Goal: Answer question/provide support: Share knowledge or assist other users

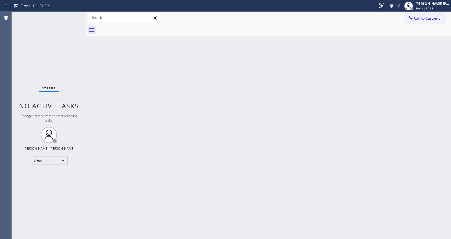
click at [378, 123] on div "Back to Dashboard Change Sender ID Customers Technicians Select a contact Outbo…" at bounding box center [268, 125] width 365 height 227
click at [62, 64] on div "Status No active tasks Change activity state to start receiving tasks. [PERSON_…" at bounding box center [49, 125] width 74 height 227
click at [345, 115] on div "Back to Dashboard Change Sender ID Customers Technicians Select a contact Outbo…" at bounding box center [268, 125] width 365 height 227
click at [402, 132] on div "Back to Dashboard Change Sender ID Customers Technicians Select a contact Outbo…" at bounding box center [268, 125] width 365 height 227
click at [420, 64] on div "Back to Dashboard Change Sender ID Customers Technicians Select a contact Outbo…" at bounding box center [268, 125] width 365 height 227
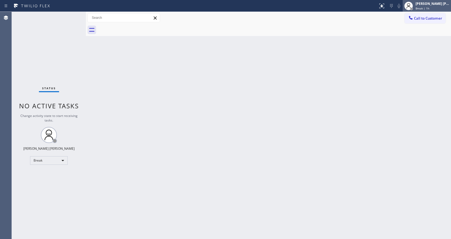
click at [425, 4] on div "[PERSON_NAME] [PERSON_NAME]" at bounding box center [433, 3] width 34 height 5
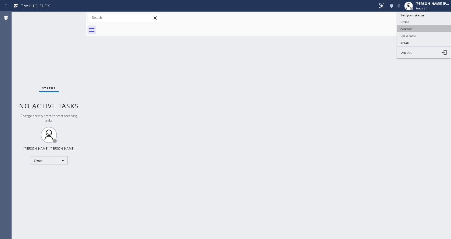
click at [411, 30] on button "Available" at bounding box center [424, 28] width 54 height 7
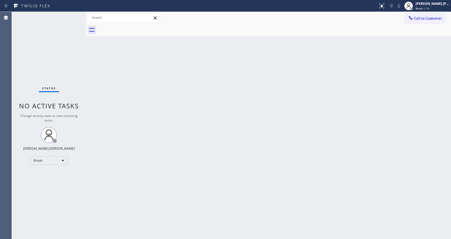
click at [299, 137] on div "Back to Dashboard Change Sender ID Customers Technicians Select a contact Outbo…" at bounding box center [268, 125] width 365 height 227
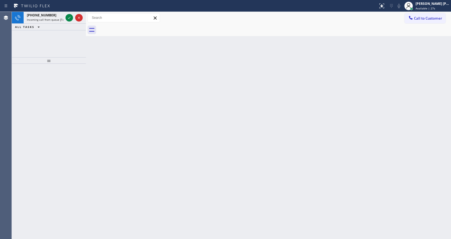
click at [205, 150] on div "Back to Dashboard Change Sender ID Customers Technicians Select a contact Outbo…" at bounding box center [268, 125] width 365 height 227
click at [51, 14] on div "[PHONE_NUMBER]" at bounding box center [45, 15] width 37 height 5
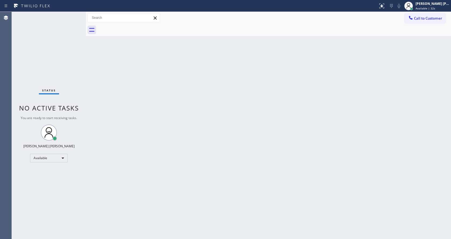
click at [202, 102] on div "Back to Dashboard Change Sender ID Customers Technicians Select a contact Outbo…" at bounding box center [268, 125] width 365 height 227
click at [93, 55] on div "Back to Dashboard Change Sender ID Customers Technicians Select a contact Outbo…" at bounding box center [268, 125] width 365 height 227
drag, startPoint x: 85, startPoint y: 20, endPoint x: 76, endPoint y: 20, distance: 8.6
click at [76, 20] on div "Status No active tasks You are ready to start receiving tasks. [PERSON_NAME] [P…" at bounding box center [231, 125] width 439 height 227
click at [71, 14] on div "Status No active tasks You are ready to start receiving tasks. [PERSON_NAME] [P…" at bounding box center [49, 125] width 74 height 227
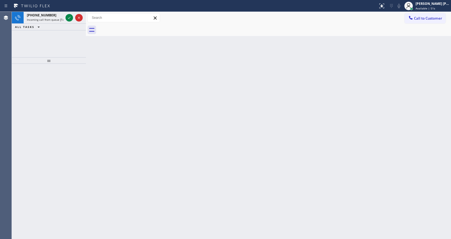
click at [191, 66] on div "Back to Dashboard Change Sender ID Customers Technicians Select a contact Outbo…" at bounding box center [268, 125] width 365 height 227
click at [170, 233] on div "Back to Dashboard Change Sender ID Customers Technicians Select a contact Outbo…" at bounding box center [268, 125] width 365 height 227
click at [91, 82] on div "Back to Dashboard Change Sender ID Customers Technicians Select a contact Outbo…" at bounding box center [268, 125] width 365 height 227
click at [61, 19] on span "Incoming call from queue [Test] All" at bounding box center [49, 20] width 45 height 4
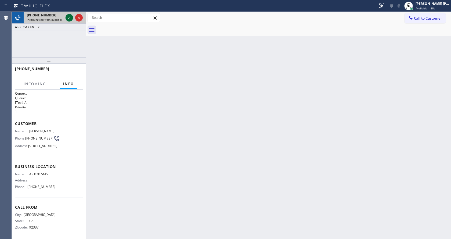
click at [68, 18] on icon at bounding box center [69, 17] width 6 height 6
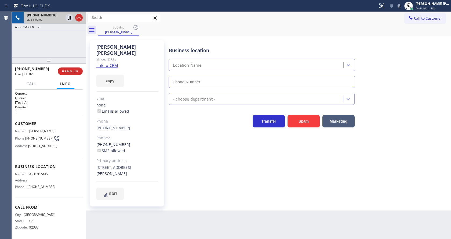
type input "[PHONE_NUMBER]"
click at [195, 178] on div "Business location AR B2B SMS [PHONE_NUMBER] Appliance Repair High End Transfer …" at bounding box center [309, 119] width 282 height 157
click at [197, 181] on div "Business location AR B2B SMS [PHONE_NUMBER] Appliance Repair High End Transfer …" at bounding box center [309, 119] width 282 height 157
click at [112, 63] on link "link to CRM" at bounding box center [107, 65] width 22 height 5
click at [400, 8] on icon at bounding box center [399, 6] width 6 height 6
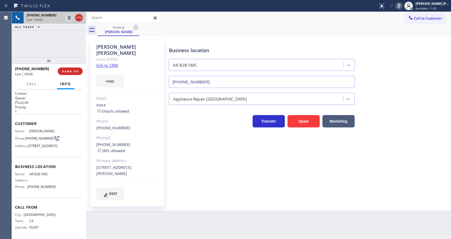
click at [394, 47] on div "Business location AR B2B SMS [PHONE_NUMBER]" at bounding box center [309, 63] width 282 height 49
click at [400, 6] on icon at bounding box center [399, 6] width 6 height 6
click at [398, 103] on div "Appliance Repair [GEOGRAPHIC_DATA]" at bounding box center [309, 97] width 282 height 14
click at [201, 185] on div "Business location AR B2B SMS [PHONE_NUMBER] Appliance Repair High End Transfer …" at bounding box center [309, 119] width 282 height 157
click at [147, 147] on div "[PHONE_NUMBER] SMS allowed" at bounding box center [126, 147] width 61 height 12
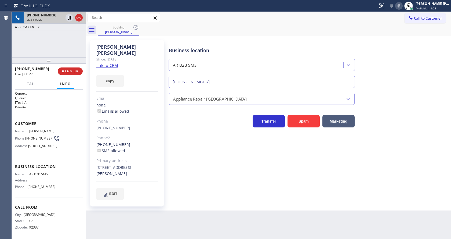
click at [202, 204] on div "Back to Dashboard Change Sender ID Customers Technicians Select a contact Outbo…" at bounding box center [268, 125] width 365 height 227
click at [188, 162] on div "Business location AR B2B SMS [PHONE_NUMBER] Appliance Repair High End Transfer …" at bounding box center [309, 119] width 282 height 157
click at [138, 196] on div "[PERSON_NAME] Since: [DATE] link to CRM copy Email none Emails allowed Phone [P…" at bounding box center [127, 123] width 74 height 166
drag, startPoint x: 94, startPoint y: 47, endPoint x: 127, endPoint y: 48, distance: 32.8
click at [127, 48] on div "[PERSON_NAME] Since: [DATE] link to CRM copy Email none Emails allowed Phone [P…" at bounding box center [127, 123] width 74 height 166
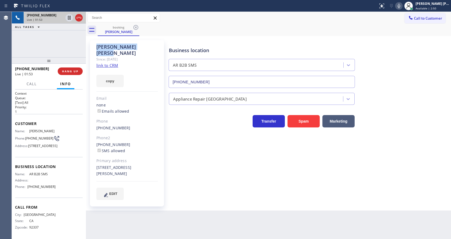
copy div "[PERSON_NAME]"
click at [191, 141] on div "Business location AR B2B SMS [PHONE_NUMBER] Appliance Repair High End Transfer …" at bounding box center [309, 119] width 282 height 157
click at [57, 120] on div "Customer Name: [PERSON_NAME] Phone: [PHONE_NUMBER] Address: [STREET_ADDRESS]" at bounding box center [49, 135] width 68 height 43
drag, startPoint x: 26, startPoint y: 136, endPoint x: 37, endPoint y: 141, distance: 11.8
click at [37, 140] on span "[PHONE_NUMBER]" at bounding box center [39, 138] width 28 height 4
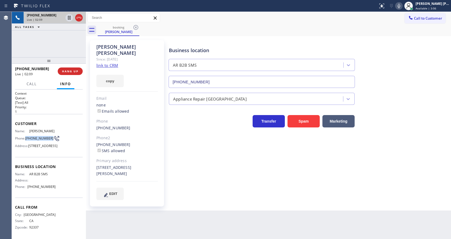
copy span "[PHONE_NUMBER]"
drag, startPoint x: 189, startPoint y: 186, endPoint x: 119, endPoint y: 238, distance: 86.7
click at [185, 188] on div "Business location AR B2B SMS [PHONE_NUMBER] Appliance Repair High End Transfer …" at bounding box center [309, 119] width 282 height 157
click at [68, 157] on div "Customer Name: [PERSON_NAME] Phone: [PHONE_NUMBER] Address: [STREET_ADDRESS]" at bounding box center [49, 135] width 68 height 43
drag, startPoint x: 28, startPoint y: 187, endPoint x: 46, endPoint y: 187, distance: 18.5
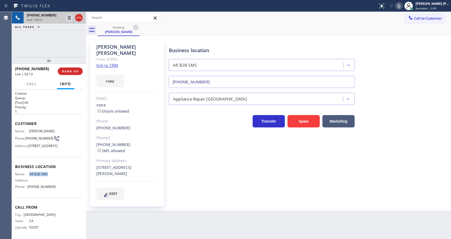
click at [46, 176] on div "Name: AR B2B SMS" at bounding box center [35, 174] width 41 height 4
copy div "AR B2B SMS"
drag, startPoint x: 119, startPoint y: 214, endPoint x: 119, endPoint y: 233, distance: 18.8
click at [119, 214] on div "Back to Dashboard Change Sender ID Customers Technicians Select a contact Outbo…" at bounding box center [268, 125] width 365 height 227
click at [62, 177] on div "Business location Name: AR B2B SMS Address: Phone: [PHONE_NUMBER]" at bounding box center [49, 177] width 68 height 41
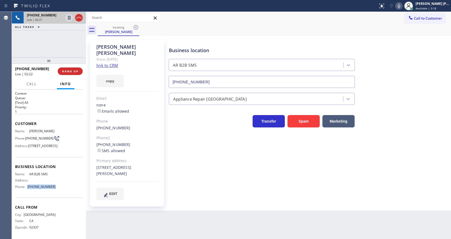
drag, startPoint x: 28, startPoint y: 200, endPoint x: 51, endPoint y: 203, distance: 23.8
click at [51, 191] on div "Name: AR B2B SMS Address: Phone: [PHONE_NUMBER]" at bounding box center [35, 181] width 41 height 19
copy div "[PHONE_NUMBER]"
click at [157, 236] on div "Back to Dashboard Change Sender ID Customers Technicians Select a contact Outbo…" at bounding box center [268, 125] width 365 height 227
click at [216, 185] on div "Business location AR B2B SMS [PHONE_NUMBER] Appliance Repair High End Transfer …" at bounding box center [309, 119] width 282 height 157
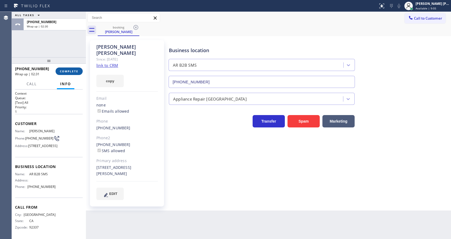
click at [62, 68] on button "COMPLETE" at bounding box center [69, 71] width 27 height 8
click at [209, 167] on div "Business location AR B2B SMS [PHONE_NUMBER] Appliance Repair High End Transfer …" at bounding box center [309, 119] width 282 height 157
click at [190, 199] on div "Business location AR B2B SMS [PHONE_NUMBER] Appliance Repair High End Transfer …" at bounding box center [309, 124] width 282 height 167
click at [199, 223] on div "Back to Dashboard Change Sender ID Customers Technicians Select a contact Outbo…" at bounding box center [268, 125] width 365 height 227
click at [65, 71] on span "COMPLETE" at bounding box center [69, 71] width 19 height 4
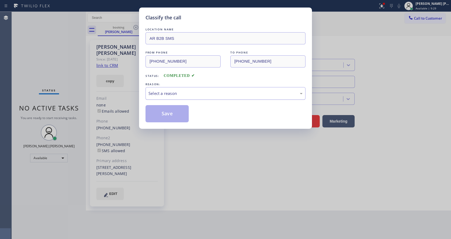
click at [175, 98] on div "Select a reason" at bounding box center [225, 93] width 160 height 13
click at [165, 112] on button "Save" at bounding box center [166, 113] width 43 height 17
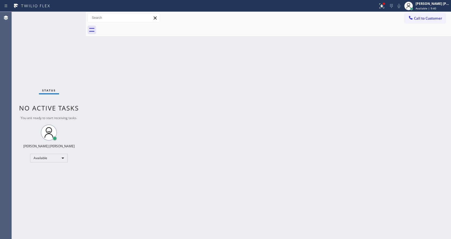
click at [276, 140] on div "Back to Dashboard Change Sender ID Customers Technicians Select a contact Outbo…" at bounding box center [268, 125] width 365 height 227
click at [154, 138] on div "Back to Dashboard Change Sender ID Customers Technicians Select a contact Outbo…" at bounding box center [268, 125] width 365 height 227
click at [252, 196] on div "Back to Dashboard Change Sender ID Customers Technicians Select a contact Outbo…" at bounding box center [268, 125] width 365 height 227
click at [113, 92] on div "Back to Dashboard Change Sender ID Customers Technicians Select a contact Outbo…" at bounding box center [268, 125] width 365 height 227
click at [385, 3] on div at bounding box center [384, 4] width 2 height 2
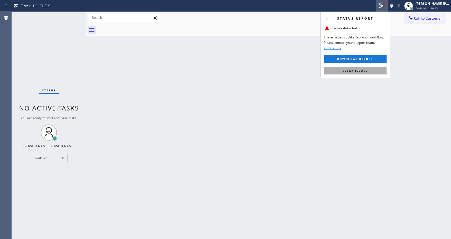
click at [362, 72] on span "Clear issues" at bounding box center [355, 71] width 25 height 4
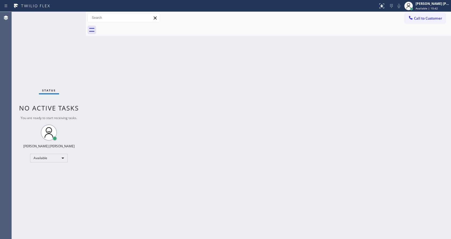
click at [387, 66] on div "Back to Dashboard Change Sender ID Customers Technicians Select a contact Outbo…" at bounding box center [268, 125] width 365 height 227
click at [117, 166] on div "Back to Dashboard Change Sender ID Customers Technicians Select a contact Outbo…" at bounding box center [268, 125] width 365 height 227
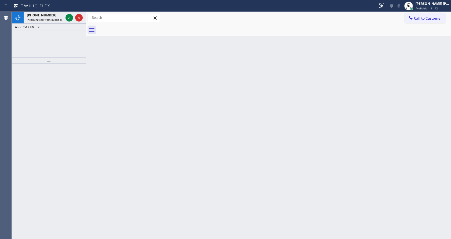
click at [49, 70] on div at bounding box center [49, 151] width 74 height 175
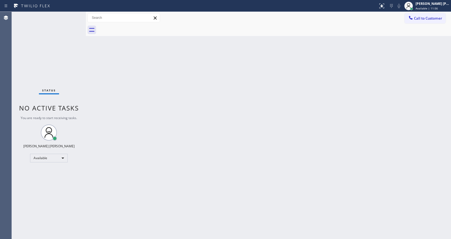
click at [290, 152] on div "Back to Dashboard Change Sender ID Customers Technicians Select a contact Outbo…" at bounding box center [268, 125] width 365 height 227
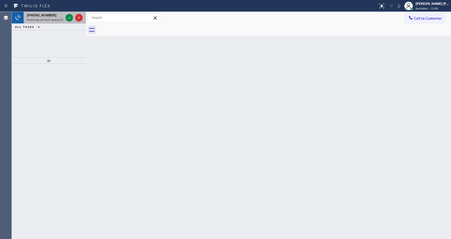
click at [63, 19] on span "Incoming call from queue [Test] All" at bounding box center [49, 20] width 45 height 4
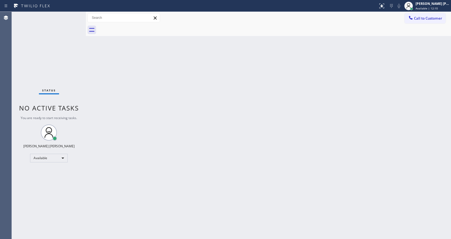
click at [177, 193] on div "Back to Dashboard Change Sender ID Customers Technicians Select a contact Outbo…" at bounding box center [268, 125] width 365 height 227
click at [136, 90] on div "Back to Dashboard Change Sender ID Customers Technicians Select a contact Outbo…" at bounding box center [268, 125] width 365 height 227
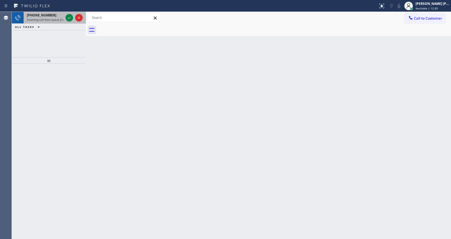
click at [59, 16] on div "[PHONE_NUMBER]" at bounding box center [45, 15] width 37 height 5
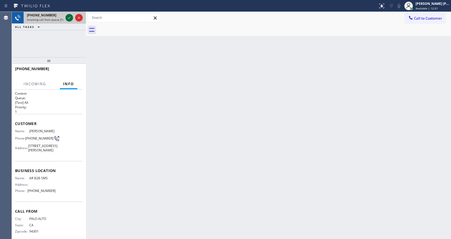
click at [67, 19] on icon at bounding box center [69, 17] width 6 height 6
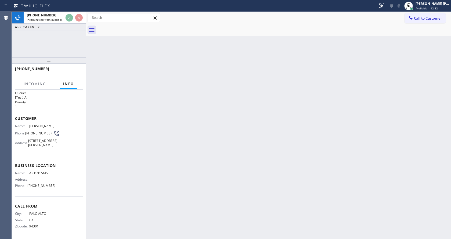
scroll to position [15, 0]
click at [207, 131] on div "Back to Dashboard Change Sender ID Customers Technicians Select a contact Outbo…" at bounding box center [268, 125] width 365 height 227
click at [259, 161] on div "Back to Dashboard Change Sender ID Customers Technicians Select a contact Outbo…" at bounding box center [268, 125] width 365 height 227
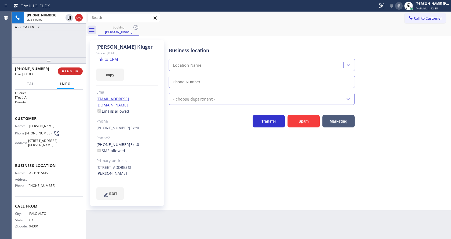
click at [113, 61] on link "link to CRM" at bounding box center [107, 58] width 22 height 5
type input "[PHONE_NUMBER]"
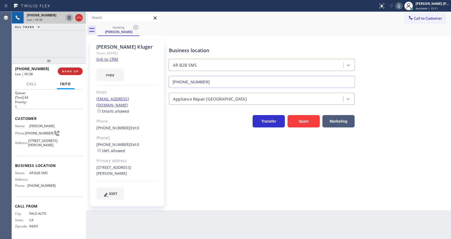
click at [69, 16] on icon at bounding box center [69, 18] width 3 height 4
click at [399, 6] on icon at bounding box center [399, 6] width 6 height 6
click at [398, 35] on div "booking [PERSON_NAME]" at bounding box center [274, 30] width 353 height 12
click at [178, 189] on div "Business location AR B2B SMS [PHONE_NUMBER] Appliance Repair High End Transfer …" at bounding box center [309, 119] width 282 height 156
click at [193, 161] on div "Business location AR B2B SMS [PHONE_NUMBER] Appliance Repair High End Transfer …" at bounding box center [309, 119] width 282 height 156
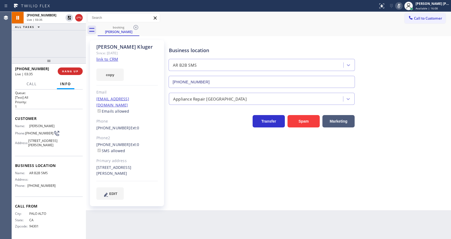
click at [159, 203] on div "[PERSON_NAME] Since: [DATE] link to CRM copy Email [EMAIL_ADDRESS][DOMAIN_NAME]…" at bounding box center [268, 123] width 365 height 174
click at [219, 196] on div "Business location AR B2B SMS [PHONE_NUMBER] Appliance Repair High End Transfer …" at bounding box center [309, 124] width 282 height 167
click at [196, 181] on div "Business location AR B2B SMS [PHONE_NUMBER] Appliance Repair High End Transfer …" at bounding box center [309, 119] width 282 height 156
click at [217, 206] on div "Back to Dashboard Change Sender ID Customers Technicians Select a contact Outbo…" at bounding box center [268, 125] width 365 height 227
click at [253, 194] on div "Business location AR B2B SMS [PHONE_NUMBER] Appliance Repair High End Transfer …" at bounding box center [309, 124] width 282 height 167
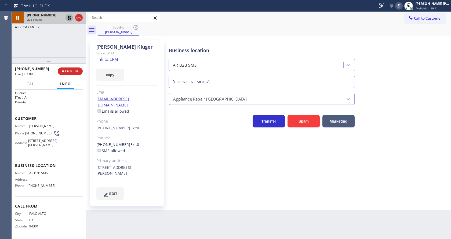
click at [69, 17] on icon at bounding box center [69, 17] width 6 height 6
click at [400, 4] on icon at bounding box center [399, 6] width 3 height 4
click at [407, 43] on div "Business location AR B2B SMS [PHONE_NUMBER]" at bounding box center [309, 63] width 282 height 49
click at [213, 161] on div "Business location AR B2B SMS [PHONE_NUMBER] Appliance Repair High End Transfer …" at bounding box center [309, 119] width 282 height 156
click at [195, 156] on div "Business location AR B2B SMS [PHONE_NUMBER] Appliance Repair High End Transfer …" at bounding box center [309, 119] width 282 height 156
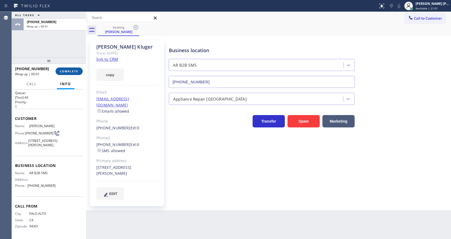
click at [64, 72] on span "COMPLETE" at bounding box center [69, 71] width 19 height 4
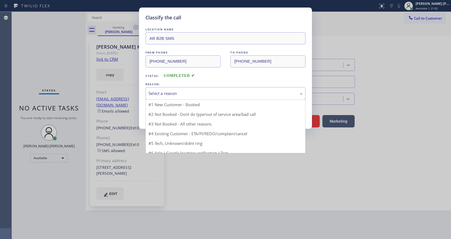
click at [181, 96] on div "Select a reason" at bounding box center [225, 93] width 154 height 6
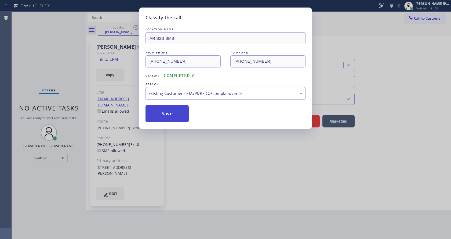
click at [169, 112] on button "Save" at bounding box center [166, 113] width 43 height 17
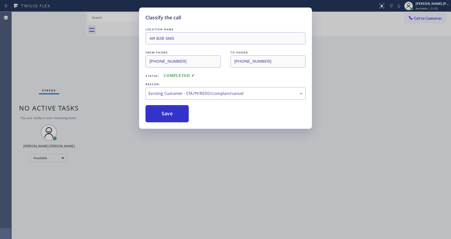
click at [203, 163] on div "Classify the call LOCATION NAME AR B2B SMS FROM PHONE [PHONE_NUMBER] TO PHONE […" at bounding box center [225, 119] width 451 height 239
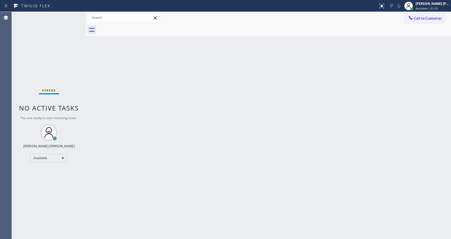
click at [145, 89] on div "Back to Dashboard Change Sender ID Customers Technicians Select a contact Outbo…" at bounding box center [268, 125] width 365 height 227
click at [173, 107] on div "Back to Dashboard Change Sender ID Customers Technicians Select a contact Outbo…" at bounding box center [268, 125] width 365 height 227
click at [89, 76] on div "Back to Dashboard Change Sender ID Customers Technicians Select a contact Outbo…" at bounding box center [268, 125] width 365 height 227
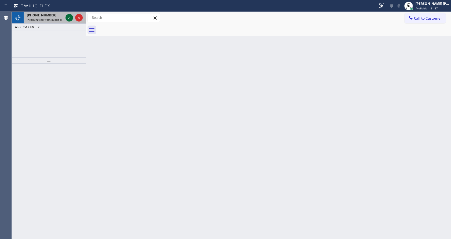
click at [68, 17] on icon at bounding box center [69, 17] width 6 height 6
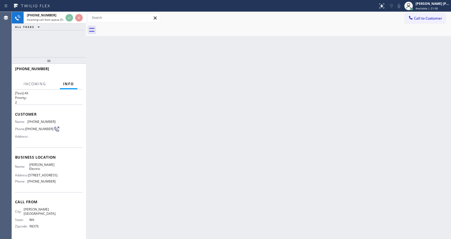
scroll to position [19, 0]
click at [207, 152] on div "Back to Dashboard Change Sender ID Customers Technicians Select a contact Outbo…" at bounding box center [268, 125] width 365 height 227
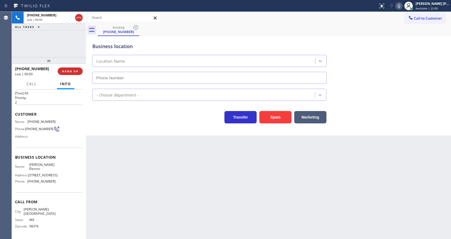
type input "[PHONE_NUMBER]"
click at [154, 167] on div "Back to Dashboard Change Sender ID Customers Technicians Select a contact Outbo…" at bounding box center [268, 125] width 365 height 227
click at [173, 166] on div "Back to Dashboard Change Sender ID Customers Technicians Select a contact Outbo…" at bounding box center [268, 125] width 365 height 227
click at [227, 169] on div "Back to Dashboard Change Sender ID Customers Technicians Select a contact Outbo…" at bounding box center [268, 125] width 365 height 227
click at [268, 116] on button "Spam" at bounding box center [275, 117] width 32 height 12
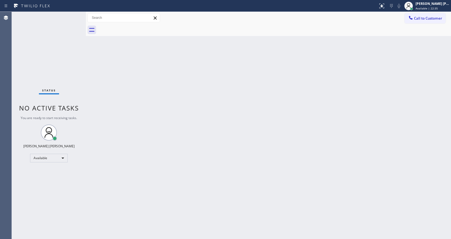
click at [187, 146] on div "Back to Dashboard Change Sender ID Customers Technicians Select a contact Outbo…" at bounding box center [268, 125] width 365 height 227
drag, startPoint x: 121, startPoint y: 105, endPoint x: 124, endPoint y: 101, distance: 4.6
click at [121, 105] on div "Back to Dashboard Change Sender ID Customers Technicians Select a contact Outbo…" at bounding box center [268, 125] width 365 height 227
click at [336, 83] on div "Back to Dashboard Change Sender ID Customers Technicians Select a contact Outbo…" at bounding box center [268, 125] width 365 height 227
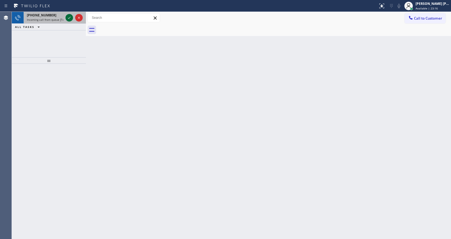
click at [70, 20] on icon at bounding box center [69, 17] width 6 height 6
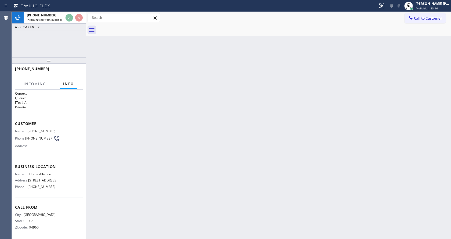
scroll to position [7, 0]
click at [167, 173] on div "Back to Dashboard Change Sender ID Customers Technicians Select a contact Outbo…" at bounding box center [268, 125] width 365 height 227
click at [293, 138] on div "Back to Dashboard Change Sender ID Customers Technicians Select a contact Outbo…" at bounding box center [268, 125] width 365 height 227
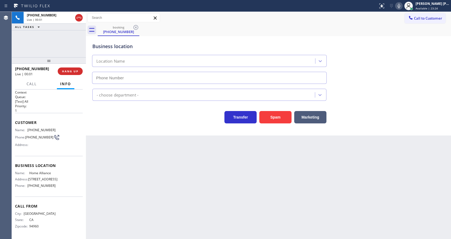
type input "[PHONE_NUMBER]"
click at [229, 163] on div "Back to Dashboard Change Sender ID Customers Technicians Select a contact Outbo…" at bounding box center [268, 125] width 365 height 227
click at [268, 120] on button "Spam" at bounding box center [275, 117] width 32 height 12
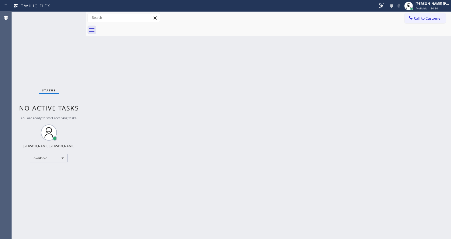
click at [75, 77] on div "Status No active tasks You are ready to start receiving tasks. [PERSON_NAME] [P…" at bounding box center [49, 125] width 74 height 227
click at [97, 85] on div "Back to Dashboard Change Sender ID Customers Technicians Select a contact Outbo…" at bounding box center [268, 125] width 365 height 227
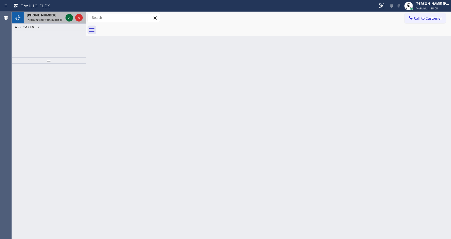
click at [70, 17] on icon at bounding box center [69, 17] width 6 height 6
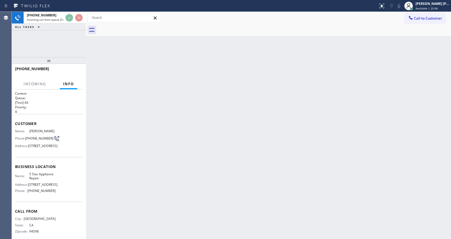
scroll to position [15, 0]
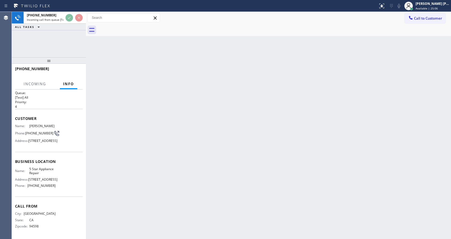
click at [190, 140] on div "Back to Dashboard Change Sender ID Customers Technicians Select a contact Outbo…" at bounding box center [268, 125] width 365 height 227
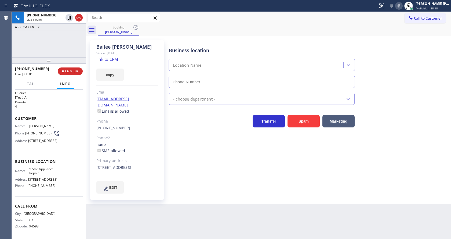
type input "[PHONE_NUMBER]"
click at [109, 59] on link "link to CRM" at bounding box center [107, 58] width 22 height 5
click at [68, 18] on icon at bounding box center [69, 17] width 6 height 6
click at [401, 6] on icon at bounding box center [399, 6] width 6 height 6
click at [409, 81] on div "Business location 5 Star Appliance Repair [PHONE_NUMBER]" at bounding box center [309, 63] width 282 height 49
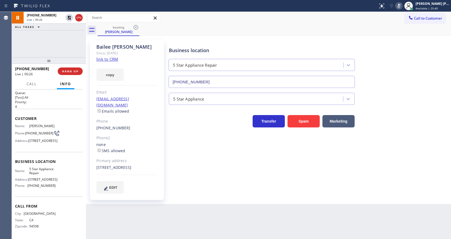
click at [182, 180] on div "Business location 5 Star Appliance Repair [PHONE_NUMBER] 5 Star Appliance Trans…" at bounding box center [309, 116] width 282 height 150
click at [233, 214] on div "Back to Dashboard Change Sender ID Customers Technicians Select a contact Outbo…" at bounding box center [268, 125] width 365 height 227
click at [70, 17] on icon at bounding box center [69, 17] width 6 height 6
click at [400, 6] on icon at bounding box center [399, 6] width 6 height 6
click at [401, 35] on div "booking [PERSON_NAME]" at bounding box center [274, 30] width 353 height 12
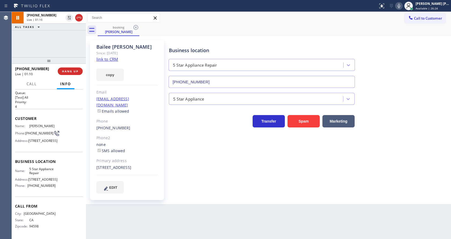
click at [199, 169] on div "Business location 5 Star Appliance Repair [PHONE_NUMBER] 5 Star Appliance Trans…" at bounding box center [309, 116] width 282 height 150
click at [210, 187] on div "Business location 5 Star Appliance Repair [PHONE_NUMBER] 5 Star Appliance Trans…" at bounding box center [309, 116] width 282 height 150
click at [161, 238] on div "Back to Dashboard Change Sender ID Customers Technicians Select a contact Outbo…" at bounding box center [268, 125] width 365 height 227
click at [396, 51] on div "Business location 5 Star Appliance Repair [PHONE_NUMBER]" at bounding box center [309, 63] width 282 height 49
click at [402, 9] on icon at bounding box center [399, 6] width 6 height 6
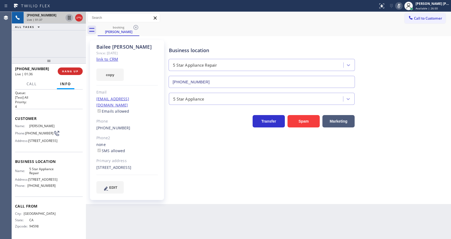
click at [69, 15] on icon at bounding box center [69, 17] width 6 height 6
click at [181, 154] on div "Business location 5 Star Appliance Repair [PHONE_NUMBER] 5 Star Appliance Trans…" at bounding box center [309, 116] width 282 height 150
click at [223, 216] on div "Back to Dashboard Change Sender ID Customers Technicians Select a contact Outbo…" at bounding box center [268, 125] width 365 height 227
click at [69, 17] on icon at bounding box center [69, 18] width 4 height 4
click at [400, 7] on icon at bounding box center [399, 6] width 3 height 4
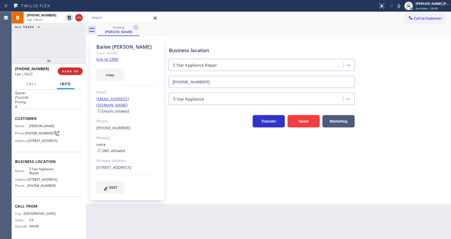
click at [400, 53] on div "Business location 5 Star Appliance Repair [PHONE_NUMBER]" at bounding box center [309, 63] width 282 height 49
click at [189, 174] on div "Business location 5 Star Appliance Repair [PHONE_NUMBER] 5 Star Appliance Trans…" at bounding box center [309, 116] width 282 height 150
drag, startPoint x: 205, startPoint y: 196, endPoint x: 292, endPoint y: 148, distance: 99.7
click at [205, 196] on div "Business location 5 Star Appliance Repair [PHONE_NUMBER] 5 Star Appliance Trans…" at bounding box center [309, 121] width 282 height 161
click at [401, 8] on icon at bounding box center [399, 6] width 6 height 6
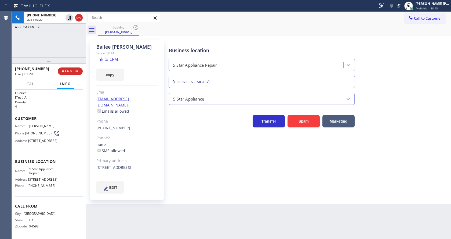
click at [401, 8] on icon at bounding box center [399, 6] width 6 height 6
click at [412, 84] on div "Business location 5 Star Appliance Repair [PHONE_NUMBER]" at bounding box center [309, 63] width 282 height 49
click at [188, 170] on div "Business location 5 Star Appliance Repair [PHONE_NUMBER] 5 Star Appliance Trans…" at bounding box center [309, 116] width 282 height 150
click at [181, 235] on div "Back to Dashboard Change Sender ID Customers Technicians Select a contact Outbo…" at bounding box center [268, 125] width 365 height 227
click at [66, 68] on button "HANG UP" at bounding box center [70, 71] width 25 height 8
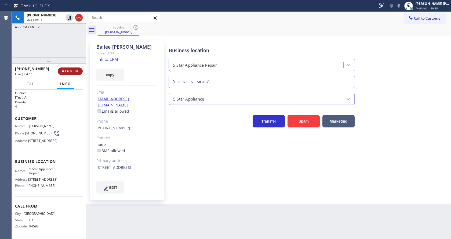
click at [66, 68] on button "HANG UP" at bounding box center [70, 71] width 25 height 8
click at [66, 68] on button "COMPLETE" at bounding box center [69, 71] width 27 height 8
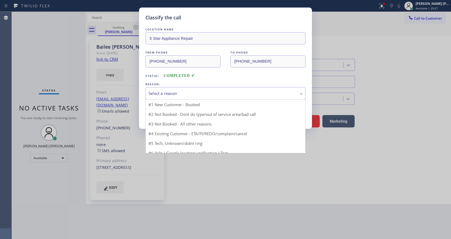
click at [174, 94] on div "Select a reason" at bounding box center [225, 93] width 154 height 6
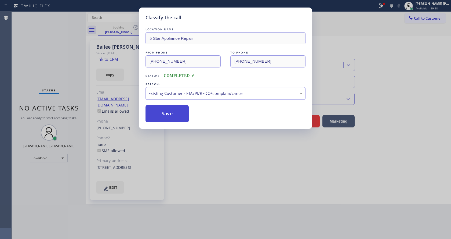
click at [168, 115] on button "Save" at bounding box center [166, 113] width 43 height 17
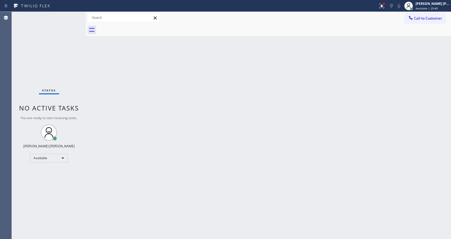
click at [118, 117] on div "Back to Dashboard Change Sender ID Customers Technicians Select a contact Outbo…" at bounding box center [268, 125] width 365 height 227
click at [383, 5] on icon at bounding box center [381, 6] width 6 height 6
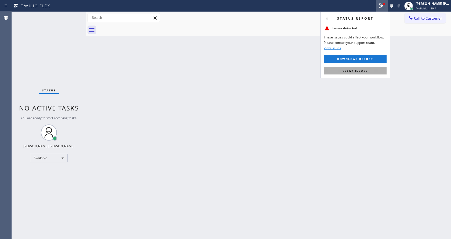
click at [355, 70] on span "Clear issues" at bounding box center [355, 71] width 25 height 4
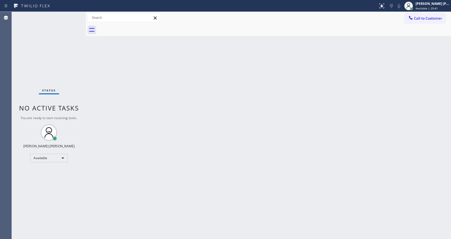
click at [357, 70] on div "Back to Dashboard Change Sender ID Customers Technicians Select a contact Outbo…" at bounding box center [268, 125] width 365 height 227
click at [175, 180] on div "Back to Dashboard Change Sender ID Customers Technicians Select a contact Outbo…" at bounding box center [268, 125] width 365 height 227
click at [282, 142] on div "Back to Dashboard Change Sender ID Customers Technicians Select a contact Outbo…" at bounding box center [268, 125] width 365 height 227
drag, startPoint x: 90, startPoint y: 66, endPoint x: 86, endPoint y: 57, distance: 10.0
click at [90, 66] on div "Back to Dashboard Change Sender ID Customers Technicians Select a contact Outbo…" at bounding box center [268, 125] width 365 height 227
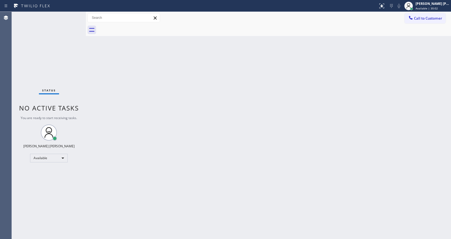
click at [73, 15] on div "Status No active tasks You are ready to start receiving tasks. [PERSON_NAME] [P…" at bounding box center [49, 125] width 74 height 227
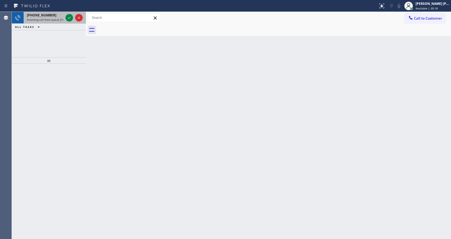
click at [62, 17] on div "[PHONE_NUMBER]" at bounding box center [45, 15] width 37 height 5
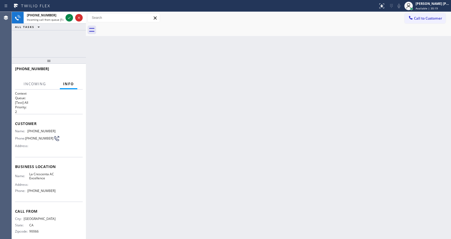
click at [177, 87] on div "Back to Dashboard Change Sender ID Customers Technicians Select a contact Outbo…" at bounding box center [268, 125] width 365 height 227
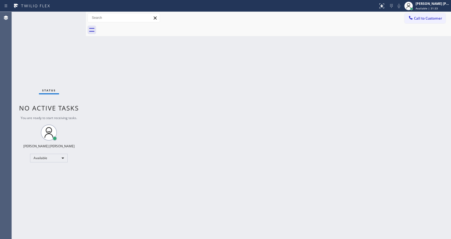
click at [227, 154] on div "Back to Dashboard Change Sender ID Customers Technicians Select a contact Outbo…" at bounding box center [268, 125] width 365 height 227
click at [96, 72] on div "Back to Dashboard Change Sender ID Customers Technicians Select a contact Outbo…" at bounding box center [268, 125] width 365 height 227
drag, startPoint x: 187, startPoint y: 129, endPoint x: 261, endPoint y: 80, distance: 89.3
click at [187, 129] on div "Back to Dashboard Change Sender ID Customers Technicians Select a contact Outbo…" at bounding box center [268, 125] width 365 height 227
click at [284, 174] on div "Back to Dashboard Change Sender ID Customers Technicians Select a contact Outbo…" at bounding box center [268, 125] width 365 height 227
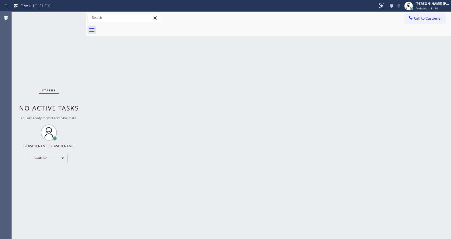
click at [51, 17] on div "Status No active tasks You are ready to start receiving tasks. [PERSON_NAME] [P…" at bounding box center [49, 125] width 74 height 227
click at [190, 140] on div "Back to Dashboard Change Sender ID Customers Technicians Select a contact Outbo…" at bounding box center [268, 125] width 365 height 227
drag, startPoint x: 88, startPoint y: 114, endPoint x: 88, endPoint y: 118, distance: 4.3
click at [88, 114] on div "Back to Dashboard Change Sender ID Customers Technicians Select a contact Outbo…" at bounding box center [268, 125] width 365 height 227
drag, startPoint x: 311, startPoint y: 119, endPoint x: 313, endPoint y: 108, distance: 10.9
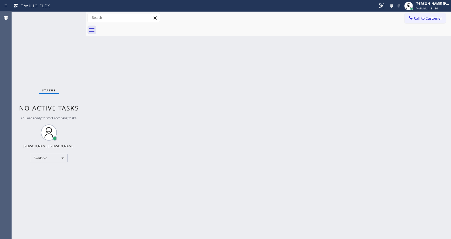
click at [311, 119] on div "Back to Dashboard Change Sender ID Customers Technicians Select a contact Outbo…" at bounding box center [268, 125] width 365 height 227
click at [72, 14] on div "Status No active tasks You are ready to start receiving tasks. [PERSON_NAME] [P…" at bounding box center [49, 125] width 74 height 227
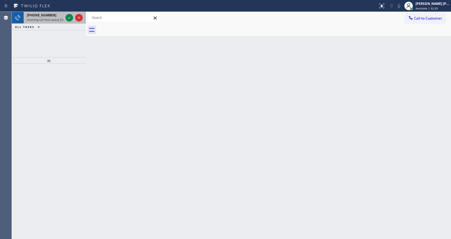
click at [60, 21] on span "Incoming call from queue [Test] All" at bounding box center [49, 20] width 45 height 4
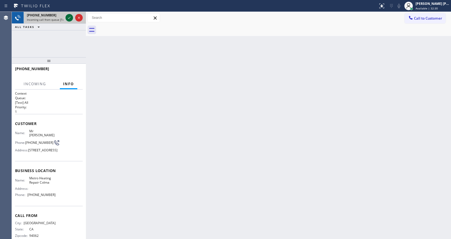
click at [68, 19] on icon at bounding box center [69, 17] width 6 height 6
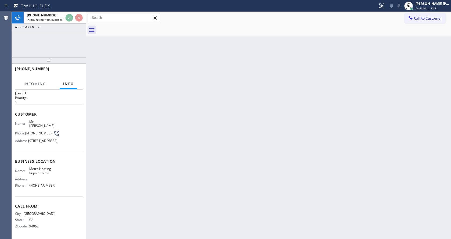
scroll to position [19, 0]
click at [197, 143] on div "Back to Dashboard Change Sender ID Customers Technicians Select a contact Outbo…" at bounding box center [268, 125] width 365 height 227
click at [145, 191] on div "Back to Dashboard Change Sender ID Customers Technicians Select a contact Outbo…" at bounding box center [268, 125] width 365 height 227
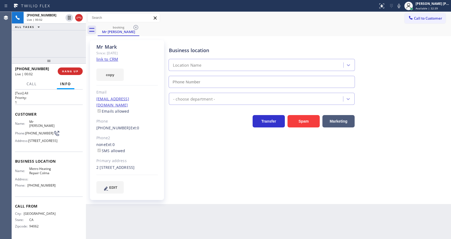
type input "[PHONE_NUMBER]"
click at [204, 162] on div "Business location Metro Heating Repair Colma [PHONE_NUMBER] HVAC Transfer Spam …" at bounding box center [309, 116] width 282 height 150
click at [115, 58] on link "link to CRM" at bounding box center [107, 58] width 22 height 5
click at [402, 5] on icon at bounding box center [399, 6] width 6 height 6
click at [409, 91] on div "HVAC" at bounding box center [309, 97] width 282 height 14
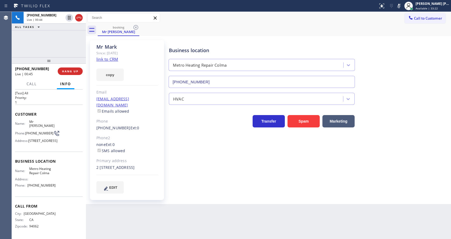
click at [201, 186] on div "Business location Metro Heating Repair Colma [PHONE_NUMBER] HVAC Transfer Spam …" at bounding box center [309, 116] width 282 height 150
click at [405, 43] on div "Business location Metro Heating Repair Colma [PHONE_NUMBER]" at bounding box center [309, 63] width 282 height 49
click at [406, 62] on div "Business location Metro Heating Repair Colma [PHONE_NUMBER]" at bounding box center [309, 63] width 282 height 49
click at [400, 4] on icon at bounding box center [399, 6] width 3 height 4
click at [403, 74] on div "Business location Metro Heating Repair Colma [PHONE_NUMBER]" at bounding box center [309, 63] width 282 height 49
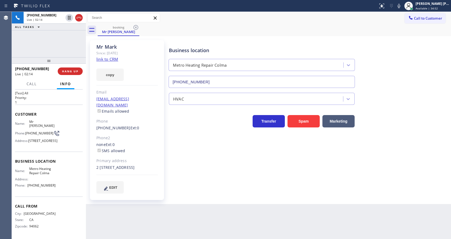
click at [185, 201] on div "Business location Metro Heating Repair Colma [PHONE_NUMBER] HVAC Transfer Spam …" at bounding box center [309, 121] width 282 height 161
click at [144, 135] on div "Phone2" at bounding box center [126, 138] width 61 height 6
click at [186, 196] on div "Business location Metro Heating Repair Colma [PHONE_NUMBER] HVAC Transfer Spam …" at bounding box center [309, 121] width 282 height 161
click at [142, 118] on div "Phone" at bounding box center [126, 121] width 61 height 6
click at [168, 205] on div "Back to Dashboard Change Sender ID Customers Technicians Select a contact Outbo…" at bounding box center [268, 125] width 365 height 227
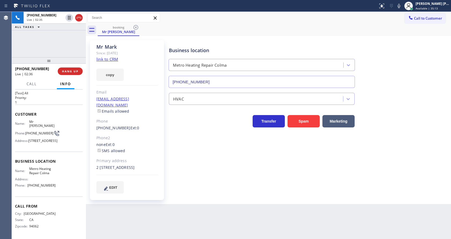
click at [238, 185] on div "Business location Metro Heating Repair Colma [PHONE_NUMBER] HVAC Transfer Spam …" at bounding box center [309, 116] width 282 height 150
click at [146, 125] on div "[PHONE_NUMBER] Ext: 0" at bounding box center [126, 128] width 61 height 6
click at [217, 169] on div "Business location Metro Heating Repair Colma [PHONE_NUMBER] HVAC Transfer Spam …" at bounding box center [309, 116] width 282 height 150
click at [235, 213] on div "Back to Dashboard Change Sender ID Customers Technicians Select a contact Outbo…" at bounding box center [268, 125] width 365 height 227
click at [221, 224] on div "Back to Dashboard Change Sender ID Customers Technicians Select a contact Outbo…" at bounding box center [268, 125] width 365 height 227
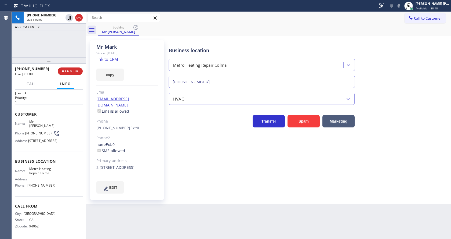
click at [337, 194] on div "Business location Metro Heating Repair Colma [PHONE_NUMBER] HVAC Transfer Spam …" at bounding box center [309, 121] width 282 height 161
click at [405, 6] on div at bounding box center [409, 6] width 12 height 12
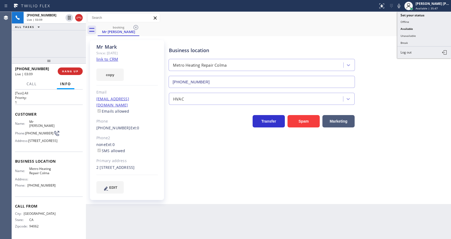
click at [402, 6] on icon at bounding box center [399, 6] width 6 height 6
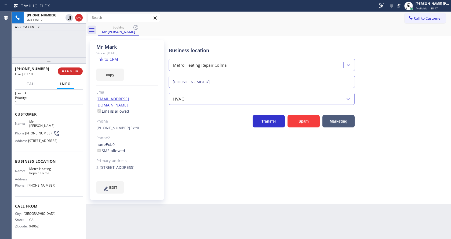
click at [396, 93] on div "HVAC" at bounding box center [309, 97] width 282 height 14
click at [221, 212] on div "Back to Dashboard Change Sender ID Customers Technicians Select a contact Outbo…" at bounding box center [268, 125] width 365 height 227
click at [69, 15] on icon at bounding box center [69, 17] width 6 height 6
click at [214, 167] on div "Business location Metro Heating Repair Colma [PHONE_NUMBER] HVAC Transfer Spam …" at bounding box center [309, 116] width 282 height 150
click at [205, 178] on div "Business location Metro Heating Repair Colma [PHONE_NUMBER] HVAC Transfer Spam …" at bounding box center [309, 116] width 282 height 150
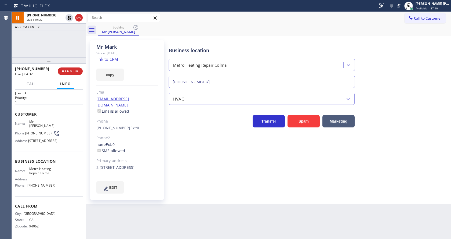
click at [408, 141] on div "Business location Metro Heating Repair Colma [PHONE_NUMBER] HVAC Transfer Spam …" at bounding box center [309, 116] width 282 height 150
click at [156, 207] on div "Back to Dashboard Change Sender ID Customers Technicians Select a contact Outbo…" at bounding box center [268, 125] width 365 height 227
click at [314, 195] on div "Business location Metro Heating Repair Colma [PHONE_NUMBER] HVAC Transfer Spam …" at bounding box center [309, 121] width 282 height 161
click at [68, 16] on icon at bounding box center [69, 18] width 4 height 4
click at [398, 7] on icon at bounding box center [399, 6] width 6 height 6
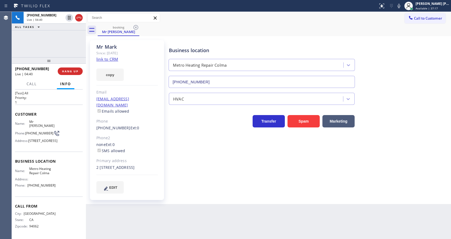
click at [406, 43] on div "Business location Metro Heating Repair Colma [PHONE_NUMBER]" at bounding box center [309, 63] width 282 height 49
click at [243, 195] on div "Business location Metro Heating Repair Colma [PHONE_NUMBER] HVAC Transfer Spam …" at bounding box center [309, 121] width 282 height 161
click at [145, 126] on div "Mr [PERSON_NAME] Since: [DATE] link to CRM copy Email [EMAIL_ADDRESS][DOMAIN_NA…" at bounding box center [127, 120] width 74 height 160
click at [218, 194] on div "Business location Metro Heating Repair Colma [PHONE_NUMBER] HVAC Transfer Spam …" at bounding box center [309, 121] width 282 height 161
click at [69, 69] on button "COMPLETE" at bounding box center [69, 71] width 27 height 8
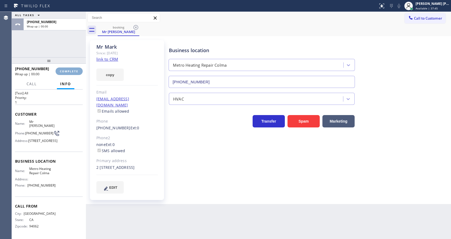
click at [69, 69] on div "Classify the call LOCATION NAME Glendale Air Cleaning Service FROM PHONE [PHONE…" at bounding box center [231, 125] width 439 height 227
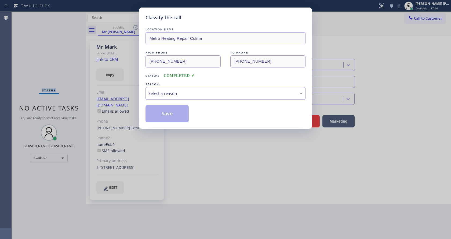
click at [153, 90] on div "Select a reason" at bounding box center [225, 93] width 160 height 13
click at [159, 112] on button "Save" at bounding box center [166, 113] width 43 height 17
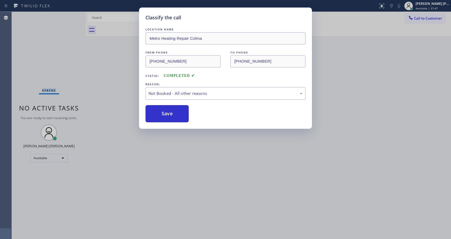
drag, startPoint x: 159, startPoint y: 112, endPoint x: 206, endPoint y: 165, distance: 70.9
click at [164, 120] on button "Save" at bounding box center [166, 113] width 43 height 17
click at [206, 165] on div "Classify the call LOCATION NAME Metro Heating Repair Colma FROM PHONE [PHONE_NU…" at bounding box center [225, 119] width 451 height 239
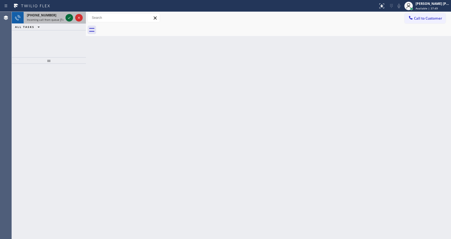
click at [68, 19] on icon at bounding box center [69, 17] width 6 height 6
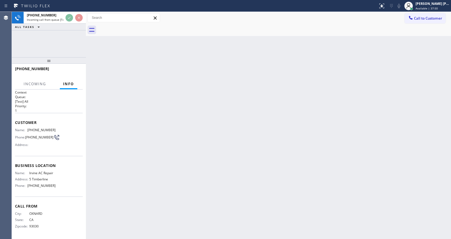
scroll to position [3, 0]
click at [203, 141] on div "Back to Dashboard Change Sender ID Customers Technicians Select a contact Outbo…" at bounding box center [268, 125] width 365 height 227
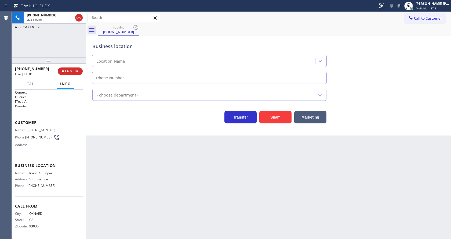
type input "[PHONE_NUMBER]"
click at [132, 136] on div "Back to Dashboard Change Sender ID Customers Technicians Select a contact Outbo…" at bounding box center [268, 125] width 365 height 227
click at [156, 187] on div "Back to Dashboard Change Sender ID Customers Technicians Select a contact Outbo…" at bounding box center [268, 125] width 365 height 227
click at [93, 126] on div "Business location [GEOGRAPHIC_DATA] AC Repair [PHONE_NUMBER] HVAC Transfer Spam…" at bounding box center [268, 85] width 365 height 99
click at [191, 184] on div "Back to Dashboard Change Sender ID Customers Technicians Select a contact Outbo…" at bounding box center [268, 125] width 365 height 227
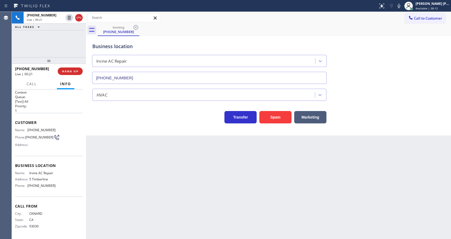
click at [221, 194] on div "Back to Dashboard Change Sender ID Customers Technicians Select a contact Outbo…" at bounding box center [268, 125] width 365 height 227
click at [178, 200] on div "Back to Dashboard Change Sender ID Customers Technicians Select a contact Outbo…" at bounding box center [268, 125] width 365 height 227
click at [199, 180] on div "Back to Dashboard Change Sender ID Customers Technicians Select a contact Outbo…" at bounding box center [268, 125] width 365 height 227
drag, startPoint x: 156, startPoint y: 140, endPoint x: 151, endPoint y: 140, distance: 5.4
click at [156, 140] on div "Back to Dashboard Change Sender ID Customers Technicians Select a contact Outbo…" at bounding box center [268, 125] width 365 height 227
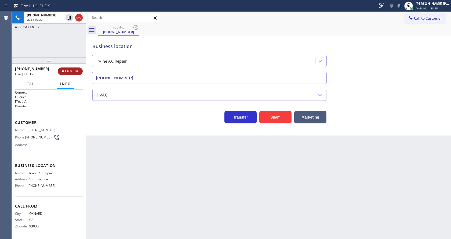
click at [68, 70] on span "HANG UP" at bounding box center [70, 71] width 16 height 4
click at [68, 70] on span "COMPLETE" at bounding box center [69, 71] width 19 height 4
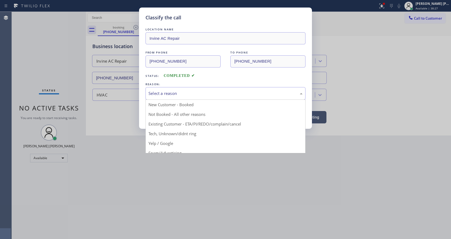
click at [163, 99] on div "Select a reason New Customer - Booked Not Booked - All other reasons Existing C…" at bounding box center [225, 93] width 160 height 13
click at [163, 112] on button "Save" at bounding box center [166, 113] width 43 height 17
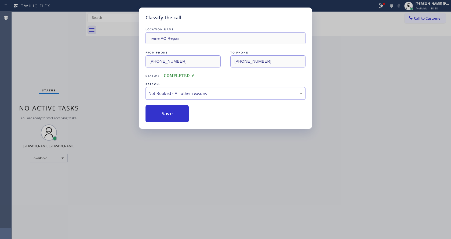
drag, startPoint x: 179, startPoint y: 151, endPoint x: 179, endPoint y: 223, distance: 72.7
click at [179, 158] on div "Classify the call LOCATION NAME Irvine AC Repair FROM PHONE [PHONE_NUMBER] TO P…" at bounding box center [225, 119] width 451 height 239
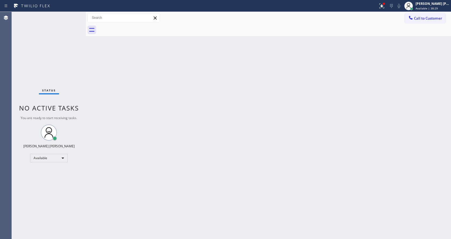
click at [125, 108] on div "Back to Dashboard Change Sender ID Customers Technicians Select a contact Outbo…" at bounding box center [268, 125] width 365 height 227
click at [74, 14] on div "Status No active tasks You are ready to start receiving tasks. [PERSON_NAME] [P…" at bounding box center [49, 125] width 74 height 227
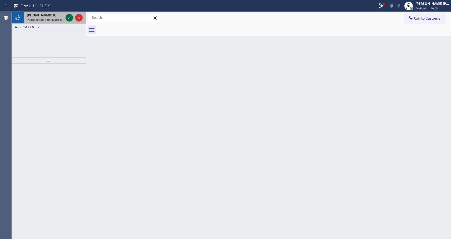
click at [69, 19] on icon at bounding box center [69, 17] width 6 height 6
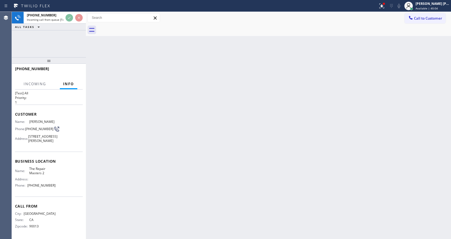
scroll to position [19, 0]
click at [176, 175] on div "Back to Dashboard Change Sender ID Customers Technicians Select a contact Outbo…" at bounding box center [268, 125] width 365 height 227
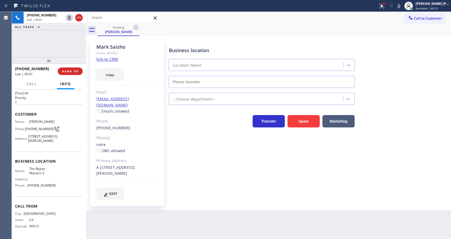
click at [144, 176] on div "[PERSON_NAME] Since: [DATE] link to CRM copy Email [EMAIL_ADDRESS][DOMAIN_NAME]…" at bounding box center [127, 123] width 74 height 166
type input "[PHONE_NUMBER]"
click at [195, 173] on div "Business location The Repair Masters [PHONE_NUMBER] Appliance Repair Regular Tr…" at bounding box center [309, 119] width 282 height 156
drag, startPoint x: 210, startPoint y: 195, endPoint x: 180, endPoint y: 200, distance: 30.1
click at [210, 195] on div "Business location The Repair Masters [PHONE_NUMBER] Appliance Repair Regular Tr…" at bounding box center [309, 124] width 282 height 167
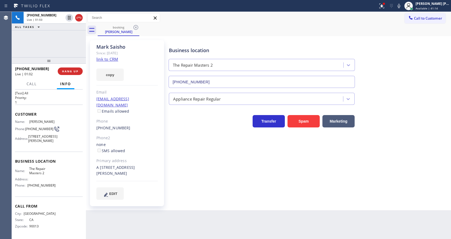
click at [194, 144] on div "Business location The Repair Masters [PHONE_NUMBER] Appliance Repair Regular Tr…" at bounding box center [309, 119] width 282 height 156
click at [104, 58] on link "link to CRM" at bounding box center [107, 58] width 22 height 5
click at [146, 180] on div "[PERSON_NAME] Since: [DATE] link to CRM copy Email [EMAIL_ADDRESS][DOMAIN_NAME]…" at bounding box center [127, 123] width 74 height 166
click at [125, 234] on div "Back to Dashboard Change Sender ID Customers Technicians Select a contact Outbo…" at bounding box center [268, 125] width 365 height 227
click at [187, 140] on div "Business location The Repair Masters [PHONE_NUMBER] Appliance Repair Regular Tr…" at bounding box center [309, 119] width 282 height 156
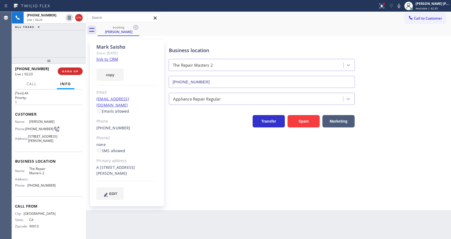
click at [148, 192] on div "EDIT" at bounding box center [126, 193] width 61 height 12
click at [42, 163] on span "Business location" at bounding box center [49, 160] width 68 height 5
drag, startPoint x: 28, startPoint y: 112, endPoint x: 57, endPoint y: 111, distance: 29.3
click at [57, 119] on div "Name: [PERSON_NAME] Phone: [PHONE_NUMBER] Address: [STREET_ADDRESS][PERSON_NAME]" at bounding box center [49, 131] width 68 height 25
copy div "[PERSON_NAME]"
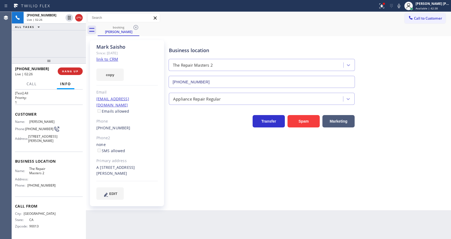
click at [182, 161] on div "Business location The Repair Masters [PHONE_NUMBER] Appliance Repair Regular Tr…" at bounding box center [309, 119] width 282 height 156
click at [60, 173] on div "Name: The Repair Masters 2 Address: Phone: [PHONE_NUMBER]" at bounding box center [49, 177] width 68 height 23
drag, startPoint x: 26, startPoint y: 118, endPoint x: 34, endPoint y: 120, distance: 8.7
click at [34, 126] on div "Phone: [PHONE_NUMBER]" at bounding box center [35, 129] width 41 height 6
copy div "[PHONE_NUMBER]"
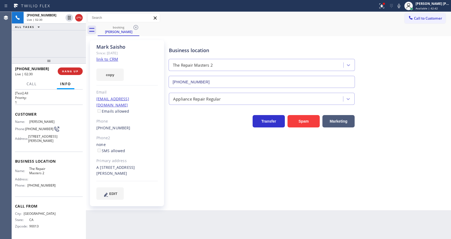
click at [193, 176] on div "Business location The Repair Masters [PHONE_NUMBER] Appliance Repair Regular Tr…" at bounding box center [309, 119] width 282 height 156
click at [69, 171] on div "Name: The Repair Masters 2 Address: Phone: [PHONE_NUMBER]" at bounding box center [49, 177] width 68 height 23
drag, startPoint x: 27, startPoint y: 167, endPoint x: 46, endPoint y: 174, distance: 21.0
click at [46, 174] on div "Name: The Repair Masters 2" at bounding box center [35, 170] width 41 height 8
copy span "The Repair Masters 2"
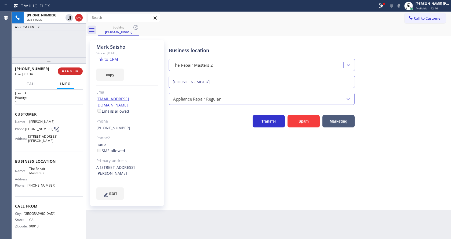
click at [151, 206] on div "Back to Dashboard Change Sender ID Customers Technicians Select a contact Outbo…" at bounding box center [268, 125] width 365 height 227
click at [50, 180] on div "Address:" at bounding box center [35, 179] width 41 height 4
drag, startPoint x: 27, startPoint y: 185, endPoint x: 63, endPoint y: 185, distance: 36.2
click at [63, 185] on div "Name: The Repair Masters 2 Address: Phone: [PHONE_NUMBER]" at bounding box center [49, 177] width 68 height 23
copy div "[PHONE_NUMBER]"
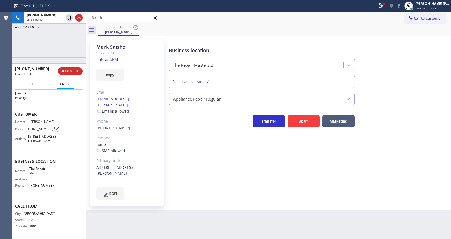
drag, startPoint x: 172, startPoint y: 208, endPoint x: 145, endPoint y: 237, distance: 39.1
click at [170, 209] on div "Back to Dashboard Change Sender ID Customers Technicians Select a contact Outbo…" at bounding box center [268, 125] width 365 height 227
click at [220, 148] on div "Business location The Repair Masters [PHONE_NUMBER] Appliance Repair Regular Tr…" at bounding box center [309, 119] width 282 height 156
click at [179, 131] on div "Business location The Repair Masters [PHONE_NUMBER] Appliance Repair Regular Tr…" at bounding box center [309, 119] width 282 height 156
click at [400, 7] on icon at bounding box center [399, 6] width 6 height 6
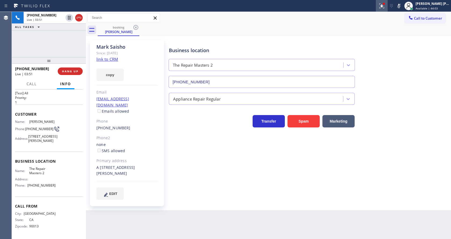
click at [381, 3] on icon at bounding box center [381, 6] width 6 height 6
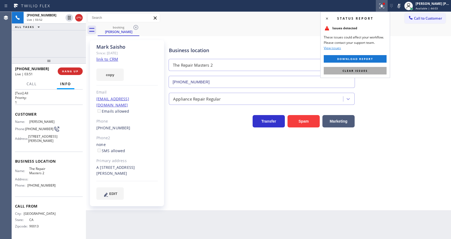
click at [371, 71] on button "Clear issues" at bounding box center [355, 71] width 63 height 8
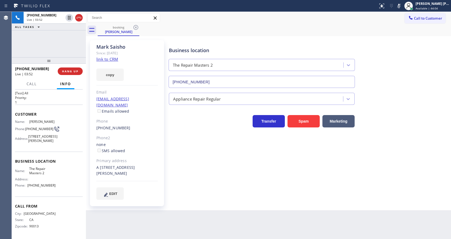
click at [391, 61] on div "Business location The Repair Masters [PHONE_NUMBER]" at bounding box center [309, 63] width 282 height 49
click at [402, 4] on icon at bounding box center [399, 6] width 6 height 6
click at [406, 48] on div "Business location The Repair Masters [PHONE_NUMBER]" at bounding box center [309, 63] width 282 height 49
click at [147, 221] on div "Back to Dashboard Change Sender ID Customers Technicians Select a contact Outbo…" at bounding box center [268, 125] width 365 height 227
click at [224, 169] on div "Business location The Repair Masters [PHONE_NUMBER] Appliance Repair Regular Tr…" at bounding box center [309, 119] width 282 height 156
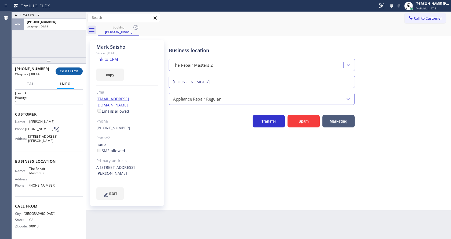
click at [64, 73] on button "COMPLETE" at bounding box center [69, 71] width 27 height 8
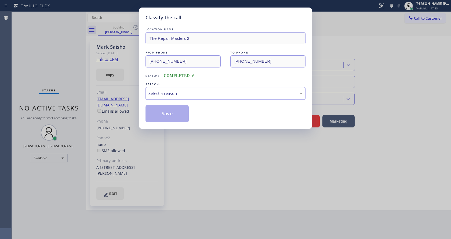
click at [160, 88] on div "Select a reason" at bounding box center [225, 93] width 160 height 13
click at [163, 116] on button "Save" at bounding box center [166, 113] width 43 height 17
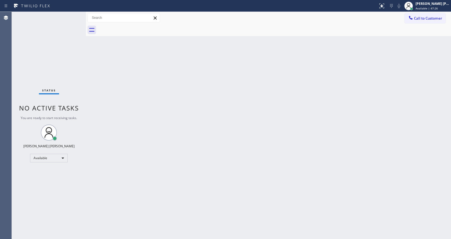
click at [276, 174] on div "Back to Dashboard Change Sender ID Customers Technicians Select a contact Outbo…" at bounding box center [268, 125] width 365 height 227
click at [68, 60] on div "Status No active tasks You are ready to start receiving tasks. [PERSON_NAME] [P…" at bounding box center [49, 125] width 74 height 227
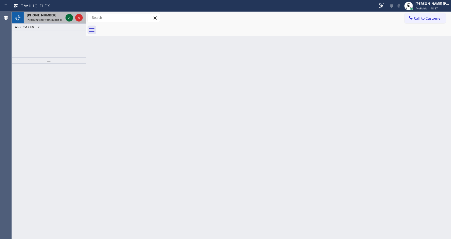
click at [68, 19] on icon at bounding box center [69, 17] width 6 height 6
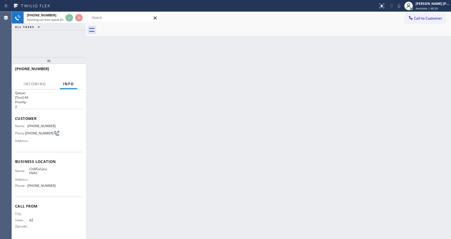
scroll to position [7, 0]
click at [185, 162] on div "Back to Dashboard Change Sender ID Customers Technicians Select a contact Outbo…" at bounding box center [268, 125] width 365 height 227
click at [147, 144] on div "Back to Dashboard Change Sender ID Customers Technicians Select a contact Outbo…" at bounding box center [268, 125] width 365 height 227
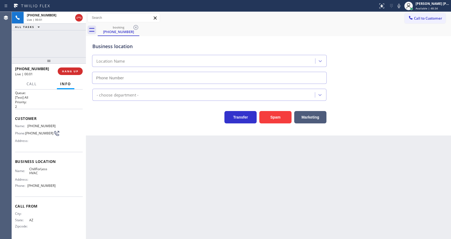
type input "[PHONE_NUMBER]"
click at [162, 162] on div "Back to Dashboard Change Sender ID Customers Technicians Select a contact Outbo…" at bounding box center [268, 125] width 365 height 227
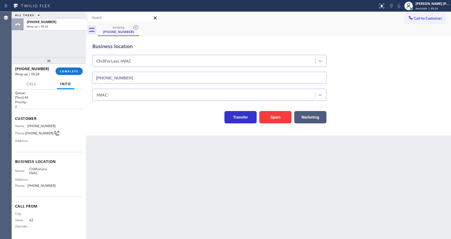
click at [72, 75] on div "[PHONE_NUMBER] Wrap up | 00:24 COMPLETE" at bounding box center [49, 71] width 68 height 14
click at [70, 72] on span "COMPLETE" at bounding box center [69, 71] width 19 height 4
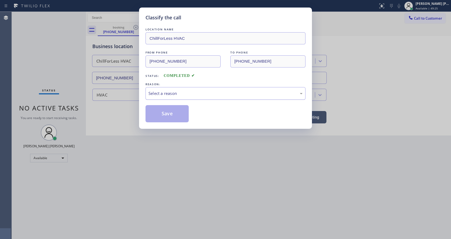
click at [164, 89] on div "Select a reason" at bounding box center [225, 93] width 160 height 13
click at [166, 111] on button "Save" at bounding box center [166, 113] width 43 height 17
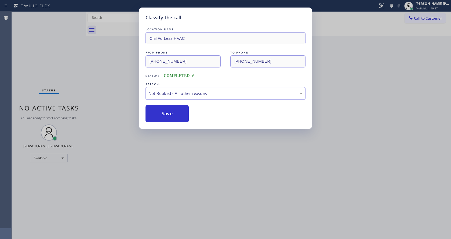
click at [141, 185] on div "Classify the call LOCATION NAME ChillForLess HVAC FROM PHONE [PHONE_NUMBER] TO …" at bounding box center [225, 119] width 451 height 239
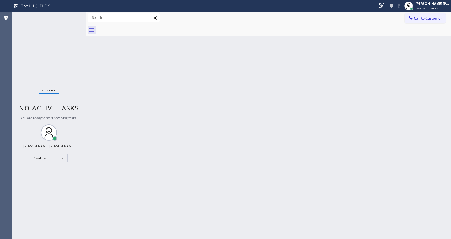
click at [277, 160] on div "Back to Dashboard Change Sender ID Customers Technicians Select a contact Outbo…" at bounding box center [268, 125] width 365 height 227
click at [144, 120] on div "Back to Dashboard Change Sender ID Customers Technicians Select a contact Outbo…" at bounding box center [268, 125] width 365 height 227
click at [298, 95] on div "Back to Dashboard Change Sender ID Customers Technicians Select a contact Outbo…" at bounding box center [268, 125] width 365 height 227
click at [167, 106] on div "Back to Dashboard Change Sender ID Customers Technicians Select a contact Outbo…" at bounding box center [268, 125] width 365 height 227
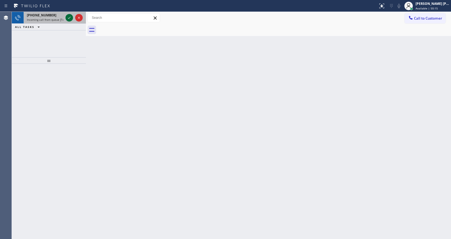
click at [68, 18] on icon at bounding box center [69, 17] width 6 height 6
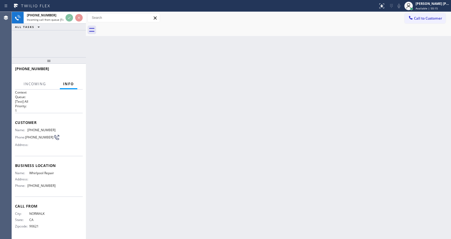
scroll to position [7, 0]
click at [211, 130] on div "Back to Dashboard Change Sender ID Customers Technicians Select a contact Outbo…" at bounding box center [268, 125] width 365 height 227
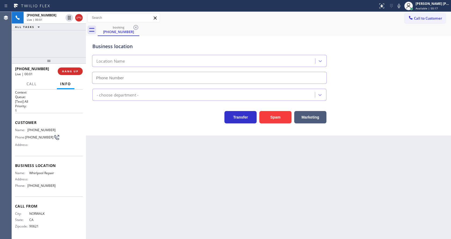
type input "[PHONE_NUMBER]"
click at [179, 187] on div "Back to Dashboard Change Sender ID Customers Technicians Select a contact Outbo…" at bounding box center [268, 125] width 365 height 227
click at [47, 120] on div "Customer Name: [PHONE_NUMBER] Phone: [PHONE_NUMBER] Address:" at bounding box center [49, 134] width 68 height 43
drag, startPoint x: 26, startPoint y: 124, endPoint x: 53, endPoint y: 124, distance: 27.1
click at [53, 128] on div "Name: [PHONE_NUMBER] Phone: [PHONE_NUMBER] Address:" at bounding box center [49, 138] width 68 height 21
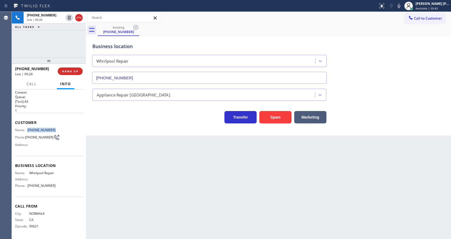
copy div "[PHONE_NUMBER]"
drag, startPoint x: 119, startPoint y: 154, endPoint x: 125, endPoint y: 191, distance: 37.7
click at [120, 155] on div "Back to Dashboard Change Sender ID Customers Technicians Select a contact Outbo…" at bounding box center [268, 125] width 365 height 227
click at [37, 163] on span "Business location" at bounding box center [49, 165] width 68 height 5
drag, startPoint x: 28, startPoint y: 166, endPoint x: 41, endPoint y: 172, distance: 13.7
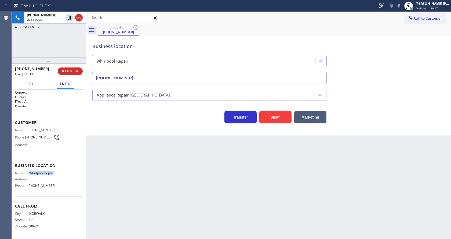
click at [41, 172] on div "Business location Name: Whirlpool Repair Address: Phone: [PHONE_NUMBER]" at bounding box center [49, 176] width 68 height 41
copy span "Whirlpool Repair"
drag, startPoint x: 116, startPoint y: 167, endPoint x: 115, endPoint y: 206, distance: 38.2
click at [116, 167] on div "Back to Dashboard Change Sender ID Customers Technicians Select a contact Outbo…" at bounding box center [268, 125] width 365 height 227
drag, startPoint x: 118, startPoint y: 240, endPoint x: 111, endPoint y: 183, distance: 57.4
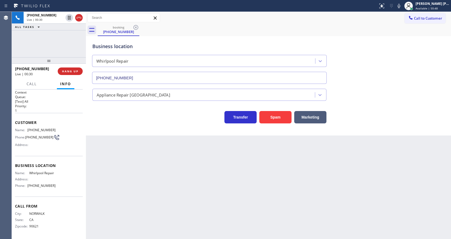
click at [118, 238] on div "Back to Dashboard Change Sender ID Customers Technicians Select a contact Outbo…" at bounding box center [268, 125] width 365 height 227
drag, startPoint x: 39, startPoint y: 171, endPoint x: 39, endPoint y: 168, distance: 2.7
click at [39, 171] on span "Whirlpool Repair" at bounding box center [42, 173] width 27 height 4
drag, startPoint x: 27, startPoint y: 185, endPoint x: 55, endPoint y: 185, distance: 27.4
click at [55, 185] on div "Name: Whirlpool Repair Address: Phone: [PHONE_NUMBER]" at bounding box center [49, 180] width 68 height 19
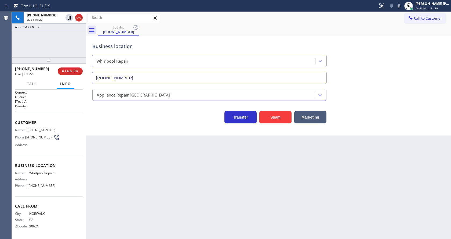
drag, startPoint x: 171, startPoint y: 191, endPoint x: 143, endPoint y: 221, distance: 41.0
click at [167, 189] on div "Back to Dashboard Change Sender ID Customers Technicians Select a contact Outbo…" at bounding box center [268, 125] width 365 height 227
drag, startPoint x: 208, startPoint y: 179, endPoint x: 210, endPoint y: 176, distance: 4.2
click at [208, 179] on div "Back to Dashboard Change Sender ID Customers Technicians Select a contact Outbo…" at bounding box center [268, 125] width 365 height 227
click at [133, 141] on div "Back to Dashboard Change Sender ID Customers Technicians Select a contact Outbo…" at bounding box center [268, 125] width 365 height 227
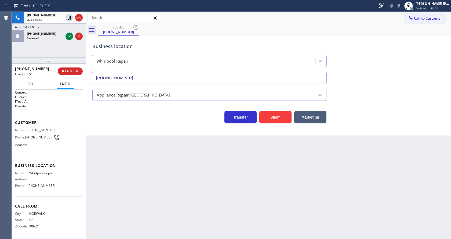
click at [236, 166] on div "Back to Dashboard Change Sender ID Customers Technicians Select a contact Outbo…" at bounding box center [268, 125] width 365 height 227
click at [126, 162] on div "Back to Dashboard Change Sender ID Customers Technicians Select a contact Outbo…" at bounding box center [268, 125] width 365 height 227
click at [209, 181] on div "Back to Dashboard Change Sender ID Customers Technicians Select a contact Outbo…" at bounding box center [268, 125] width 365 height 227
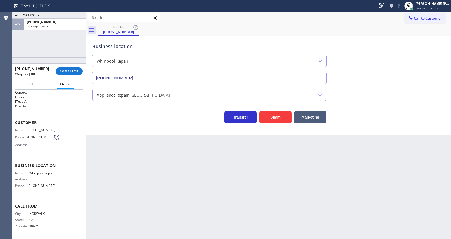
click at [68, 67] on div "[PHONE_NUMBER] Wrap up | 00:03 COMPLETE" at bounding box center [49, 71] width 68 height 14
click at [69, 66] on div "[PHONE_NUMBER] Wrap up | 00:03 COMPLETE" at bounding box center [49, 71] width 68 height 14
click at [68, 67] on button "COMPLETE" at bounding box center [69, 71] width 27 height 8
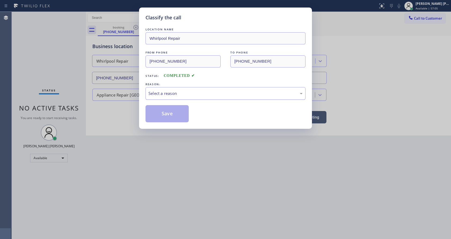
click at [171, 93] on div "Select a reason" at bounding box center [225, 93] width 154 height 6
click at [159, 121] on button "Save" at bounding box center [166, 113] width 43 height 17
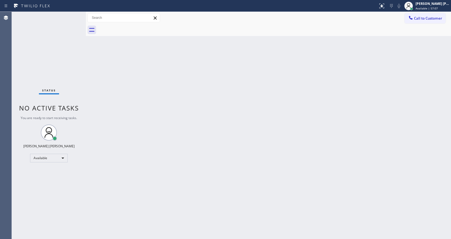
click at [198, 163] on div "Back to Dashboard Change Sender ID Customers Technicians Select a contact Outbo…" at bounding box center [268, 125] width 365 height 227
click at [132, 128] on div "Back to Dashboard Change Sender ID Customers Technicians Select a contact Outbo…" at bounding box center [268, 125] width 365 height 227
click at [247, 106] on div "Back to Dashboard Change Sender ID Customers Technicians Select a contact Outbo…" at bounding box center [268, 125] width 365 height 227
click at [73, 71] on div "Status No active tasks You are ready to start receiving tasks. [PERSON_NAME] [P…" at bounding box center [49, 125] width 74 height 227
click at [323, 97] on div "Back to Dashboard Change Sender ID Customers Technicians Select a contact Outbo…" at bounding box center [268, 125] width 365 height 227
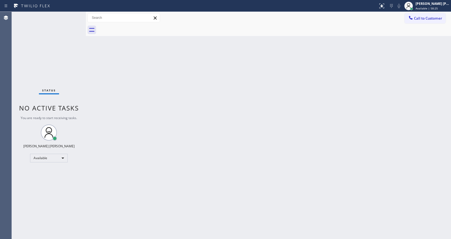
click at [159, 106] on div "Back to Dashboard Change Sender ID Customers Technicians Select a contact Outbo…" at bounding box center [268, 125] width 365 height 227
click at [93, 46] on div "Back to Dashboard Change Sender ID Customers Technicians Select a contact Outbo…" at bounding box center [268, 125] width 365 height 227
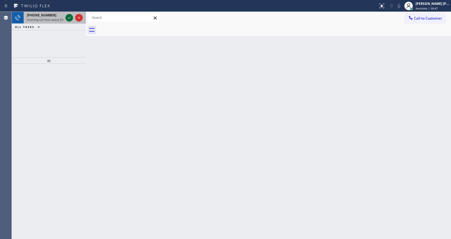
click at [72, 19] on icon at bounding box center [69, 17] width 6 height 6
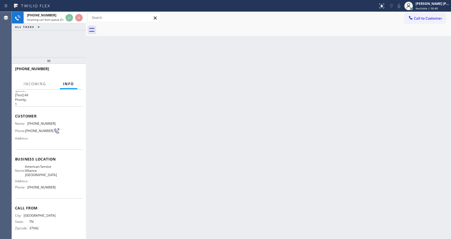
scroll to position [11, 0]
click at [173, 143] on div "Back to Dashboard Change Sender ID Customers Technicians Select a contact Outbo…" at bounding box center [268, 125] width 365 height 227
click at [276, 168] on div "Back to Dashboard Change Sender ID Customers Technicians Select a contact Outbo…" at bounding box center [268, 125] width 365 height 227
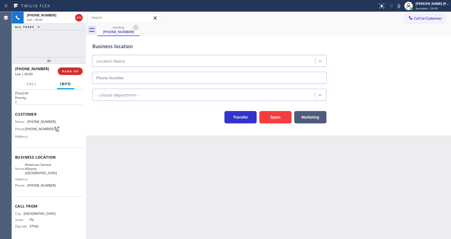
type input "[PHONE_NUMBER]"
drag, startPoint x: 216, startPoint y: 139, endPoint x: 223, endPoint y: 135, distance: 8.0
click at [218, 139] on div "Back to Dashboard Change Sender ID Customers Technicians Select a contact Outbo…" at bounding box center [268, 125] width 365 height 227
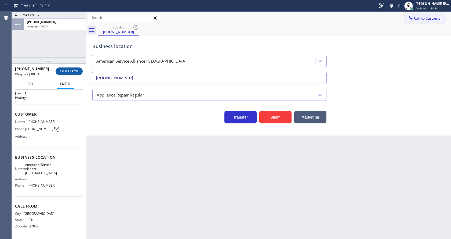
click at [67, 72] on span "COMPLETE" at bounding box center [69, 71] width 19 height 4
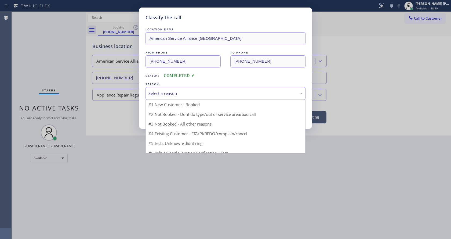
click at [160, 98] on div "Select a reason" at bounding box center [225, 93] width 160 height 13
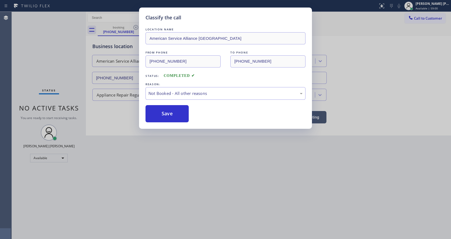
click at [160, 111] on button "Save" at bounding box center [166, 113] width 43 height 17
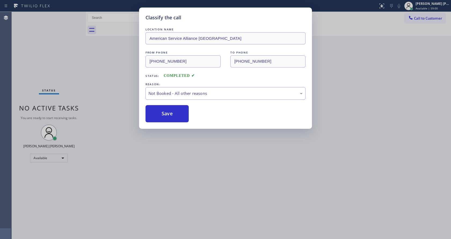
click at [160, 111] on button "Save" at bounding box center [166, 113] width 43 height 17
click at [216, 218] on div "Classify the call LOCATION NAME American Service Alliance Alhambra FROM PHONE […" at bounding box center [225, 119] width 451 height 239
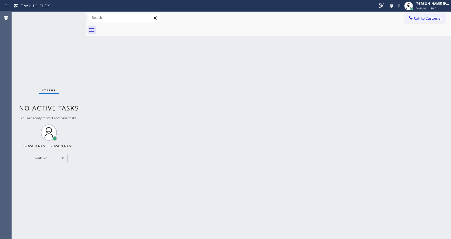
drag, startPoint x: 69, startPoint y: 52, endPoint x: 69, endPoint y: 30, distance: 22.8
click at [69, 52] on div "Status No active tasks You are ready to start receiving tasks. [PERSON_NAME] [P…" at bounding box center [49, 125] width 74 height 227
click at [74, 15] on div "Status No active tasks You are ready to start receiving tasks. [PERSON_NAME] [P…" at bounding box center [49, 125] width 74 height 227
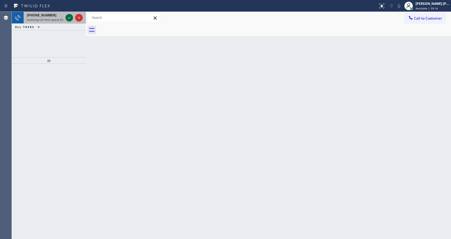
click at [71, 16] on icon at bounding box center [69, 17] width 6 height 6
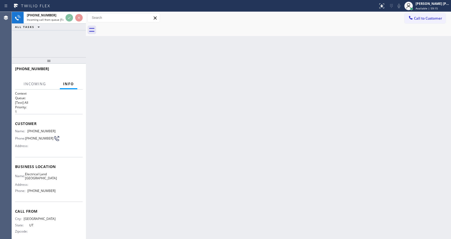
scroll to position [7, 0]
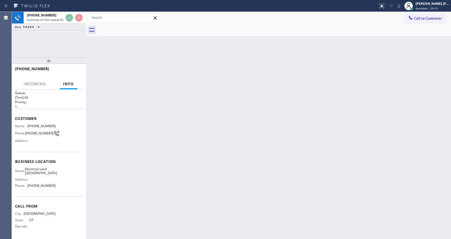
click at [201, 151] on div "Back to Dashboard Change Sender ID Customers Technicians Select a contact Outbo…" at bounding box center [268, 125] width 365 height 227
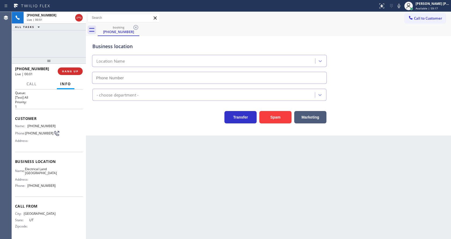
type input "[PHONE_NUMBER]"
click at [185, 162] on div "Back to Dashboard Change Sender ID Customers Technicians Select a contact Outbo…" at bounding box center [268, 125] width 365 height 227
click at [102, 169] on div "Back to Dashboard Change Sender ID Customers Technicians Select a contact Outbo…" at bounding box center [268, 125] width 365 height 227
click at [234, 183] on div "Back to Dashboard Change Sender ID Customers Technicians Select a contact Outbo…" at bounding box center [268, 125] width 365 height 227
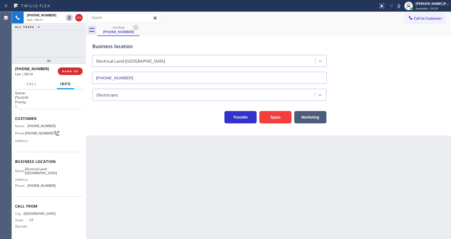
click at [126, 173] on div "Back to Dashboard Change Sender ID Customers Technicians Select a contact Outbo…" at bounding box center [268, 125] width 365 height 227
click at [271, 116] on button "Spam" at bounding box center [275, 117] width 32 height 12
click at [221, 174] on div "Back to Dashboard Change Sender ID Customers Technicians Select a contact Outbo…" at bounding box center [268, 125] width 365 height 227
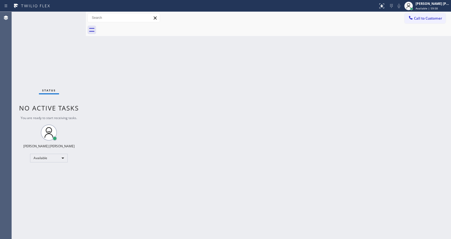
click at [161, 129] on div "Back to Dashboard Change Sender ID Customers Technicians Select a contact Outbo…" at bounding box center [268, 125] width 365 height 227
click at [301, 145] on div "Back to Dashboard Change Sender ID Customers Technicians Select a contact Outbo…" at bounding box center [268, 125] width 365 height 227
click at [72, 74] on div "Status No active tasks You are ready to start receiving tasks. [PERSON_NAME] [P…" at bounding box center [49, 125] width 74 height 227
click at [75, 15] on div "Status No active tasks You are ready to start receiving tasks. [PERSON_NAME] [P…" at bounding box center [49, 125] width 74 height 227
drag, startPoint x: 107, startPoint y: 141, endPoint x: 117, endPoint y: 183, distance: 43.2
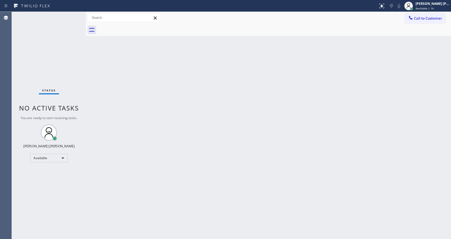
click at [107, 143] on div "Back to Dashboard Change Sender ID Customers Technicians Select a contact Outbo…" at bounding box center [268, 125] width 365 height 227
click at [250, 150] on div "Back to Dashboard Change Sender ID Customers Technicians Select a contact Outbo…" at bounding box center [268, 125] width 365 height 227
drag, startPoint x: 139, startPoint y: 104, endPoint x: 144, endPoint y: 105, distance: 4.9
click at [139, 104] on div "Back to Dashboard Change Sender ID Customers Technicians Select a contact Outbo…" at bounding box center [268, 125] width 365 height 227
click at [71, 15] on div "Status No active tasks You are ready to start receiving tasks. [PERSON_NAME] [P…" at bounding box center [49, 125] width 74 height 227
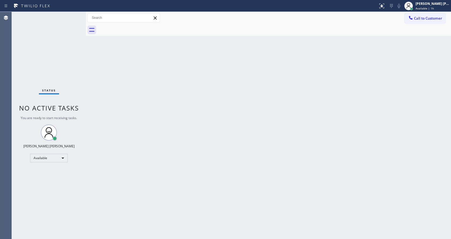
click at [249, 116] on div "Back to Dashboard Change Sender ID Customers Technicians Select a contact Outbo…" at bounding box center [268, 125] width 365 height 227
click at [151, 97] on div "Back to Dashboard Change Sender ID Customers Technicians Select a contact Outbo…" at bounding box center [268, 125] width 365 height 227
click at [72, 14] on div "Status No active tasks You are ready to start receiving tasks. [PERSON_NAME] [P…" at bounding box center [49, 125] width 74 height 227
click at [168, 76] on div "Back to Dashboard Change Sender ID Customers Technicians Select a contact Outbo…" at bounding box center [268, 125] width 365 height 227
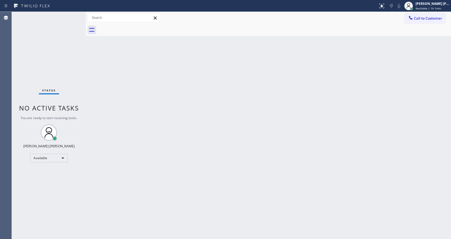
click at [73, 14] on div "Status No active tasks You are ready to start receiving tasks. [PERSON_NAME] [P…" at bounding box center [49, 125] width 74 height 227
click at [71, 17] on div "Status No active tasks You are ready to start receiving tasks. [PERSON_NAME] [P…" at bounding box center [49, 125] width 74 height 227
click at [71, 15] on div "Status No active tasks You are ready to start receiving tasks. [PERSON_NAME] [P…" at bounding box center [49, 125] width 74 height 227
click at [205, 134] on div "Back to Dashboard Change Sender ID Customers Technicians Select a contact Outbo…" at bounding box center [268, 125] width 365 height 227
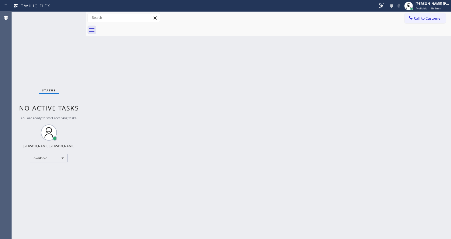
click at [105, 105] on div "Back to Dashboard Change Sender ID Customers Technicians Select a contact Outbo…" at bounding box center [268, 125] width 365 height 227
click at [177, 113] on div "Back to Dashboard Change Sender ID Customers Technicians Select a contact Outbo…" at bounding box center [268, 125] width 365 height 227
click at [257, 190] on div "Back to Dashboard Change Sender ID Customers Technicians Select a contact Outbo…" at bounding box center [268, 125] width 365 height 227
click at [165, 140] on div "Back to Dashboard Change Sender ID Customers Technicians Select a contact Outbo…" at bounding box center [268, 125] width 365 height 227
click at [269, 158] on div "Back to Dashboard Change Sender ID Customers Technicians Select a contact Outbo…" at bounding box center [268, 125] width 365 height 227
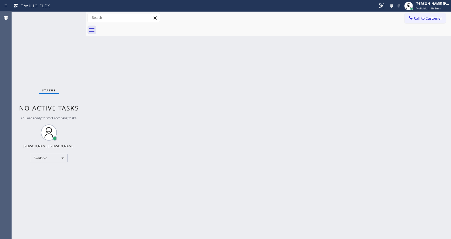
click at [74, 15] on div "Status No active tasks You are ready to start receiving tasks. [PERSON_NAME] [P…" at bounding box center [49, 125] width 74 height 227
click at [73, 14] on div "Status No active tasks You are ready to start receiving tasks. [PERSON_NAME] [P…" at bounding box center [49, 125] width 74 height 227
click at [74, 15] on div "Status No active tasks You are ready to start receiving tasks. [PERSON_NAME] [P…" at bounding box center [49, 125] width 74 height 227
click at [125, 89] on div "Back to Dashboard Change Sender ID Customers Technicians Select a contact Outbo…" at bounding box center [268, 125] width 365 height 227
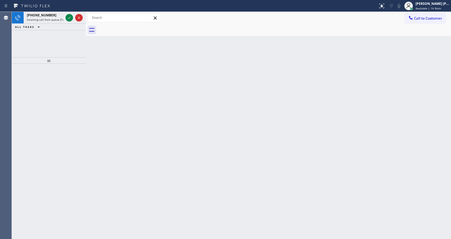
click at [122, 95] on div "Back to Dashboard Change Sender ID Customers Technicians Select a contact Outbo…" at bounding box center [268, 125] width 365 height 227
click at [60, 16] on div "[PHONE_NUMBER]" at bounding box center [45, 15] width 37 height 5
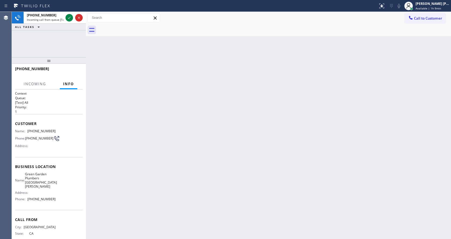
click at [144, 165] on div "Back to Dashboard Change Sender ID Customers Technicians Select a contact Outbo…" at bounding box center [268, 125] width 365 height 227
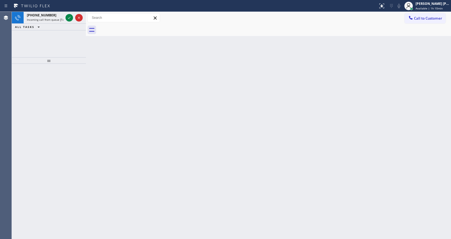
drag, startPoint x: 57, startPoint y: 105, endPoint x: 55, endPoint y: 77, distance: 28.3
click at [57, 105] on div at bounding box center [49, 151] width 74 height 175
click at [69, 18] on icon at bounding box center [69, 17] width 6 height 6
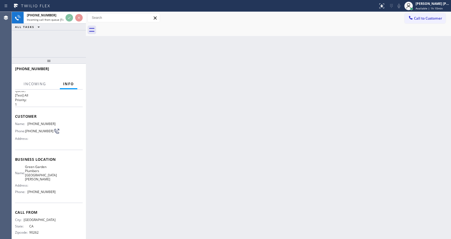
scroll to position [11, 0]
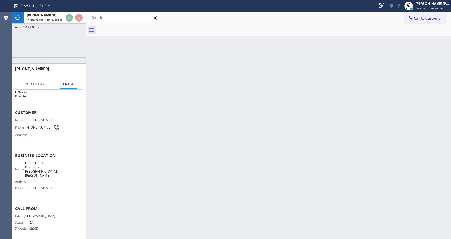
click at [178, 144] on div "Back to Dashboard Change Sender ID Customers Technicians Select a contact Outbo…" at bounding box center [268, 125] width 365 height 227
click at [96, 147] on div "Back to Dashboard Change Sender ID Customers Technicians Select a contact Outbo…" at bounding box center [268, 125] width 365 height 227
click at [133, 125] on div "Back to Dashboard Change Sender ID Customers Technicians Select a contact Outbo…" at bounding box center [268, 125] width 365 height 227
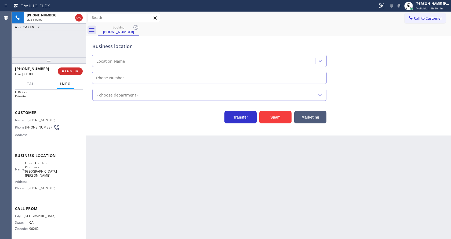
type input "[PHONE_NUMBER]"
click at [170, 203] on div "Back to Dashboard Change Sender ID Customers Technicians Select a contact Outbo…" at bounding box center [268, 125] width 365 height 227
click at [172, 207] on div "Back to Dashboard Change Sender ID Customers Technicians Select a contact Outbo…" at bounding box center [268, 125] width 365 height 227
click at [147, 152] on div "Back to Dashboard Change Sender ID Customers Technicians Select a contact Outbo…" at bounding box center [268, 125] width 365 height 227
click at [110, 171] on div "Back to Dashboard Change Sender ID Customers Technicians Select a contact Outbo…" at bounding box center [268, 125] width 365 height 227
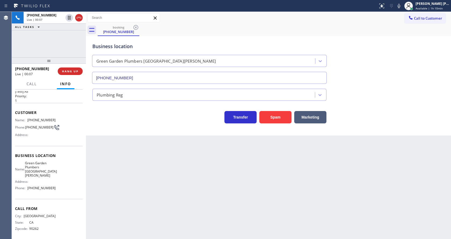
click at [269, 189] on div "Back to Dashboard Change Sender ID Customers Technicians Select a contact Outbo…" at bounding box center [268, 125] width 365 height 227
click at [275, 129] on div "Business location [GEOGRAPHIC_DATA] [GEOGRAPHIC_DATA] [GEOGRAPHIC_DATA][PERSON_…" at bounding box center [268, 85] width 365 height 99
click at [274, 118] on button "Spam" at bounding box center [275, 117] width 32 height 12
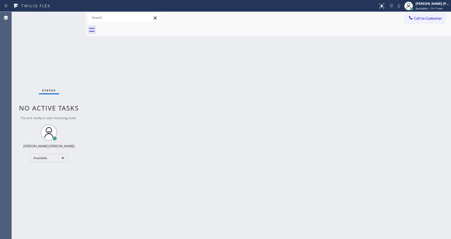
click at [209, 140] on div "Back to Dashboard Change Sender ID Customers Technicians Select a contact Outbo…" at bounding box center [268, 125] width 365 height 227
click at [77, 81] on div "Status No active tasks You are ready to start receiving tasks. [PERSON_NAME] [P…" at bounding box center [49, 125] width 74 height 227
click at [70, 16] on div "Status No active tasks You are ready to start receiving tasks. [PERSON_NAME] [P…" at bounding box center [49, 125] width 74 height 227
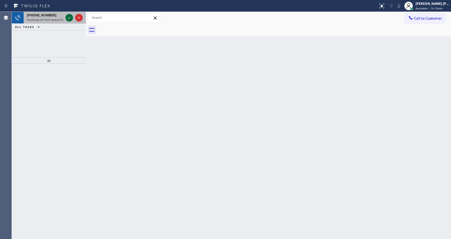
click at [70, 16] on icon at bounding box center [69, 17] width 6 height 6
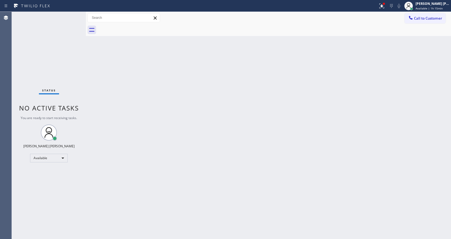
click at [72, 14] on div "Status No active tasks You are ready to start receiving tasks. [PERSON_NAME] [P…" at bounding box center [49, 125] width 74 height 227
click at [183, 162] on div "Back to Dashboard Change Sender ID Customers Technicians Select a contact Outbo…" at bounding box center [268, 125] width 365 height 227
click at [92, 45] on div "Back to Dashboard Change Sender ID Customers Technicians Select a contact Outbo…" at bounding box center [268, 125] width 365 height 227
click at [74, 14] on div "Status No active tasks You are ready to start receiving tasks. [PERSON_NAME] [P…" at bounding box center [49, 125] width 74 height 227
click at [106, 90] on div "Back to Dashboard Change Sender ID Customers Technicians Select a contact Outbo…" at bounding box center [268, 125] width 365 height 227
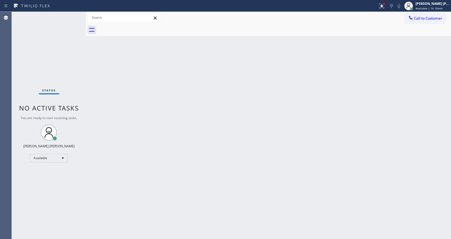
click at [260, 170] on div "Back to Dashboard Change Sender ID Customers Technicians Select a contact Outbo…" at bounding box center [268, 125] width 365 height 227
click at [59, 18] on div "Status No active tasks You are ready to start receiving tasks. [PERSON_NAME] [P…" at bounding box center [49, 125] width 74 height 227
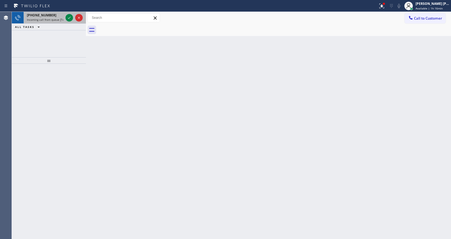
click at [60, 19] on span "Incoming call from queue [Test] All" at bounding box center [49, 20] width 45 height 4
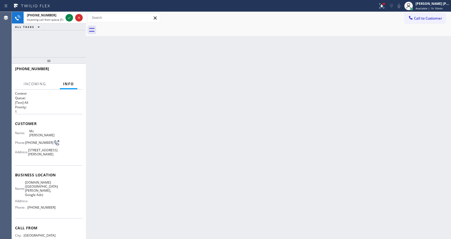
click at [137, 133] on div "Back to Dashboard Change Sender ID Customers Technicians Select a contact Outbo…" at bounding box center [268, 125] width 365 height 227
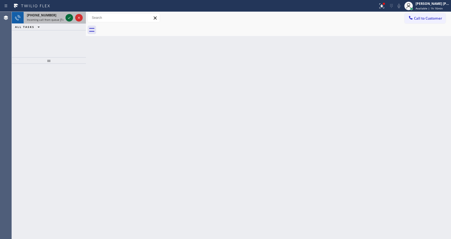
click at [68, 20] on icon at bounding box center [69, 17] width 6 height 6
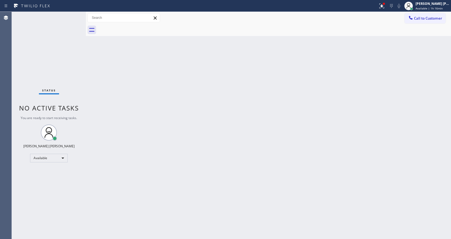
drag, startPoint x: 147, startPoint y: 138, endPoint x: 147, endPoint y: 157, distance: 18.5
click at [147, 138] on div "Back to Dashboard Change Sender ID Customers Technicians Select a contact Outbo…" at bounding box center [268, 125] width 365 height 227
click at [155, 234] on div "Back to Dashboard Change Sender ID Customers Technicians Select a contact Outbo…" at bounding box center [268, 125] width 365 height 227
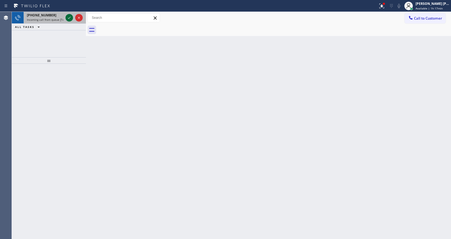
click at [68, 19] on icon at bounding box center [69, 17] width 6 height 6
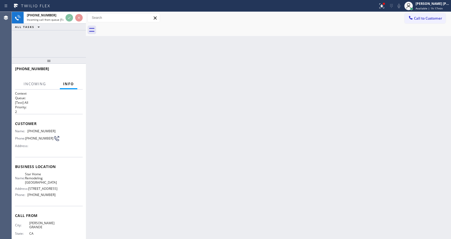
scroll to position [15, 0]
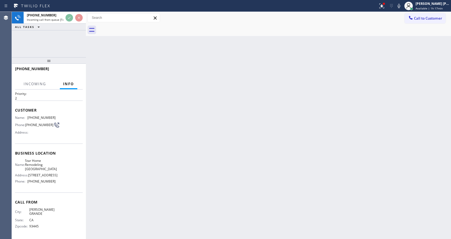
click at [185, 165] on div "Back to Dashboard Change Sender ID Customers Technicians Select a contact Outbo…" at bounding box center [268, 125] width 365 height 227
click at [165, 186] on div "Back to Dashboard Change Sender ID Customers Technicians Select a contact Outbo…" at bounding box center [268, 125] width 365 height 227
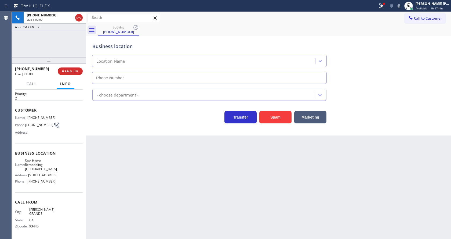
type input "[PHONE_NUMBER]"
click at [165, 186] on div "Back to Dashboard Change Sender ID Customers Technicians Select a contact Outbo…" at bounding box center [268, 125] width 365 height 227
click at [114, 132] on div "Business location Star Home Remodeling [GEOGRAPHIC_DATA] [PHONE_NUMBER] Contrac…" at bounding box center [268, 85] width 365 height 99
click at [383, 3] on icon at bounding box center [381, 6] width 6 height 6
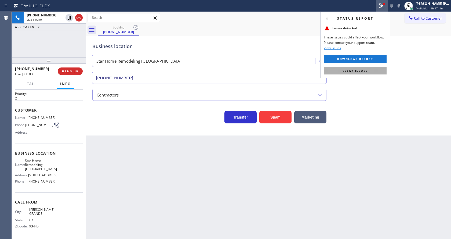
click at [363, 68] on button "Clear issues" at bounding box center [355, 71] width 63 height 8
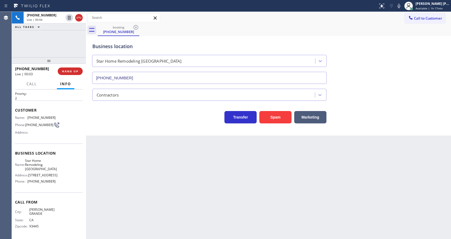
click at [378, 70] on div "Business location Star Home Remodeling [GEOGRAPHIC_DATA] [PHONE_NUMBER]" at bounding box center [268, 59] width 354 height 49
click at [169, 153] on div "Back to Dashboard Change Sender ID Customers Technicians Select a contact Outbo…" at bounding box center [268, 125] width 365 height 227
click at [229, 177] on div "Back to Dashboard Change Sender ID Customers Technicians Select a contact Outbo…" at bounding box center [268, 125] width 365 height 227
click at [193, 184] on div "Back to Dashboard Change Sender ID Customers Technicians Select a contact Outbo…" at bounding box center [268, 125] width 365 height 227
click at [158, 163] on div "Back to Dashboard Change Sender ID Customers Technicians Select a contact Outbo…" at bounding box center [268, 125] width 365 height 227
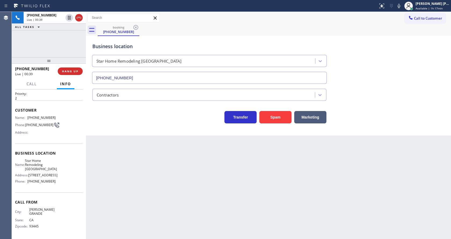
click at [103, 164] on div "Back to Dashboard Change Sender ID Customers Technicians Select a contact Outbo…" at bounding box center [268, 125] width 365 height 227
click at [269, 119] on button "Spam" at bounding box center [275, 117] width 32 height 12
click at [145, 197] on div "Back to Dashboard Change Sender ID Customers Technicians Select a contact Outbo…" at bounding box center [268, 125] width 365 height 227
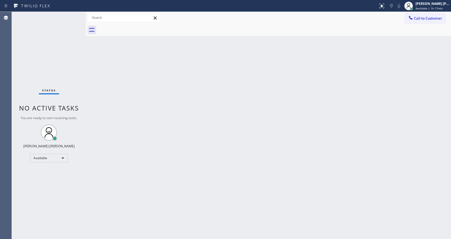
click at [246, 166] on div "Back to Dashboard Change Sender ID Customers Technicians Select a contact Outbo…" at bounding box center [268, 125] width 365 height 227
click at [70, 88] on div "Status No active tasks You are ready to start receiving tasks. [PERSON_NAME] [P…" at bounding box center [49, 125] width 74 height 227
drag, startPoint x: 85, startPoint y: 20, endPoint x: 80, endPoint y: 20, distance: 5.2
click at [80, 20] on div "Status No active tasks You are ready to start receiving tasks. [PERSON_NAME] [P…" at bounding box center [231, 125] width 439 height 227
click at [73, 14] on div "Status No active tasks You are ready to start receiving tasks. [PERSON_NAME] [P…" at bounding box center [49, 125] width 74 height 227
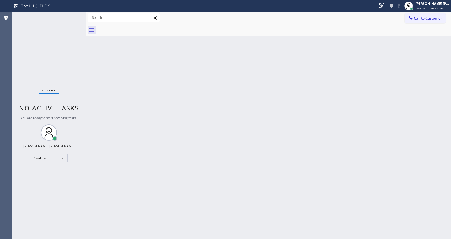
click at [225, 66] on div "Back to Dashboard Change Sender ID Customers Technicians Select a contact Outbo…" at bounding box center [268, 125] width 365 height 227
click at [140, 99] on div "Back to Dashboard Change Sender ID Customers Technicians Select a contact Outbo…" at bounding box center [268, 125] width 365 height 227
click at [206, 140] on div "Back to Dashboard Change Sender ID Customers Technicians Select a contact Outbo…" at bounding box center [268, 125] width 365 height 227
drag, startPoint x: 319, startPoint y: 136, endPoint x: 299, endPoint y: 129, distance: 21.1
click at [319, 136] on div "Back to Dashboard Change Sender ID Customers Technicians Select a contact Outbo…" at bounding box center [268, 125] width 365 height 227
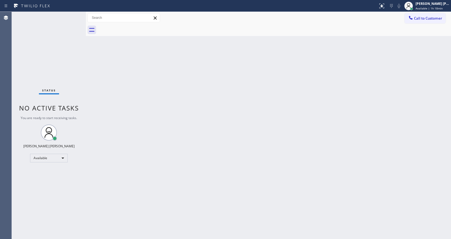
drag, startPoint x: 125, startPoint y: 94, endPoint x: 109, endPoint y: 73, distance: 26.6
click at [125, 94] on div "Back to Dashboard Change Sender ID Customers Technicians Select a contact Outbo…" at bounding box center [268, 125] width 365 height 227
drag, startPoint x: 93, startPoint y: 68, endPoint x: 265, endPoint y: 22, distance: 177.9
click at [93, 68] on div "Back to Dashboard Change Sender ID Customers Technicians Select a contact Outbo…" at bounding box center [268, 125] width 365 height 227
click at [179, 177] on div "Back to Dashboard Change Sender ID Customers Technicians Select a contact Outbo…" at bounding box center [268, 125] width 365 height 227
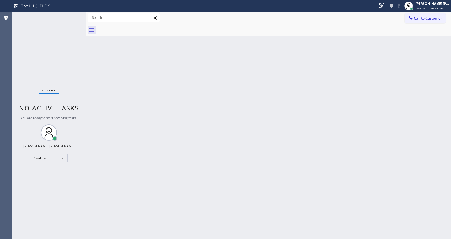
click at [243, 145] on div "Back to Dashboard Change Sender ID Customers Technicians Select a contact Outbo…" at bounding box center [268, 125] width 365 height 227
click at [118, 88] on div "Back to Dashboard Change Sender ID Customers Technicians Select a contact Outbo…" at bounding box center [268, 125] width 365 height 227
click at [73, 13] on div "Status No active tasks You are ready to start receiving tasks. [PERSON_NAME] [P…" at bounding box center [49, 125] width 74 height 227
click at [74, 14] on div "Status No active tasks You are ready to start receiving tasks. [PERSON_NAME] [P…" at bounding box center [49, 125] width 74 height 227
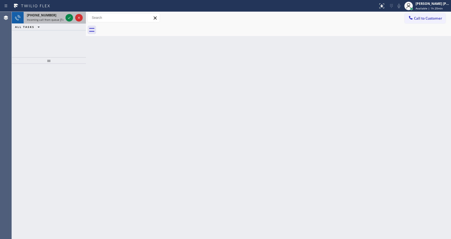
click at [60, 21] on span "Incoming call from queue [Test] All" at bounding box center [49, 20] width 45 height 4
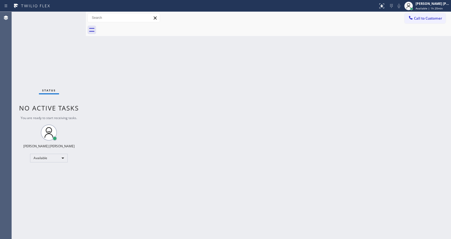
click at [70, 20] on div "Status No active tasks You are ready to start receiving tasks. [PERSON_NAME] [P…" at bounding box center [49, 125] width 74 height 227
click at [342, 110] on div "Back to Dashboard Change Sender ID Customers Technicians Select a contact Outbo…" at bounding box center [268, 125] width 365 height 227
click at [186, 130] on div "Back to Dashboard Change Sender ID Customers Technicians Select a contact Outbo…" at bounding box center [268, 125] width 365 height 227
click at [180, 238] on div "Back to Dashboard Change Sender ID Customers Technicians Select a contact Outbo…" at bounding box center [268, 125] width 365 height 227
click at [82, 75] on div "Status No active tasks You are ready to start receiving tasks. [PERSON_NAME] [P…" at bounding box center [49, 125] width 74 height 227
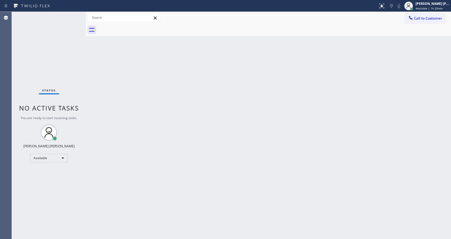
click at [75, 15] on div "Status No active tasks You are ready to start receiving tasks. [PERSON_NAME] [P…" at bounding box center [49, 125] width 74 height 227
click at [107, 76] on div "Back to Dashboard Change Sender ID Customers Technicians Select a contact Outbo…" at bounding box center [268, 125] width 365 height 227
click at [75, 15] on div "Status No active tasks You are ready to start receiving tasks. [PERSON_NAME] [P…" at bounding box center [49, 125] width 74 height 227
click at [122, 95] on div "Back to Dashboard Change Sender ID Customers Technicians Select a contact Outbo…" at bounding box center [268, 125] width 365 height 227
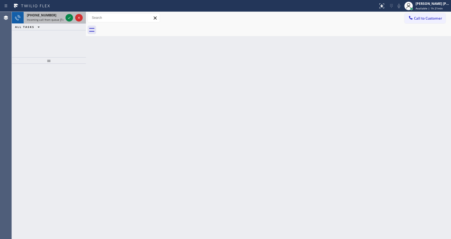
click at [59, 18] on span "Incoming call from queue [Test] All" at bounding box center [49, 20] width 45 height 4
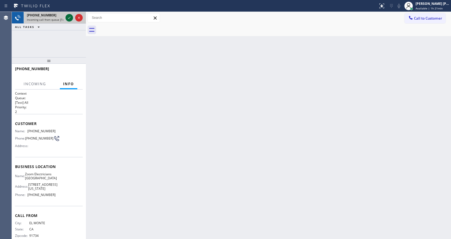
click at [72, 17] on icon at bounding box center [69, 17] width 6 height 6
click at [247, 174] on div "Back to Dashboard Change Sender ID Customers Technicians Select a contact Outbo…" at bounding box center [268, 125] width 365 height 227
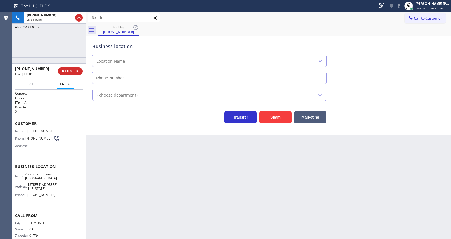
type input "[PHONE_NUMBER]"
click at [130, 141] on div "Back to Dashboard Change Sender ID Customers Technicians Select a contact Outbo…" at bounding box center [268, 125] width 365 height 227
click at [275, 121] on button "Spam" at bounding box center [275, 117] width 32 height 12
click at [194, 197] on div "Back to Dashboard Change Sender ID Customers Technicians Select a contact Outbo…" at bounding box center [268, 125] width 365 height 227
click at [139, 157] on div "Back to Dashboard Change Sender ID Customers Technicians Select a contact Outbo…" at bounding box center [268, 125] width 365 height 227
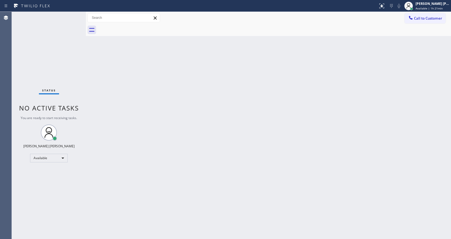
click at [267, 156] on div "Back to Dashboard Change Sender ID Customers Technicians Select a contact Outbo…" at bounding box center [268, 125] width 365 height 227
click at [73, 14] on div "Status No active tasks You are ready to start receiving tasks. [PERSON_NAME] [P…" at bounding box center [49, 125] width 74 height 227
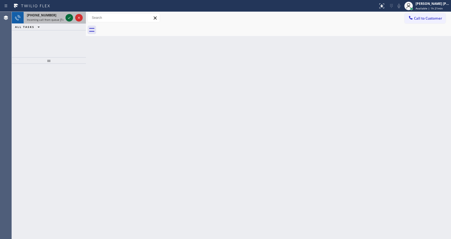
click at [66, 19] on icon at bounding box center [69, 17] width 6 height 6
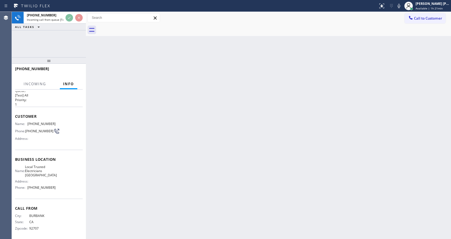
scroll to position [11, 0]
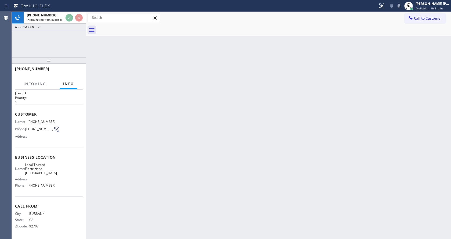
click at [189, 133] on div "Back to Dashboard Change Sender ID Customers Technicians Select a contact Outbo…" at bounding box center [268, 125] width 365 height 227
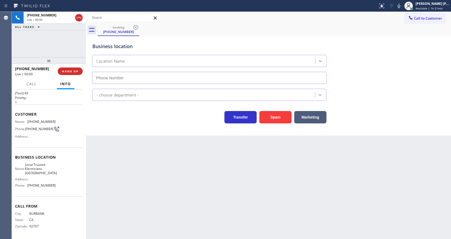
type input "[PHONE_NUMBER]"
click at [401, 7] on icon at bounding box center [399, 6] width 6 height 6
click at [398, 35] on div "Business location Local Trusted Electricians [GEOGRAPHIC_DATA] [PHONE_NUMBER]" at bounding box center [268, 59] width 354 height 49
click at [398, 3] on icon at bounding box center [399, 6] width 6 height 6
click at [396, 28] on div "booking [PHONE_NUMBER]" at bounding box center [274, 30] width 353 height 12
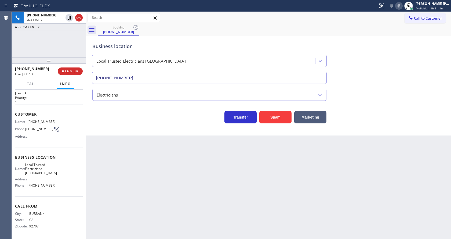
click at [401, 5] on icon at bounding box center [399, 6] width 6 height 6
click at [393, 60] on div "Business location Local Trusted Electricians [GEOGRAPHIC_DATA] [PHONE_NUMBER]" at bounding box center [268, 59] width 354 height 49
click at [402, 7] on icon at bounding box center [399, 6] width 6 height 6
click at [398, 67] on div "Business location Local Trusted Electricians [GEOGRAPHIC_DATA] [PHONE_NUMBER]" at bounding box center [268, 59] width 354 height 49
click at [201, 175] on div "Back to Dashboard Change Sender ID Customers Technicians Select a contact Outbo…" at bounding box center [268, 125] width 365 height 227
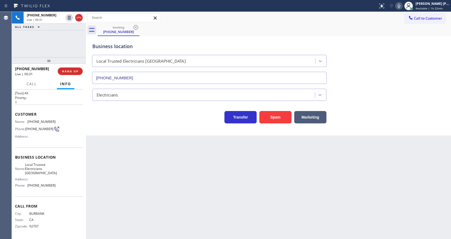
click at [143, 172] on div "Back to Dashboard Change Sender ID Customers Technicians Select a contact Outbo…" at bounding box center [268, 125] width 365 height 227
click at [377, 159] on div "Back to Dashboard Change Sender ID Customers Technicians Select a contact Outbo…" at bounding box center [268, 125] width 365 height 227
click at [264, 210] on div "Back to Dashboard Change Sender ID Customers Technicians Select a contact Outbo…" at bounding box center [268, 125] width 365 height 227
click at [276, 118] on button "Spam" at bounding box center [275, 117] width 32 height 12
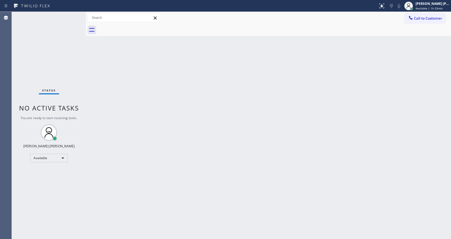
click at [381, 155] on div "Back to Dashboard Change Sender ID Customers Technicians Select a contact Outbo…" at bounding box center [268, 125] width 365 height 227
click at [129, 127] on div "Back to Dashboard Change Sender ID Customers Technicians Select a contact Outbo…" at bounding box center [268, 125] width 365 height 227
click at [213, 135] on div "Back to Dashboard Change Sender ID Customers Technicians Select a contact Outbo…" at bounding box center [268, 125] width 365 height 227
click at [185, 161] on div "Back to Dashboard Change Sender ID Customers Technicians Select a contact Outbo…" at bounding box center [268, 125] width 365 height 227
click at [126, 92] on div "Back to Dashboard Change Sender ID Customers Technicians Select a contact Outbo…" at bounding box center [268, 125] width 365 height 227
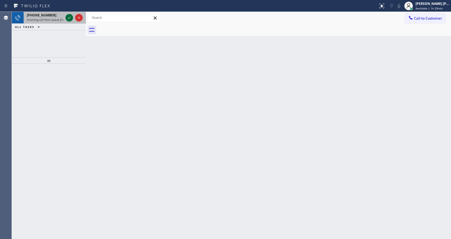
click at [66, 17] on div at bounding box center [69, 17] width 8 height 6
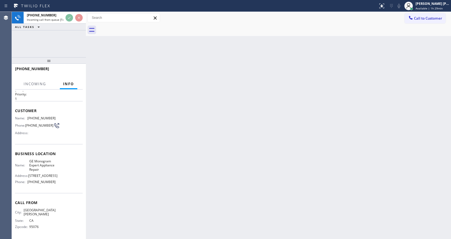
scroll to position [19, 0]
click at [219, 151] on div "Back to Dashboard Change Sender ID Customers Technicians Select a contact Outbo…" at bounding box center [268, 125] width 365 height 227
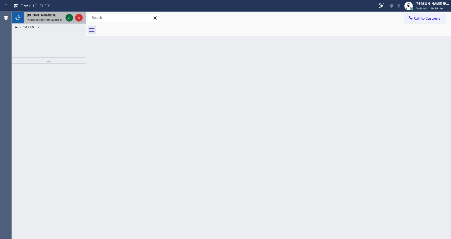
click at [66, 18] on div at bounding box center [69, 17] width 8 height 6
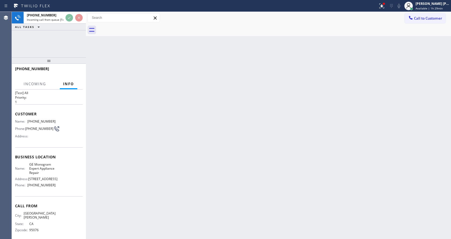
scroll to position [19, 0]
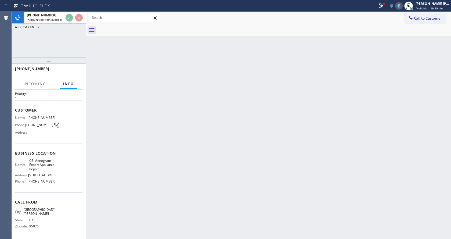
click at [203, 163] on div "Back to Dashboard Change Sender ID Customers Technicians Select a contact Outbo…" at bounding box center [268, 125] width 365 height 227
click at [229, 155] on div "Back to Dashboard Change Sender ID Customers Technicians Select a contact Outbo…" at bounding box center [268, 125] width 365 height 227
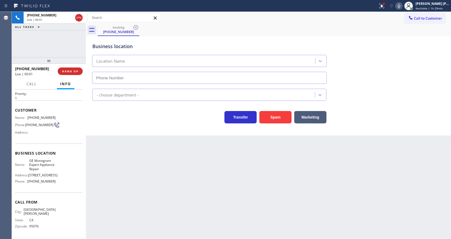
type input "[PHONE_NUMBER]"
click at [163, 179] on div "Back to Dashboard Change Sender ID Customers Technicians Select a contact Outbo…" at bounding box center [268, 125] width 365 height 227
click at [172, 207] on div "Back to Dashboard Change Sender ID Customers Technicians Select a contact Outbo…" at bounding box center [268, 125] width 365 height 227
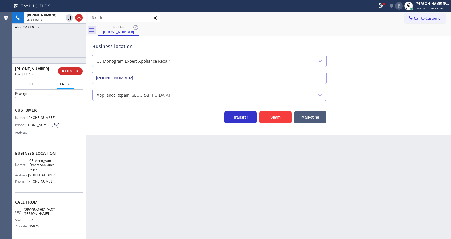
drag, startPoint x: 120, startPoint y: 172, endPoint x: 129, endPoint y: 192, distance: 22.0
click at [120, 172] on div "Back to Dashboard Change Sender ID Customers Technicians Select a contact Outbo…" at bounding box center [268, 125] width 365 height 227
click at [275, 201] on div "Back to Dashboard Change Sender ID Customers Technicians Select a contact Outbo…" at bounding box center [268, 125] width 365 height 227
click at [179, 206] on div "Back to Dashboard Change Sender ID Customers Technicians Select a contact Outbo…" at bounding box center [268, 125] width 365 height 227
click at [161, 218] on div "Back to Dashboard Change Sender ID Customers Technicians Select a contact Outbo…" at bounding box center [268, 125] width 365 height 227
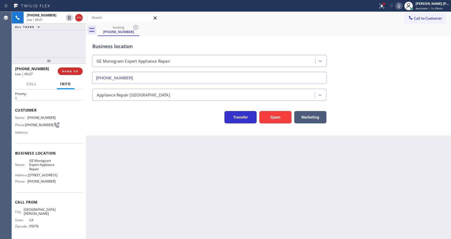
click at [158, 140] on div "Back to Dashboard Change Sender ID Customers Technicians Select a contact Outbo…" at bounding box center [268, 125] width 365 height 227
click at [223, 197] on div "Back to Dashboard Change Sender ID Customers Technicians Select a contact Outbo…" at bounding box center [268, 125] width 365 height 227
click at [126, 179] on div "Back to Dashboard Change Sender ID Customers Technicians Select a contact Outbo…" at bounding box center [268, 125] width 365 height 227
click at [72, 71] on span "HANG UP" at bounding box center [70, 71] width 16 height 4
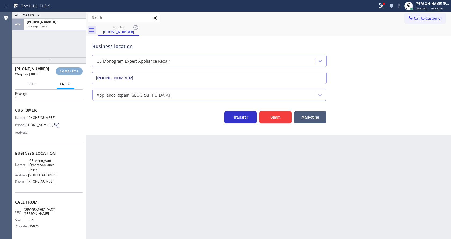
click at [72, 71] on span "COMPLETE" at bounding box center [69, 71] width 19 height 4
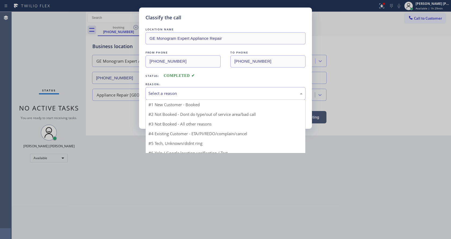
click at [169, 92] on div "Select a reason" at bounding box center [225, 93] width 154 height 6
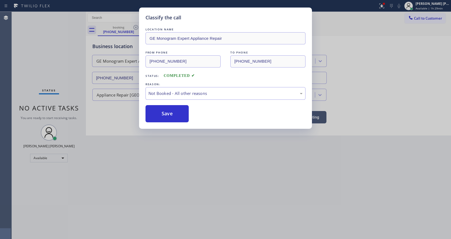
click at [168, 114] on button "Save" at bounding box center [166, 113] width 43 height 17
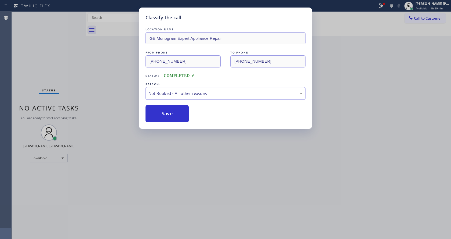
click at [210, 157] on div "Classify the call LOCATION NAME GE Monogram Expert Appliance Repair FROM PHONE …" at bounding box center [225, 119] width 451 height 239
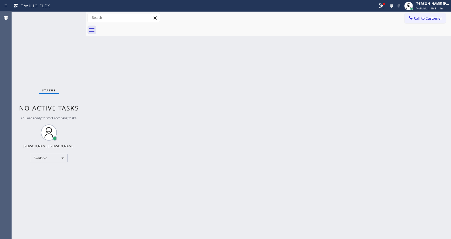
click at [82, 80] on div "Status No active tasks You are ready to start receiving tasks. [PERSON_NAME] [P…" at bounding box center [49, 125] width 74 height 227
click at [75, 14] on div "Status No active tasks You are ready to start receiving tasks. [PERSON_NAME] [P…" at bounding box center [49, 125] width 74 height 227
click at [203, 139] on div "Back to Dashboard Change Sender ID Customers Technicians Select a contact Outbo…" at bounding box center [268, 125] width 365 height 227
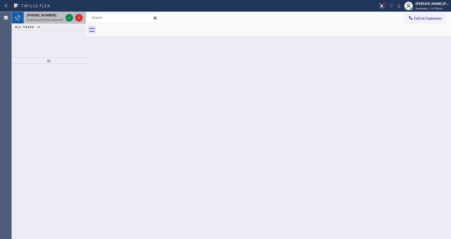
drag, startPoint x: 60, startPoint y: 20, endPoint x: 69, endPoint y: 19, distance: 9.3
click at [60, 20] on span "Incoming call from queue [Test] All" at bounding box center [49, 20] width 45 height 4
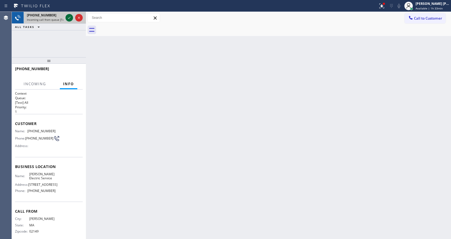
click at [69, 19] on icon at bounding box center [69, 17] width 6 height 6
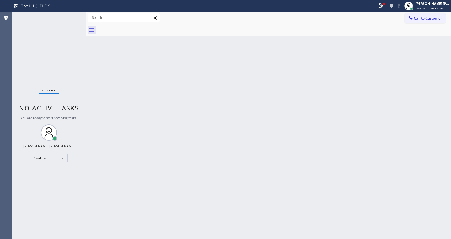
click at [136, 163] on div "Back to Dashboard Change Sender ID Customers Technicians Select a contact Outbo…" at bounding box center [268, 125] width 365 height 227
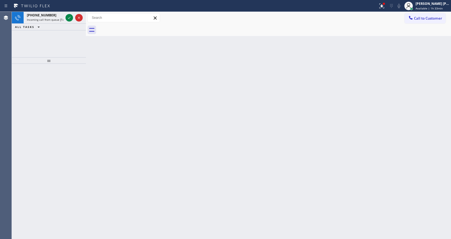
click at [160, 125] on div "Back to Dashboard Change Sender ID Customers Technicians Select a contact Outbo…" at bounding box center [268, 125] width 365 height 227
click at [70, 17] on icon at bounding box center [69, 17] width 6 height 6
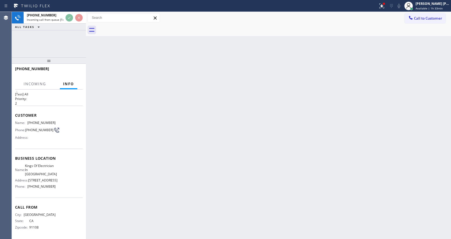
scroll to position [15, 0]
click at [264, 129] on div "Back to Dashboard Change Sender ID Customers Technicians Select a contact Outbo…" at bounding box center [268, 125] width 365 height 227
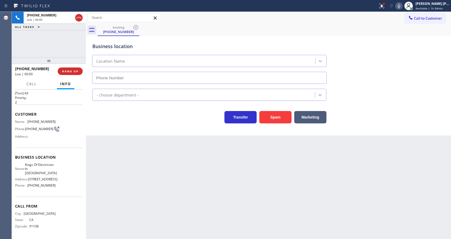
type input "[PHONE_NUMBER]"
click at [170, 175] on div "Back to Dashboard Change Sender ID Customers Technicians Select a contact Outbo…" at bounding box center [268, 125] width 365 height 227
drag, startPoint x: 119, startPoint y: 153, endPoint x: 198, endPoint y: 138, distance: 80.8
click at [119, 153] on div "Back to Dashboard Change Sender ID Customers Technicians Select a contact Outbo…" at bounding box center [268, 125] width 365 height 227
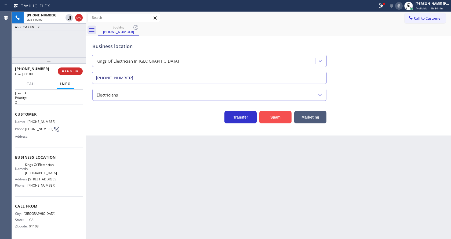
click at [275, 119] on button "Spam" at bounding box center [275, 117] width 32 height 12
click at [188, 192] on div "Back to Dashboard Change Sender ID Customers Technicians Select a contact Outbo…" at bounding box center [268, 125] width 365 height 227
click at [100, 125] on div "Business location Kings Of Electrician In [GEOGRAPHIC_DATA] [PHONE_NUMBER] Elec…" at bounding box center [268, 85] width 365 height 99
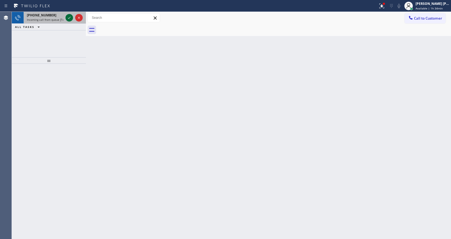
click at [70, 17] on icon at bounding box center [69, 17] width 6 height 6
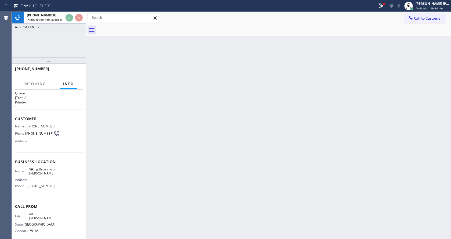
scroll to position [7, 0]
click at [196, 163] on div "Back to Dashboard Change Sender ID Customers Technicians Select a contact Outbo…" at bounding box center [268, 125] width 365 height 227
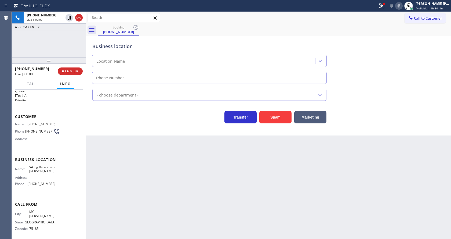
type input "[PHONE_NUMBER]"
click at [220, 173] on div "Back to Dashboard Change Sender ID Customers Technicians Select a contact Outbo…" at bounding box center [268, 125] width 365 height 227
click at [375, 125] on div "Business location Viking Repair Pro [PERSON_NAME] [PHONE_NUMBER] Appliance Repa…" at bounding box center [268, 85] width 365 height 99
click at [384, 5] on icon at bounding box center [381, 5] width 5 height 5
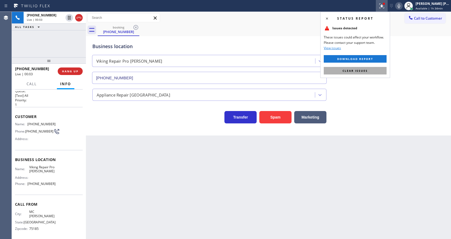
click at [364, 71] on span "Clear issues" at bounding box center [355, 71] width 25 height 4
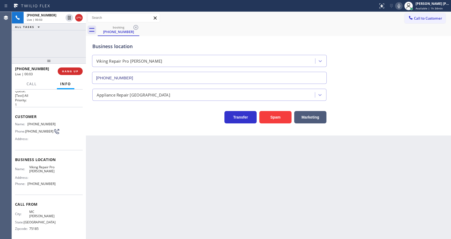
click at [373, 66] on div "Business location Viking Repair Pro [PERSON_NAME] [PHONE_NUMBER]" at bounding box center [268, 59] width 354 height 49
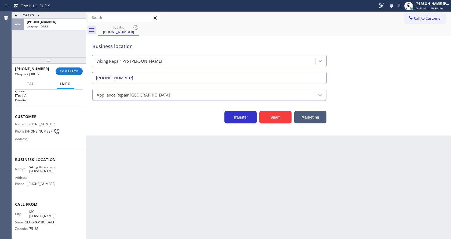
click at [130, 134] on div "Business location Viking Repair Pro [PERSON_NAME] [PHONE_NUMBER] Appliance Repa…" at bounding box center [268, 85] width 365 height 99
click at [63, 72] on span "COMPLETE" at bounding box center [69, 71] width 19 height 4
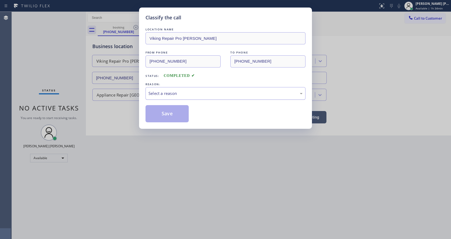
click at [166, 96] on div "Select a reason" at bounding box center [225, 93] width 154 height 6
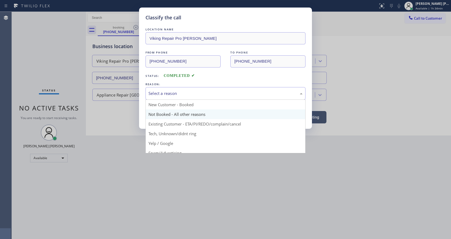
click at [165, 113] on button "Save" at bounding box center [166, 113] width 43 height 17
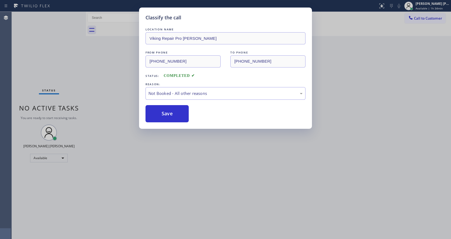
click at [121, 208] on div "Classify the call LOCATION NAME Viking Repair Pro [PERSON_NAME] FROM PHONE [PHO…" at bounding box center [225, 119] width 451 height 239
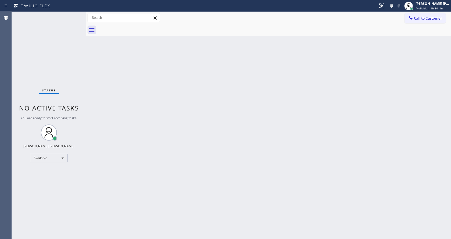
click at [331, 129] on div "Back to Dashboard Change Sender ID Customers Technicians Select a contact Outbo…" at bounding box center [268, 125] width 365 height 227
click at [262, 91] on div "Back to Dashboard Change Sender ID Customers Technicians Select a contact Outbo…" at bounding box center [268, 125] width 365 height 227
click at [296, 121] on div "Back to Dashboard Change Sender ID Customers Technicians Select a contact Outbo…" at bounding box center [268, 125] width 365 height 227
drag, startPoint x: 64, startPoint y: 64, endPoint x: 68, endPoint y: 35, distance: 29.1
click at [64, 64] on div "Status No active tasks You are ready to start receiving tasks. [PERSON_NAME] [P…" at bounding box center [49, 125] width 74 height 227
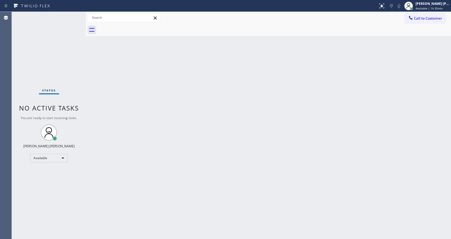
click at [73, 15] on div "Status No active tasks You are ready to start receiving tasks. [PERSON_NAME] [P…" at bounding box center [49, 125] width 74 height 227
click at [113, 81] on div "Back to Dashboard Change Sender ID Customers Technicians Select a contact Outbo…" at bounding box center [268, 125] width 365 height 227
click at [74, 14] on div "Status No active tasks You are ready to start receiving tasks. [PERSON_NAME] [P…" at bounding box center [49, 125] width 74 height 227
click at [159, 196] on div "Back to Dashboard Change Sender ID Customers Technicians Select a contact Outbo…" at bounding box center [268, 125] width 365 height 227
click at [101, 71] on div "Back to Dashboard Change Sender ID Customers Technicians Select a contact Outbo…" at bounding box center [268, 125] width 365 height 227
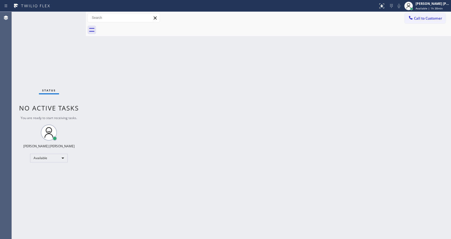
click at [73, 15] on div "Status No active tasks You are ready to start receiving tasks. [PERSON_NAME] [P…" at bounding box center [49, 125] width 74 height 227
click at [154, 208] on div "Back to Dashboard Change Sender ID Customers Technicians Select a contact Outbo…" at bounding box center [268, 125] width 365 height 227
click at [136, 136] on div "Back to Dashboard Change Sender ID Customers Technicians Select a contact Outbo…" at bounding box center [268, 125] width 365 height 227
click at [87, 84] on div "Back to Dashboard Change Sender ID Customers Technicians Select a contact Outbo…" at bounding box center [268, 125] width 365 height 227
click at [289, 180] on div "Back to Dashboard Change Sender ID Customers Technicians Select a contact Outbo…" at bounding box center [268, 125] width 365 height 227
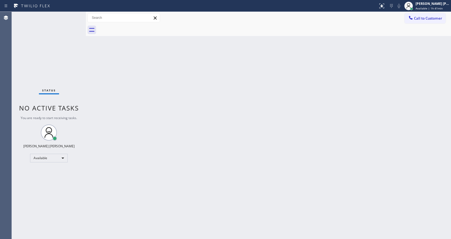
click at [73, 38] on div "Status No active tasks You are ready to start receiving tasks. [PERSON_NAME] [P…" at bounding box center [49, 125] width 74 height 227
click at [73, 13] on div "Status No active tasks You are ready to start receiving tasks. [PERSON_NAME] [P…" at bounding box center [49, 125] width 74 height 227
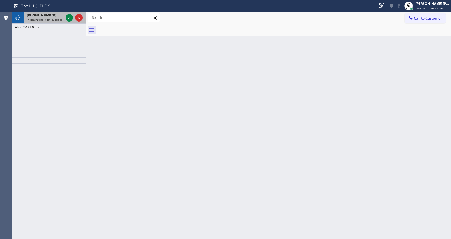
click at [57, 17] on div "[PHONE_NUMBER]" at bounding box center [45, 15] width 37 height 5
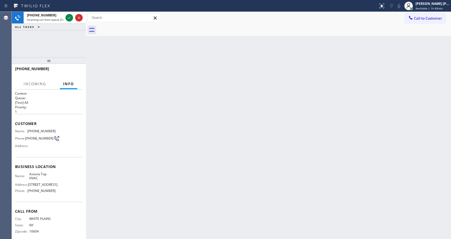
click at [219, 123] on div "Back to Dashboard Change Sender ID Customers Technicians Select a contact Outbo…" at bounding box center [268, 125] width 365 height 227
click at [256, 174] on div "Back to Dashboard Change Sender ID Customers Technicians Select a contact Outbo…" at bounding box center [268, 125] width 365 height 227
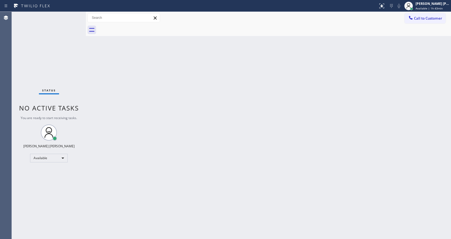
click at [169, 206] on div "Back to Dashboard Change Sender ID Customers Technicians Select a contact Outbo…" at bounding box center [268, 125] width 365 height 227
click at [88, 78] on div "Back to Dashboard Change Sender ID Customers Technicians Select a contact Outbo…" at bounding box center [268, 125] width 365 height 227
click at [428, 5] on div "[PERSON_NAME] [PERSON_NAME]" at bounding box center [433, 3] width 34 height 5
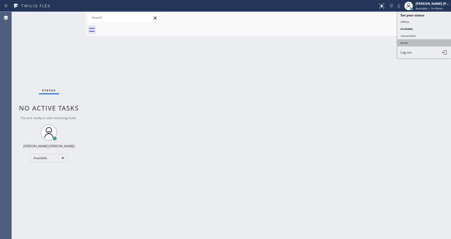
click at [417, 39] on button "Break" at bounding box center [424, 42] width 54 height 7
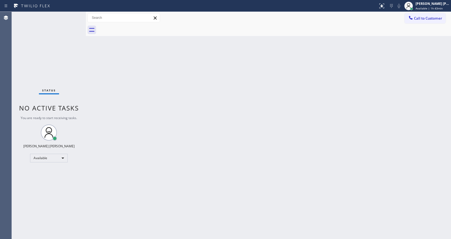
click at [306, 61] on div "Back to Dashboard Change Sender ID Customers Technicians Select a contact Outbo…" at bounding box center [268, 125] width 365 height 227
click at [198, 185] on div "Back to Dashboard Change Sender ID Customers Technicians Select a contact Outbo…" at bounding box center [268, 125] width 365 height 227
click at [406, 91] on div "Back to Dashboard Change Sender ID Customers Technicians Select a contact Outbo…" at bounding box center [268, 125] width 365 height 227
drag, startPoint x: 431, startPoint y: 7, endPoint x: 430, endPoint y: 14, distance: 6.5
click at [431, 7] on span "Break | 15:55" at bounding box center [425, 8] width 18 height 4
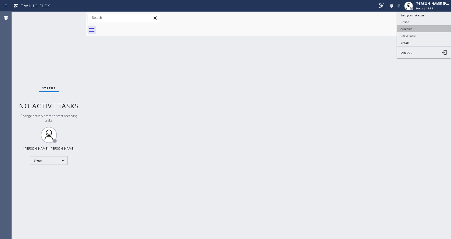
click at [418, 27] on button "Available" at bounding box center [424, 28] width 54 height 7
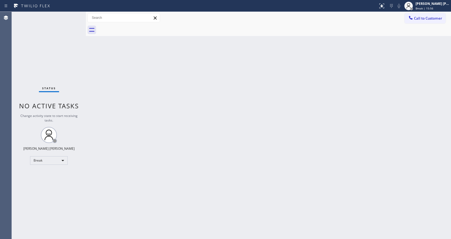
click at [264, 141] on div "Back to Dashboard Change Sender ID Customers Technicians Select a contact Outbo…" at bounding box center [268, 125] width 365 height 227
click at [210, 207] on div "Back to Dashboard Change Sender ID Customers Technicians Select a contact Outbo…" at bounding box center [268, 125] width 365 height 227
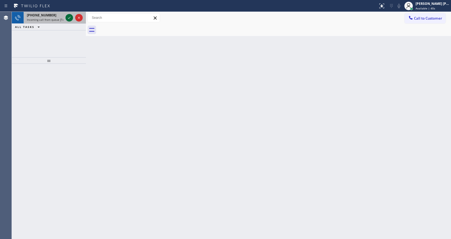
click at [68, 20] on icon at bounding box center [69, 17] width 6 height 6
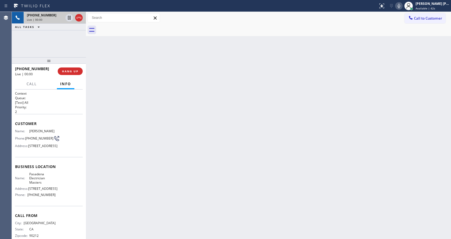
scroll to position [28, 0]
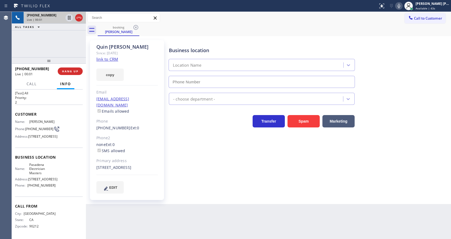
type input "[PHONE_NUMBER]"
click at [198, 143] on div "Business location Pasadena Electrician Masters [PHONE_NUMBER] Electricians Tran…" at bounding box center [309, 116] width 282 height 150
click at [149, 110] on div "[PERSON_NAME] Since: [DATE] link to CRM copy Email [EMAIL_ADDRESS][DOMAIN_NAME]…" at bounding box center [127, 120] width 74 height 160
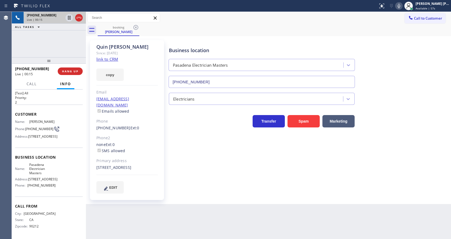
click at [111, 60] on link "link to CRM" at bounding box center [107, 58] width 22 height 5
click at [196, 146] on div "Business location Pasadena Electrician Masters [PHONE_NUMBER] Electricians Tran…" at bounding box center [309, 116] width 282 height 150
click at [116, 61] on link "link to CRM" at bounding box center [107, 58] width 22 height 5
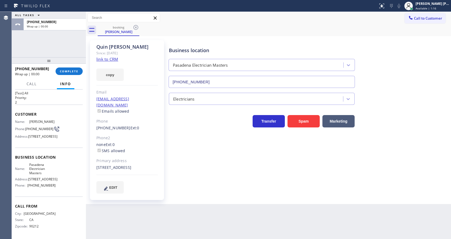
click at [199, 148] on div "Business location Pasadena Electrician Masters [PHONE_NUMBER] Electricians Tran…" at bounding box center [309, 116] width 282 height 150
click at [77, 70] on span "COMPLETE" at bounding box center [69, 71] width 19 height 4
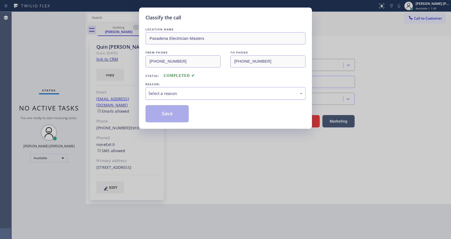
click at [155, 90] on div "Select a reason" at bounding box center [225, 93] width 154 height 6
click at [163, 115] on button "Save" at bounding box center [166, 113] width 43 height 17
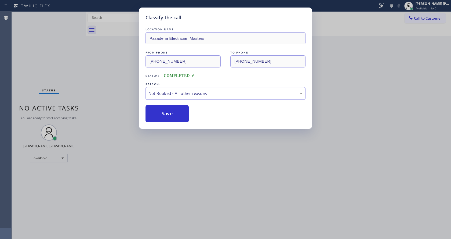
click at [191, 175] on div "Classify the call LOCATION NAME Pasadena Electrician Masters FROM PHONE [PHONE_…" at bounding box center [225, 119] width 451 height 239
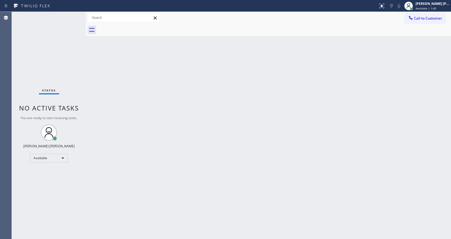
click at [144, 93] on div "Back to Dashboard Change Sender ID Customers Technicians Select a contact Outbo…" at bounding box center [268, 125] width 365 height 227
click at [110, 109] on div "Back to Dashboard Change Sender ID Customers Technicians Select a contact Outbo…" at bounding box center [268, 125] width 365 height 227
click at [300, 142] on div "Back to Dashboard Change Sender ID Customers Technicians Select a contact Outbo…" at bounding box center [268, 125] width 365 height 227
click at [174, 177] on div "Back to Dashboard Change Sender ID Customers Technicians Select a contact Outbo…" at bounding box center [268, 125] width 365 height 227
click at [255, 185] on div "Back to Dashboard Change Sender ID Customers Technicians Select a contact Outbo…" at bounding box center [268, 125] width 365 height 227
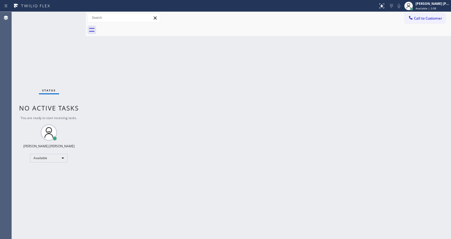
click at [137, 119] on div "Back to Dashboard Change Sender ID Customers Technicians Select a contact Outbo…" at bounding box center [268, 125] width 365 height 227
click at [72, 16] on div "Status No active tasks You are ready to start receiving tasks. [PERSON_NAME] [P…" at bounding box center [49, 125] width 74 height 227
click at [71, 14] on div "Status No active tasks You are ready to start receiving tasks. [PERSON_NAME] [P…" at bounding box center [49, 125] width 74 height 227
click at [234, 123] on div "Back to Dashboard Change Sender ID Customers Technicians Select a contact Outbo…" at bounding box center [268, 125] width 365 height 227
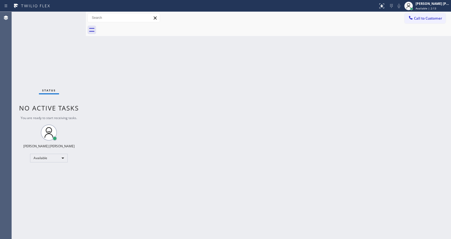
click at [72, 13] on div "Status No active tasks You are ready to start receiving tasks. [PERSON_NAME] [P…" at bounding box center [49, 125] width 74 height 227
click at [74, 13] on div "Status No active tasks You are ready to start receiving tasks. [PERSON_NAME] [P…" at bounding box center [49, 125] width 74 height 227
click at [214, 173] on div "Back to Dashboard Change Sender ID Customers Technicians Select a contact Outbo…" at bounding box center [268, 125] width 365 height 227
click at [136, 111] on div "Back to Dashboard Change Sender ID Customers Technicians Select a contact Outbo…" at bounding box center [268, 125] width 365 height 227
click at [75, 13] on div "Status No active tasks You are ready to start receiving tasks. [PERSON_NAME] [P…" at bounding box center [49, 125] width 74 height 227
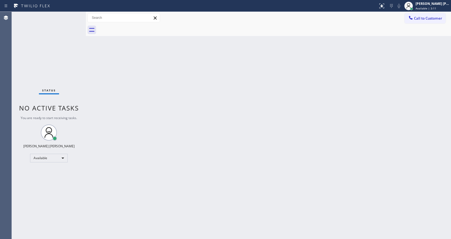
click at [196, 73] on div "Back to Dashboard Change Sender ID Customers Technicians Select a contact Outbo…" at bounding box center [268, 125] width 365 height 227
drag, startPoint x: 92, startPoint y: 57, endPoint x: 89, endPoint y: 53, distance: 4.8
click at [92, 57] on div "Back to Dashboard Change Sender ID Customers Technicians Select a contact Outbo…" at bounding box center [268, 125] width 365 height 227
click at [161, 130] on div "Back to Dashboard Change Sender ID Customers Technicians Select a contact Outbo…" at bounding box center [268, 125] width 365 height 227
click at [99, 83] on div "Back to Dashboard Change Sender ID Customers Technicians Select a contact Outbo…" at bounding box center [268, 125] width 365 height 227
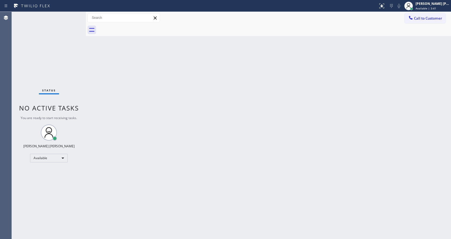
click at [72, 15] on div "Status No active tasks You are ready to start receiving tasks. [PERSON_NAME] [P…" at bounding box center [49, 125] width 74 height 227
click at [73, 14] on div "Status No active tasks You are ready to start receiving tasks. [PERSON_NAME] [P…" at bounding box center [49, 125] width 74 height 227
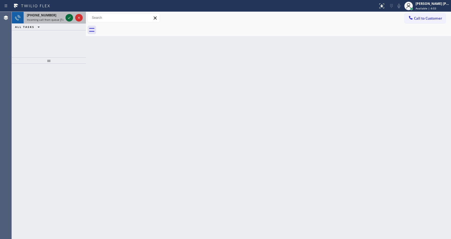
click at [70, 18] on icon at bounding box center [69, 17] width 6 height 6
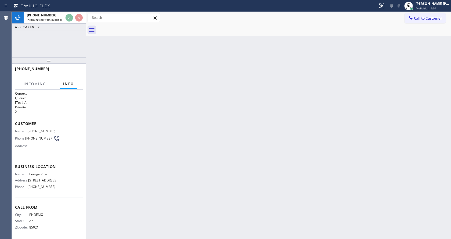
scroll to position [3, 0]
click at [222, 163] on div "Back to Dashboard Change Sender ID Customers Technicians Select a contact Outbo…" at bounding box center [268, 125] width 365 height 227
click at [103, 172] on div "Back to Dashboard Change Sender ID Customers Technicians Select a contact Outbo…" at bounding box center [268, 125] width 365 height 227
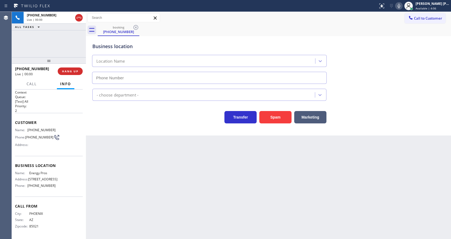
type input "[PHONE_NUMBER]"
click at [178, 164] on div "Back to Dashboard Change Sender ID Customers Technicians Select a contact Outbo…" at bounding box center [268, 125] width 365 height 227
click at [131, 161] on div "Back to Dashboard Change Sender ID Customers Technicians Select a contact Outbo…" at bounding box center [268, 125] width 365 height 227
click at [163, 147] on div "Back to Dashboard Change Sender ID Customers Technicians Select a contact Outbo…" at bounding box center [268, 125] width 365 height 227
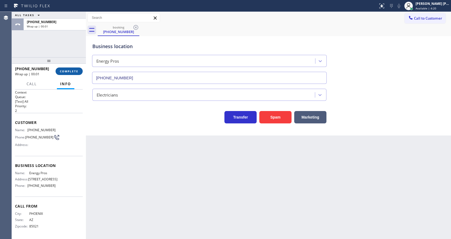
click at [65, 68] on button "COMPLETE" at bounding box center [69, 71] width 27 height 8
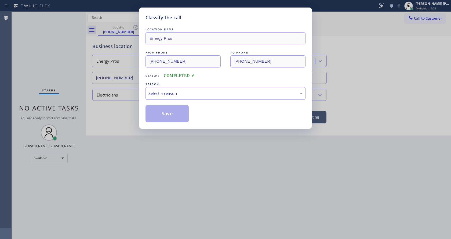
click at [163, 94] on div "Select a reason" at bounding box center [225, 93] width 154 height 6
click at [166, 114] on button "Save" at bounding box center [166, 113] width 43 height 17
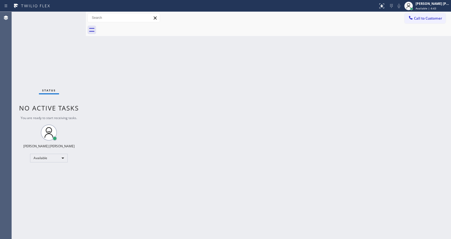
click at [188, 175] on div "Back to Dashboard Change Sender ID Customers Technicians Select a contact Outbo…" at bounding box center [268, 125] width 365 height 227
drag, startPoint x: 112, startPoint y: 79, endPoint x: 161, endPoint y: 57, distance: 53.1
click at [112, 79] on div "Back to Dashboard Change Sender ID Customers Technicians Select a contact Outbo…" at bounding box center [268, 125] width 365 height 227
click at [100, 130] on div "Back to Dashboard Change Sender ID Customers Technicians Select a contact Outbo…" at bounding box center [268, 125] width 365 height 227
click at [147, 102] on div "Back to Dashboard Change Sender ID Customers Technicians Select a contact Outbo…" at bounding box center [268, 125] width 365 height 227
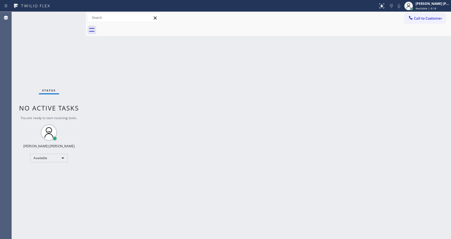
click at [212, 134] on div "Back to Dashboard Change Sender ID Customers Technicians Select a contact Outbo…" at bounding box center [268, 125] width 365 height 227
click at [114, 83] on div "Back to Dashboard Change Sender ID Customers Technicians Select a contact Outbo…" at bounding box center [268, 125] width 365 height 227
click at [74, 14] on div "Status No active tasks You are ready to start receiving tasks. [PERSON_NAME] [P…" at bounding box center [49, 125] width 74 height 227
click at [117, 100] on div "Back to Dashboard Change Sender ID Customers Technicians Select a contact Outbo…" at bounding box center [268, 125] width 365 height 227
click at [76, 15] on div "Status No active tasks You are ready to start receiving tasks. [PERSON_NAME] [P…" at bounding box center [49, 125] width 74 height 227
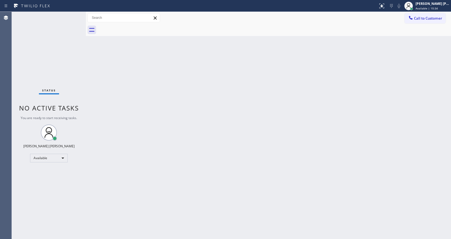
click at [218, 161] on div "Back to Dashboard Change Sender ID Customers Technicians Select a contact Outbo…" at bounding box center [268, 125] width 365 height 227
click at [144, 110] on div "Back to Dashboard Change Sender ID Customers Technicians Select a contact Outbo…" at bounding box center [268, 125] width 365 height 227
click at [140, 143] on div "Back to Dashboard Change Sender ID Customers Technicians Select a contact Outbo…" at bounding box center [268, 125] width 365 height 227
click at [146, 152] on div "Back to Dashboard Change Sender ID Customers Technicians Select a contact Outbo…" at bounding box center [268, 125] width 365 height 227
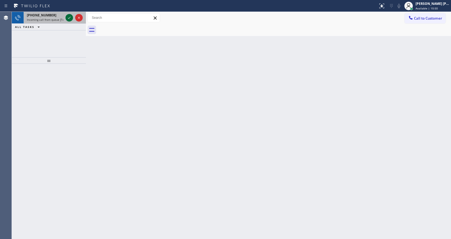
click at [67, 19] on icon at bounding box center [69, 17] width 6 height 6
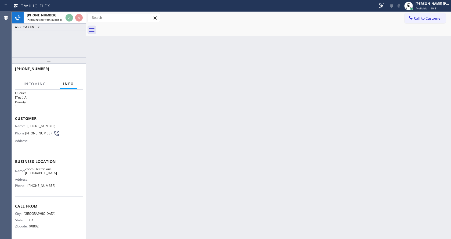
scroll to position [15, 0]
click at [177, 150] on div "Back to Dashboard Change Sender ID Customers Technicians Select a contact Outbo…" at bounding box center [268, 125] width 365 height 227
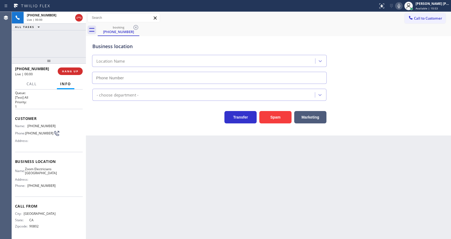
type input "[PHONE_NUMBER]"
click at [158, 179] on div "Back to Dashboard Change Sender ID Customers Technicians Select a contact Outbo…" at bounding box center [268, 125] width 365 height 227
click at [182, 205] on div "Back to Dashboard Change Sender ID Customers Technicians Select a contact Outbo…" at bounding box center [268, 125] width 365 height 227
click at [97, 177] on div "Back to Dashboard Change Sender ID Customers Technicians Select a contact Outbo…" at bounding box center [268, 125] width 365 height 227
click at [275, 195] on div "Back to Dashboard Change Sender ID Customers Technicians Select a contact Outbo…" at bounding box center [268, 125] width 365 height 227
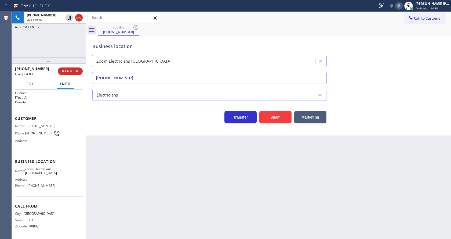
click at [119, 175] on div "Back to Dashboard Change Sender ID Customers Technicians Select a contact Outbo…" at bounding box center [268, 125] width 365 height 227
drag, startPoint x: 28, startPoint y: 116, endPoint x: 55, endPoint y: 118, distance: 26.9
click at [55, 124] on div "Name: [PHONE_NUMBER] Phone: [PHONE_NUMBER] Address:" at bounding box center [49, 134] width 68 height 21
click at [141, 161] on div "Back to Dashboard Change Sender ID Customers Technicians Select a contact Outbo…" at bounding box center [268, 125] width 365 height 227
click at [66, 174] on div "Name: Zoom Electricians [GEOGRAPHIC_DATA] Address: Phone: [PHONE_NUMBER]" at bounding box center [49, 178] width 68 height 23
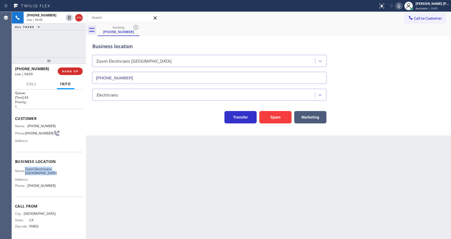
drag, startPoint x: 26, startPoint y: 159, endPoint x: 42, endPoint y: 173, distance: 21.5
click at [42, 173] on div "Name: Zoom Electricians [GEOGRAPHIC_DATA]" at bounding box center [35, 171] width 41 height 8
drag, startPoint x: 130, startPoint y: 191, endPoint x: 124, endPoint y: 227, distance: 37.1
click at [127, 206] on div "Back to Dashboard Change Sender ID Customers Technicians Select a contact Outbo…" at bounding box center [268, 125] width 365 height 227
click at [53, 168] on div "Name: Zoom Electricians [GEOGRAPHIC_DATA] Address: Phone: [PHONE_NUMBER]" at bounding box center [49, 178] width 68 height 23
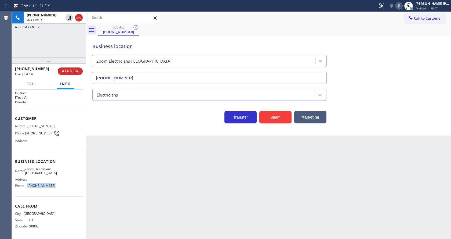
drag, startPoint x: 26, startPoint y: 186, endPoint x: 57, endPoint y: 188, distance: 30.9
click at [57, 188] on div "Name: Zoom Electricians [GEOGRAPHIC_DATA] Address: Phone: [PHONE_NUMBER]" at bounding box center [49, 178] width 68 height 23
drag, startPoint x: 113, startPoint y: 175, endPoint x: 114, endPoint y: 221, distance: 46.2
click at [114, 199] on div "Back to Dashboard Change Sender ID Customers Technicians Select a contact Outbo…" at bounding box center [268, 125] width 365 height 227
drag, startPoint x: 218, startPoint y: 180, endPoint x: 200, endPoint y: 206, distance: 31.5
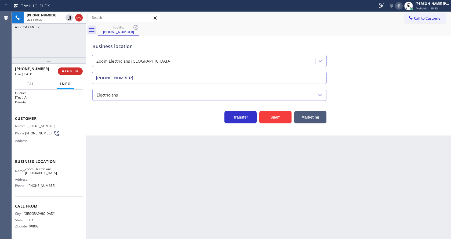
click at [218, 180] on div "Back to Dashboard Change Sender ID Customers Technicians Select a contact Outbo…" at bounding box center [268, 125] width 365 height 227
click at [116, 151] on div "Back to Dashboard Change Sender ID Customers Technicians Select a contact Outbo…" at bounding box center [268, 125] width 365 height 227
click at [68, 17] on icon at bounding box center [69, 17] width 6 height 6
click at [400, 6] on icon at bounding box center [399, 6] width 3 height 4
click at [393, 36] on div "Business location Zoom Electricians [GEOGRAPHIC_DATA] [PHONE_NUMBER]" at bounding box center [268, 59] width 354 height 49
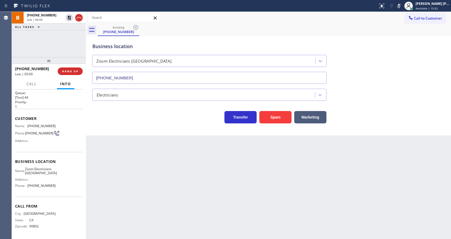
click at [179, 170] on div "Back to Dashboard Change Sender ID Customers Technicians Select a contact Outbo…" at bounding box center [268, 125] width 365 height 227
click at [141, 128] on div "Business location Zoom Electricians [GEOGRAPHIC_DATA] [PHONE_NUMBER] Electricia…" at bounding box center [268, 85] width 365 height 99
click at [157, 183] on div "Back to Dashboard Change Sender ID Customers Technicians Select a contact Outbo…" at bounding box center [268, 125] width 365 height 227
click at [110, 110] on div "Transfer Spam Marketing" at bounding box center [209, 115] width 236 height 15
click at [68, 17] on icon at bounding box center [69, 18] width 4 height 4
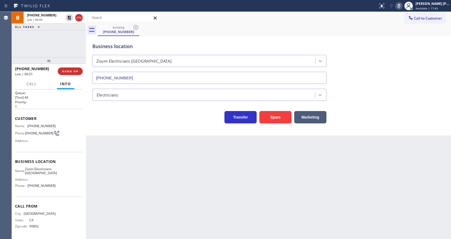
click at [400, 5] on icon at bounding box center [399, 6] width 6 height 6
drag, startPoint x: 401, startPoint y: 26, endPoint x: 384, endPoint y: 187, distance: 161.7
click at [401, 28] on div "booking [PHONE_NUMBER]" at bounding box center [274, 30] width 353 height 12
click at [159, 161] on div "Back to Dashboard Change Sender ID Customers Technicians Select a contact Outbo…" at bounding box center [268, 125] width 365 height 227
click at [201, 197] on div "Back to Dashboard Change Sender ID Customers Technicians Select a contact Outbo…" at bounding box center [268, 125] width 365 height 227
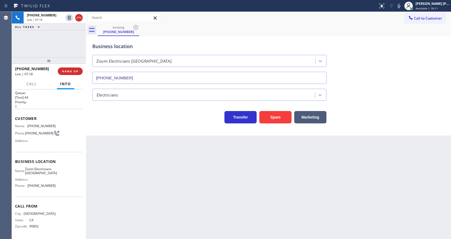
click at [154, 176] on div "Back to Dashboard Change Sender ID Customers Technicians Select a contact Outbo…" at bounding box center [268, 125] width 365 height 227
click at [213, 188] on div "Back to Dashboard Change Sender ID Customers Technicians Select a contact Outbo…" at bounding box center [268, 125] width 365 height 227
click at [122, 197] on div "Back to Dashboard Change Sender ID Customers Technicians Select a contact Outbo…" at bounding box center [268, 125] width 365 height 227
click at [264, 194] on div "Back to Dashboard Change Sender ID Customers Technicians Select a contact Outbo…" at bounding box center [268, 125] width 365 height 227
click at [254, 212] on div "Back to Dashboard Change Sender ID Customers Technicians Select a contact Outbo…" at bounding box center [268, 125] width 365 height 227
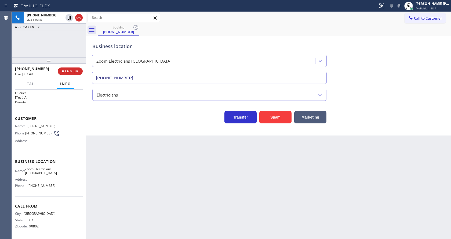
click at [130, 176] on div "Back to Dashboard Change Sender ID Customers Technicians Select a contact Outbo…" at bounding box center [268, 125] width 365 height 227
click at [198, 169] on div "Back to Dashboard Change Sender ID Customers Technicians Select a contact Outbo…" at bounding box center [268, 125] width 365 height 227
click at [63, 67] on button "COMPLETE" at bounding box center [69, 71] width 27 height 8
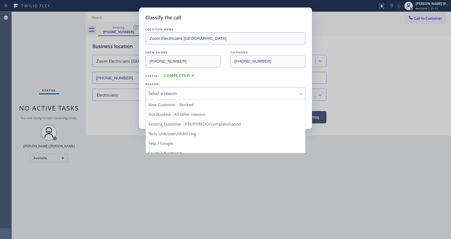
click at [157, 91] on div "Select a reason" at bounding box center [225, 93] width 154 height 6
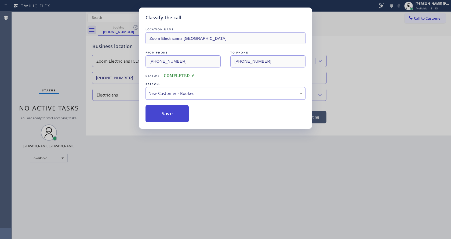
click at [164, 113] on button "Save" at bounding box center [166, 113] width 43 height 17
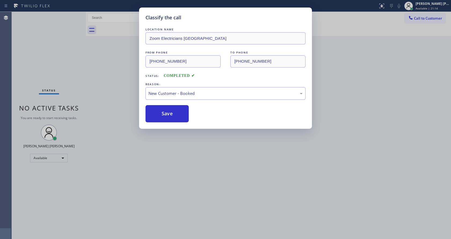
click at [237, 175] on div "Classify the call LOCATION NAME Glendale Air Cleaning Service FROM PHONE [PHONE…" at bounding box center [231, 125] width 439 height 227
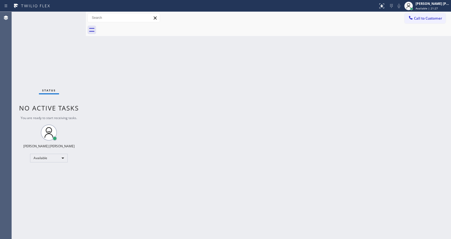
click at [139, 174] on div "Back to Dashboard Change Sender ID Customers Technicians Select a contact Outbo…" at bounding box center [268, 125] width 365 height 227
click at [287, 119] on div "Back to Dashboard Change Sender ID Customers Technicians Select a contact Outbo…" at bounding box center [268, 125] width 365 height 227
click at [97, 90] on div "Back to Dashboard Change Sender ID Customers Technicians Select a contact Outbo…" at bounding box center [268, 125] width 365 height 227
click at [121, 204] on div "Back to Dashboard Change Sender ID Customers Technicians Select a contact Outbo…" at bounding box center [268, 125] width 365 height 227
click at [200, 180] on div "Back to Dashboard Change Sender ID Customers Technicians Select a contact Outbo…" at bounding box center [268, 125] width 365 height 227
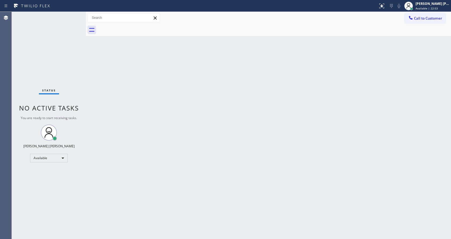
click at [116, 81] on div "Back to Dashboard Change Sender ID Customers Technicians Select a contact Outbo…" at bounding box center [268, 125] width 365 height 227
click at [116, 134] on div "Back to Dashboard Change Sender ID Customers Technicians Select a contact Outbo…" at bounding box center [268, 125] width 365 height 227
drag, startPoint x: 266, startPoint y: 137, endPoint x: 254, endPoint y: 151, distance: 18.7
click at [266, 137] on div "Back to Dashboard Change Sender ID Customers Technicians Select a contact Outbo…" at bounding box center [268, 125] width 365 height 227
click at [61, 78] on div "Status No active tasks You are ready to start receiving tasks. [PERSON_NAME] [P…" at bounding box center [49, 125] width 74 height 227
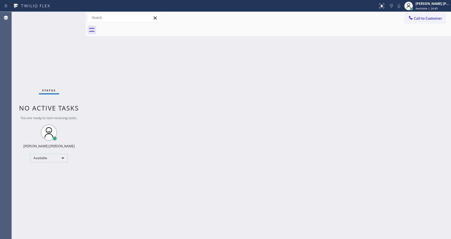
click at [257, 126] on div "Back to Dashboard Change Sender ID Customers Technicians Select a contact Outbo…" at bounding box center [268, 125] width 365 height 227
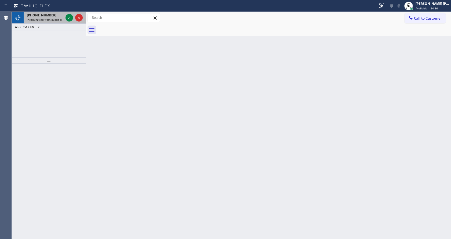
click at [54, 19] on span "Incoming call from queue [Test] All" at bounding box center [49, 20] width 45 height 4
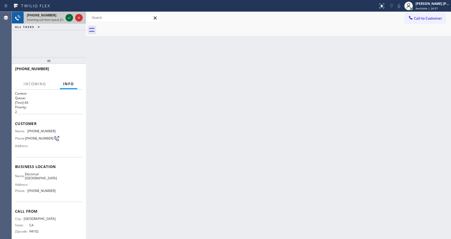
click at [69, 18] on icon at bounding box center [69, 17] width 6 height 6
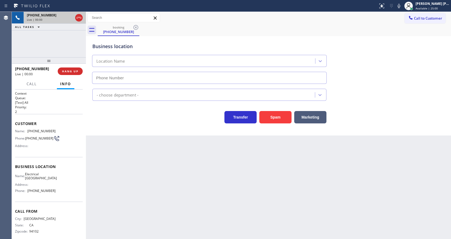
type input "[PHONE_NUMBER]"
click at [172, 124] on div "Business location Electrical [GEOGRAPHIC_DATA] [PHONE_NUMBER] Electricians Tran…" at bounding box center [268, 85] width 365 height 99
click at [231, 154] on div "Back to Dashboard Change Sender ID Customers Technicians Select a contact Outbo…" at bounding box center [268, 125] width 365 height 227
click at [272, 116] on button "Spam" at bounding box center [275, 117] width 32 height 12
click at [168, 178] on div "Back to Dashboard Change Sender ID Customers Technicians Select a contact Outbo…" at bounding box center [268, 125] width 365 height 227
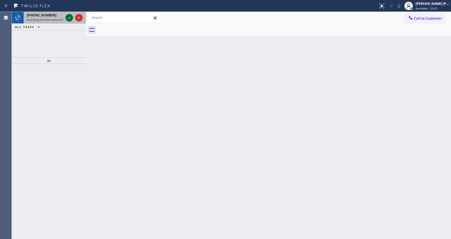
drag, startPoint x: 61, startPoint y: 23, endPoint x: 66, endPoint y: 18, distance: 7.0
click at [61, 23] on div "[PHONE_NUMBER] Incoming call from queue [Test] All" at bounding box center [44, 18] width 41 height 12
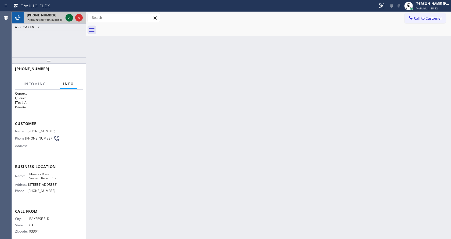
click at [67, 18] on icon at bounding box center [69, 17] width 6 height 6
click at [178, 156] on div "Back to Dashboard Change Sender ID Customers Technicians Select a contact Outbo…" at bounding box center [268, 125] width 365 height 227
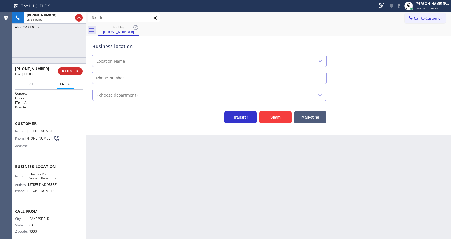
type input "[PHONE_NUMBER]"
click at [109, 167] on div "Back to Dashboard Change Sender ID Customers Technicians Select a contact Outbo…" at bounding box center [268, 125] width 365 height 227
click at [165, 209] on div "Back to Dashboard Change Sender ID Customers Technicians Select a contact Outbo…" at bounding box center [268, 125] width 365 height 227
click at [285, 200] on div "Back to Dashboard Change Sender ID Customers Technicians Select a contact Outbo…" at bounding box center [268, 125] width 365 height 227
click at [162, 210] on div "Back to Dashboard Change Sender ID Customers Technicians Select a contact Outbo…" at bounding box center [268, 125] width 365 height 227
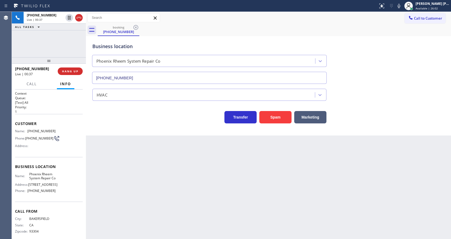
click at [151, 161] on div "Back to Dashboard Change Sender ID Customers Technicians Select a contact Outbo…" at bounding box center [268, 125] width 365 height 227
click at [191, 194] on div "Back to Dashboard Change Sender ID Customers Technicians Select a contact Outbo…" at bounding box center [268, 125] width 365 height 227
click at [272, 116] on button "Spam" at bounding box center [275, 117] width 32 height 12
click at [180, 190] on div "Back to Dashboard Change Sender ID Customers Technicians Select a contact Outbo…" at bounding box center [268, 125] width 365 height 227
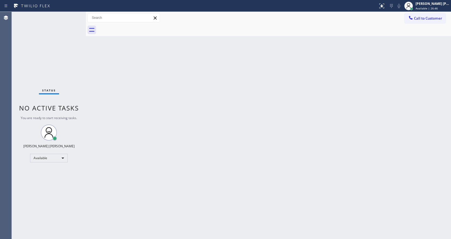
click at [95, 94] on div "Back to Dashboard Change Sender ID Customers Technicians Select a contact Outbo…" at bounding box center [268, 125] width 365 height 227
click at [218, 145] on div "Back to Dashboard Change Sender ID Customers Technicians Select a contact Outbo…" at bounding box center [268, 125] width 365 height 227
click at [166, 237] on div "Back to Dashboard Change Sender ID Customers Technicians Select a contact Outbo…" at bounding box center [268, 125] width 365 height 227
click at [173, 235] on div "Back to Dashboard Change Sender ID Customers Technicians Select a contact Outbo…" at bounding box center [268, 125] width 365 height 227
click at [52, 56] on div "Status No active tasks You are ready to start receiving tasks. [PERSON_NAME] [P…" at bounding box center [49, 125] width 74 height 227
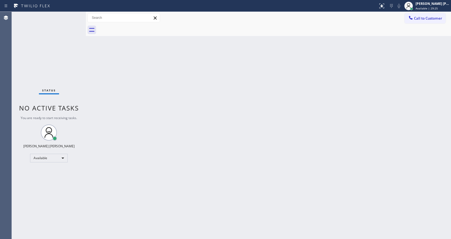
click at [81, 99] on div "Status No active tasks You are ready to start receiving tasks. [PERSON_NAME] [P…" at bounding box center [49, 125] width 74 height 227
click at [296, 137] on div "Back to Dashboard Change Sender ID Customers Technicians Select a contact Outbo…" at bounding box center [268, 125] width 365 height 227
click at [359, 171] on div "Back to Dashboard Change Sender ID Customers Technicians Select a contact Outbo…" at bounding box center [268, 125] width 365 height 227
drag, startPoint x: 98, startPoint y: 111, endPoint x: 102, endPoint y: 125, distance: 14.7
click at [98, 111] on div "Back to Dashboard Change Sender ID Customers Technicians Select a contact Outbo…" at bounding box center [268, 125] width 365 height 227
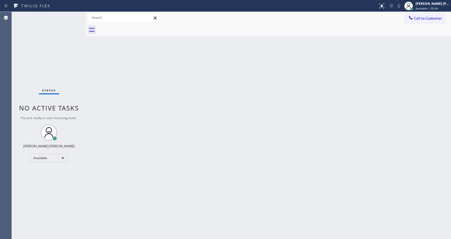
click at [175, 137] on div "Back to Dashboard Change Sender ID Customers Technicians Select a contact Outbo…" at bounding box center [268, 125] width 365 height 227
click at [276, 150] on div "Back to Dashboard Change Sender ID Customers Technicians Select a contact Outbo…" at bounding box center [268, 125] width 365 height 227
click at [120, 80] on div "Back to Dashboard Change Sender ID Customers Technicians Select a contact Outbo…" at bounding box center [268, 125] width 365 height 227
click at [72, 15] on div "Status No active tasks You are ready to start receiving tasks. [PERSON_NAME] [P…" at bounding box center [49, 125] width 74 height 227
click at [201, 185] on div "Back to Dashboard Change Sender ID Customers Technicians Select a contact Outbo…" at bounding box center [268, 125] width 365 height 227
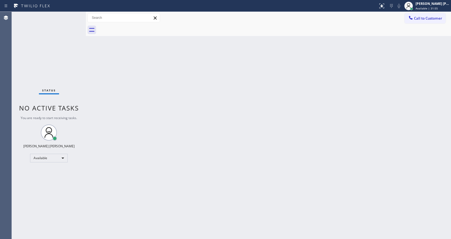
click at [174, 121] on div "Back to Dashboard Change Sender ID Customers Technicians Select a contact Outbo…" at bounding box center [268, 125] width 365 height 227
click at [228, 152] on div "Back to Dashboard Change Sender ID Customers Technicians Select a contact Outbo…" at bounding box center [268, 125] width 365 height 227
click at [172, 169] on div "Back to Dashboard Change Sender ID Customers Technicians Select a contact Outbo…" at bounding box center [268, 125] width 365 height 227
click at [92, 80] on div "Back to Dashboard Change Sender ID Customers Technicians Select a contact Outbo…" at bounding box center [268, 125] width 365 height 227
click at [282, 136] on div "Back to Dashboard Change Sender ID Customers Technicians Select a contact Outbo…" at bounding box center [268, 125] width 365 height 227
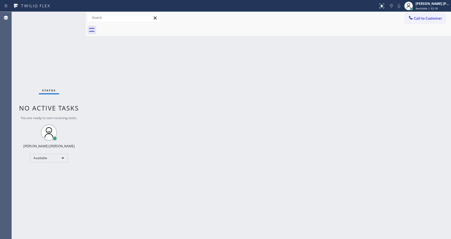
click at [201, 105] on div "Back to Dashboard Change Sender ID Customers Technicians Select a contact Outbo…" at bounding box center [268, 125] width 365 height 227
click at [154, 99] on div "Back to Dashboard Change Sender ID Customers Technicians Select a contact Outbo…" at bounding box center [268, 125] width 365 height 227
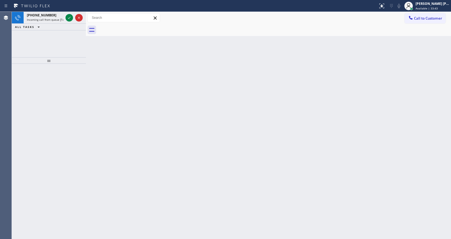
drag, startPoint x: 31, startPoint y: 83, endPoint x: 36, endPoint y: 67, distance: 16.5
click at [31, 83] on div at bounding box center [49, 151] width 74 height 175
click at [42, 20] on span "Incoming call from queue [Test] All" at bounding box center [49, 20] width 45 height 4
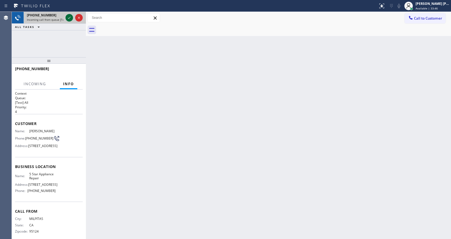
click at [68, 19] on icon at bounding box center [69, 17] width 6 height 6
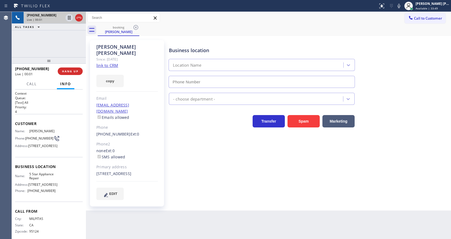
type input "[PHONE_NUMBER]"
click at [201, 148] on div "Business location 5 Star Appliance Repair [PHONE_NUMBER] 5 Star Appliance Trans…" at bounding box center [309, 119] width 282 height 157
click at [111, 63] on link "link to CRM" at bounding box center [107, 65] width 22 height 5
click at [154, 187] on div "EDIT" at bounding box center [126, 193] width 61 height 12
click at [203, 183] on div "Business location 5 Star Appliance Repair [PHONE_NUMBER] 5 Star Appliance Trans…" at bounding box center [309, 119] width 282 height 157
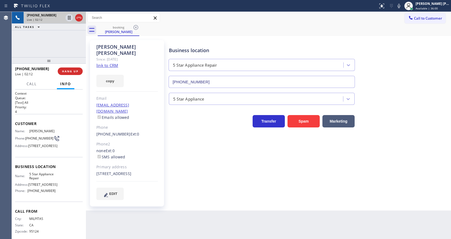
click at [179, 211] on div "Back to Dashboard Change Sender ID Customers Technicians Select a contact Outbo…" at bounding box center [268, 125] width 365 height 227
click at [210, 176] on div "Business location 5 Star Appliance Repair [PHONE_NUMBER] 5 Star Appliance Trans…" at bounding box center [309, 119] width 282 height 157
click at [217, 201] on div "Business location 5 Star Appliance Repair [PHONE_NUMBER] 5 Star Appliance Trans…" at bounding box center [309, 124] width 282 height 167
click at [47, 128] on div "Customer Name: [PERSON_NAME] Phone: [PHONE_NUMBER] Address: [STREET_ADDRESS]" at bounding box center [49, 135] width 68 height 43
drag, startPoint x: 27, startPoint y: 130, endPoint x: 44, endPoint y: 135, distance: 18.1
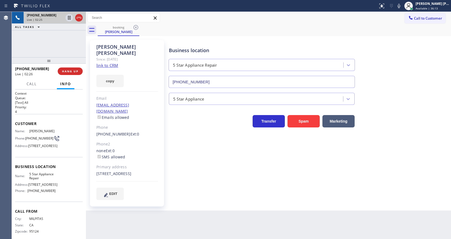
click at [44, 133] on div "Name: [PERSON_NAME]" at bounding box center [35, 131] width 41 height 4
click at [220, 186] on div "Business location 5 Star Appliance Repair [PHONE_NUMBER] 5 Star Appliance Trans…" at bounding box center [309, 119] width 282 height 157
drag, startPoint x: 45, startPoint y: 181, endPoint x: 40, endPoint y: 170, distance: 11.3
click at [45, 169] on span "Business location" at bounding box center [49, 166] width 68 height 5
drag, startPoint x: 26, startPoint y: 140, endPoint x: 34, endPoint y: 144, distance: 9.1
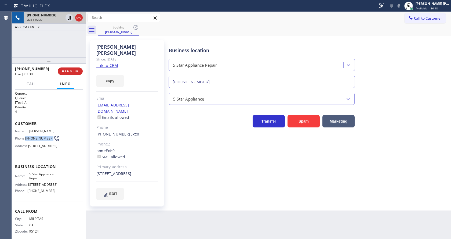
click at [34, 140] on span "[PHONE_NUMBER]" at bounding box center [39, 138] width 28 height 4
click at [184, 201] on div "Business location 5 Star Appliance Repair [PHONE_NUMBER] 5 Star Appliance Trans…" at bounding box center [309, 124] width 282 height 167
click at [54, 169] on span "Business location" at bounding box center [49, 166] width 68 height 5
drag, startPoint x: 28, startPoint y: 187, endPoint x: 39, endPoint y: 193, distance: 13.1
click at [39, 180] on div "Name: 5 Star Appliance Repair" at bounding box center [35, 176] width 41 height 8
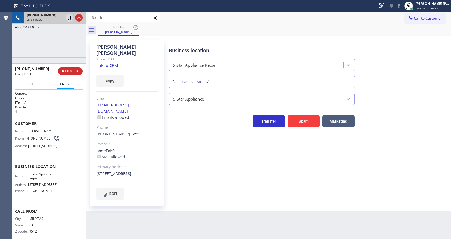
click at [137, 225] on div "Back to Dashboard Change Sender ID Customers Technicians Select a contact Outbo…" at bounding box center [268, 125] width 365 height 227
click at [45, 180] on span "5 Star Appliance Repair" at bounding box center [42, 176] width 27 height 8
drag, startPoint x: 27, startPoint y: 204, endPoint x: 60, endPoint y: 208, distance: 33.5
click at [60, 195] on div "Name: 5 Star Appliance Repair Address: [STREET_ADDRESS] Phone: [PHONE_NUMBER]" at bounding box center [49, 183] width 68 height 23
click at [130, 218] on div "Back to Dashboard Change Sender ID Customers Technicians Select a contact Outbo…" at bounding box center [268, 125] width 365 height 227
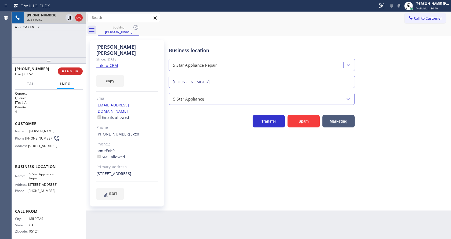
click at [228, 181] on div "Business location 5 Star Appliance Repair [PHONE_NUMBER] 5 Star Appliance Trans…" at bounding box center [309, 119] width 282 height 157
drag, startPoint x: 95, startPoint y: 100, endPoint x: 150, endPoint y: 98, distance: 54.8
click at [150, 98] on div "[PERSON_NAME] Since: [DATE] link to CRM copy Email [EMAIL_ADDRESS][DOMAIN_NAME]…" at bounding box center [127, 123] width 74 height 166
click at [213, 173] on div "Business location 5 Star Appliance Repair [PHONE_NUMBER] 5 Star Appliance Trans…" at bounding box center [309, 119] width 282 height 157
click at [218, 172] on div "Business location 5 Star Appliance Repair [PHONE_NUMBER] 5 Star Appliance Trans…" at bounding box center [309, 119] width 282 height 157
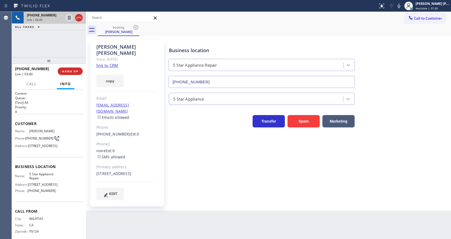
click at [262, 171] on div "Business location 5 Star Appliance Repair [PHONE_NUMBER] 5 Star Appliance Trans…" at bounding box center [309, 119] width 282 height 157
click at [401, 6] on icon at bounding box center [399, 6] width 6 height 6
click at [70, 17] on icon at bounding box center [69, 18] width 3 height 4
click at [170, 177] on div "Business location 5 Star Appliance Repair [PHONE_NUMBER] 5 Star Appliance Trans…" at bounding box center [309, 119] width 282 height 157
click at [287, 206] on div "Back to Dashboard Change Sender ID Customers Technicians Select a contact Outbo…" at bounding box center [268, 125] width 365 height 227
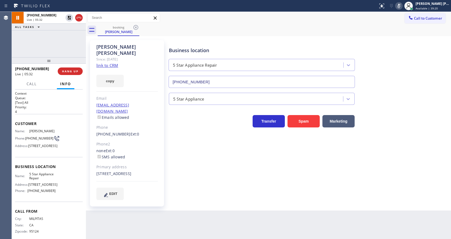
click at [150, 212] on div "Back to Dashboard Change Sender ID Customers Technicians Select a contact Outbo…" at bounding box center [268, 125] width 365 height 227
click at [217, 169] on div "Business location 5 Star Appliance Repair [PHONE_NUMBER] 5 Star Appliance Trans…" at bounding box center [309, 119] width 282 height 157
click at [211, 172] on div "Business location 5 Star Appliance Repair [PHONE_NUMBER] 5 Star Appliance Trans…" at bounding box center [309, 119] width 282 height 157
click at [196, 229] on div "Back to Dashboard Change Sender ID Customers Technicians Select a contact Outbo…" at bounding box center [268, 125] width 365 height 227
click at [226, 223] on div "Back to Dashboard Change Sender ID Customers Technicians Select a contact Outbo…" at bounding box center [268, 125] width 365 height 227
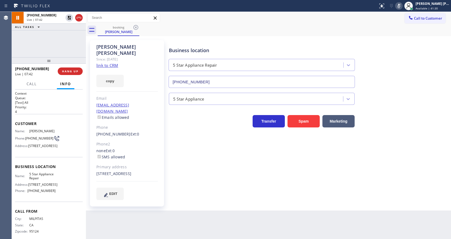
click at [267, 227] on div "Back to Dashboard Change Sender ID Customers Technicians Select a contact Outbo…" at bounding box center [268, 125] width 365 height 227
click at [188, 189] on div "Business location 5 Star Appliance Repair [PHONE_NUMBER] 5 Star Appliance Trans…" at bounding box center [309, 119] width 282 height 157
drag, startPoint x: 305, startPoint y: 188, endPoint x: 290, endPoint y: 179, distance: 16.8
click at [305, 188] on div "Business location 5 Star Appliance Repair [PHONE_NUMBER] 5 Star Appliance Trans…" at bounding box center [309, 119] width 282 height 157
click at [68, 16] on icon at bounding box center [69, 17] width 6 height 6
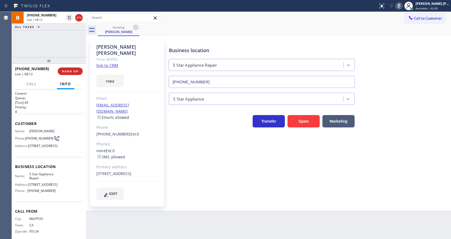
click at [402, 6] on icon at bounding box center [399, 6] width 6 height 6
click at [404, 27] on div "booking [PERSON_NAME]" at bounding box center [274, 30] width 353 height 12
click at [149, 170] on div "[STREET_ADDRESS]" at bounding box center [126, 173] width 61 height 6
click at [190, 163] on div "Business location 5 Star Appliance Repair [PHONE_NUMBER] 5 Star Appliance Trans…" at bounding box center [309, 119] width 282 height 157
drag, startPoint x: 202, startPoint y: 211, endPoint x: 178, endPoint y: 207, distance: 24.3
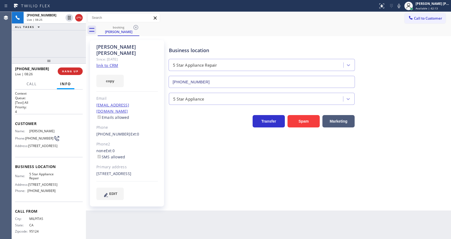
click at [202, 211] on div "Back to Dashboard Change Sender ID Customers Technicians Select a contact Outbo…" at bounding box center [268, 125] width 365 height 227
click at [173, 131] on div "Business location 5 Star Appliance Repair [PHONE_NUMBER] 5 Star Appliance Trans…" at bounding box center [309, 119] width 282 height 157
click at [76, 69] on button "HANG UP" at bounding box center [70, 71] width 25 height 8
click at [57, 68] on button "COMPLETE" at bounding box center [69, 71] width 27 height 8
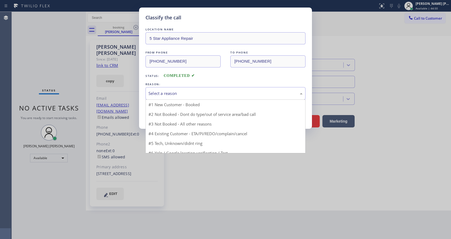
click at [185, 94] on div "Select a reason" at bounding box center [225, 93] width 154 height 6
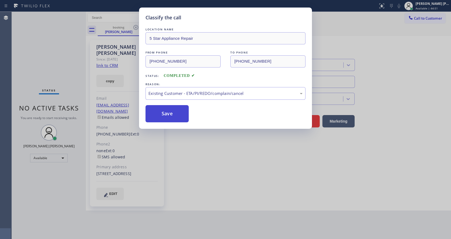
click at [176, 119] on button "Save" at bounding box center [166, 113] width 43 height 17
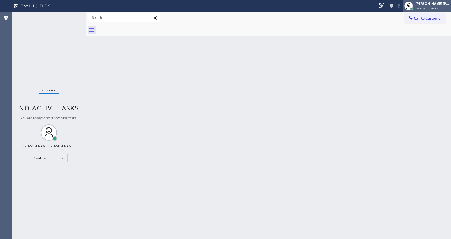
click at [436, 9] on span "Available | 44:52" at bounding box center [427, 8] width 22 height 4
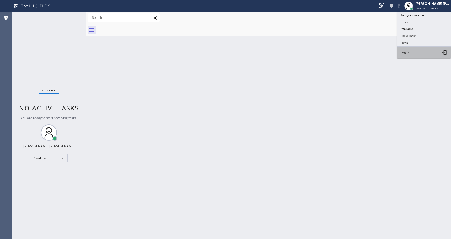
click at [419, 51] on button "Log out" at bounding box center [424, 52] width 54 height 12
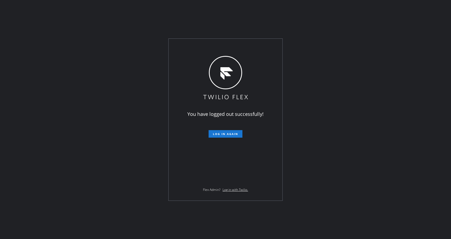
drag, startPoint x: 321, startPoint y: 34, endPoint x: 327, endPoint y: 40, distance: 8.5
click at [321, 34] on div "You have logged out successfully! Log in again Flex Admin? Log in with Twilio." at bounding box center [225, 119] width 451 height 239
click at [406, 21] on div "You have logged out successfully! Log in again Flex Admin? Log in with Twilio." at bounding box center [225, 119] width 451 height 239
